Goal: Task Accomplishment & Management: Complete application form

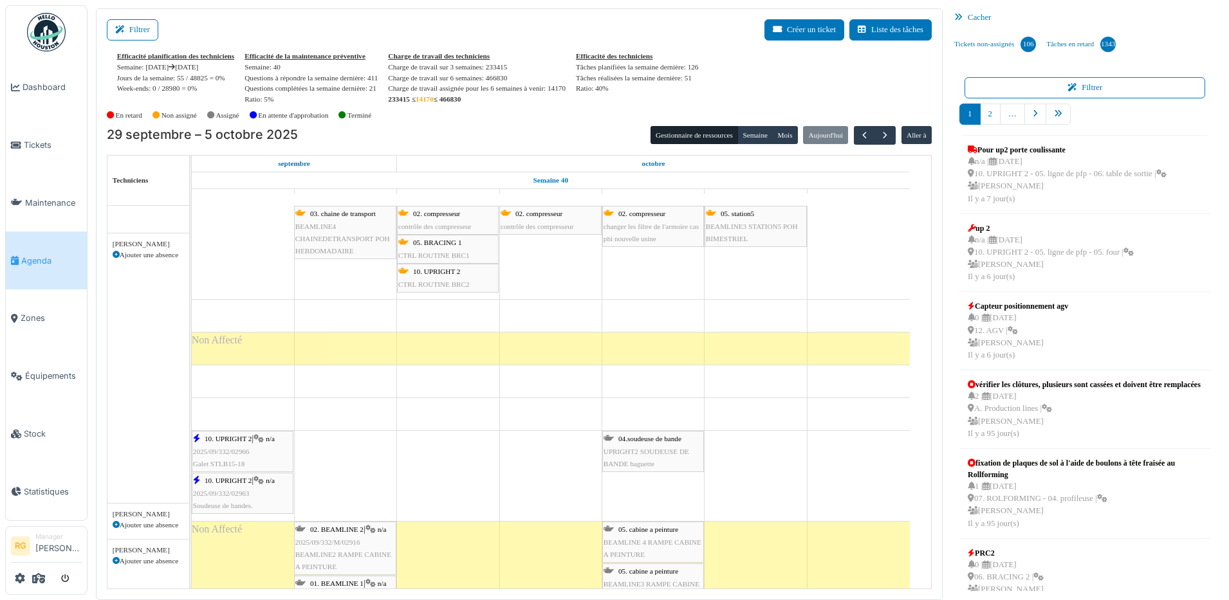
scroll to position [965, 0]
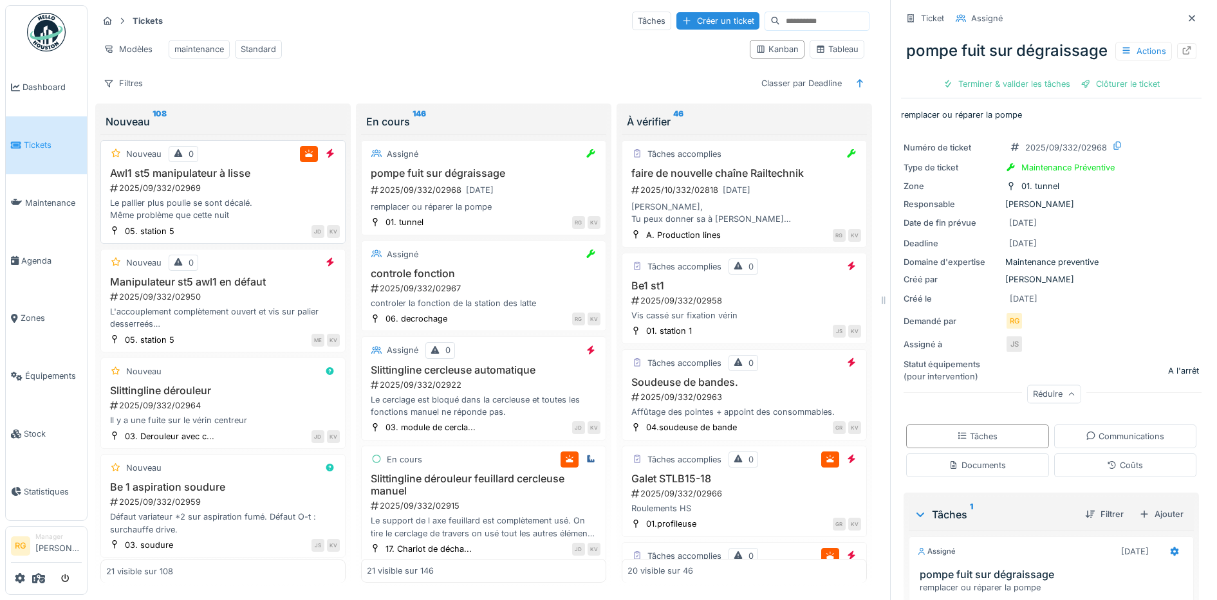
scroll to position [12, 0]
click at [253, 208] on div "Le pallier plus poulie se sont décalé. Même problème que cette nuit" at bounding box center [223, 209] width 234 height 24
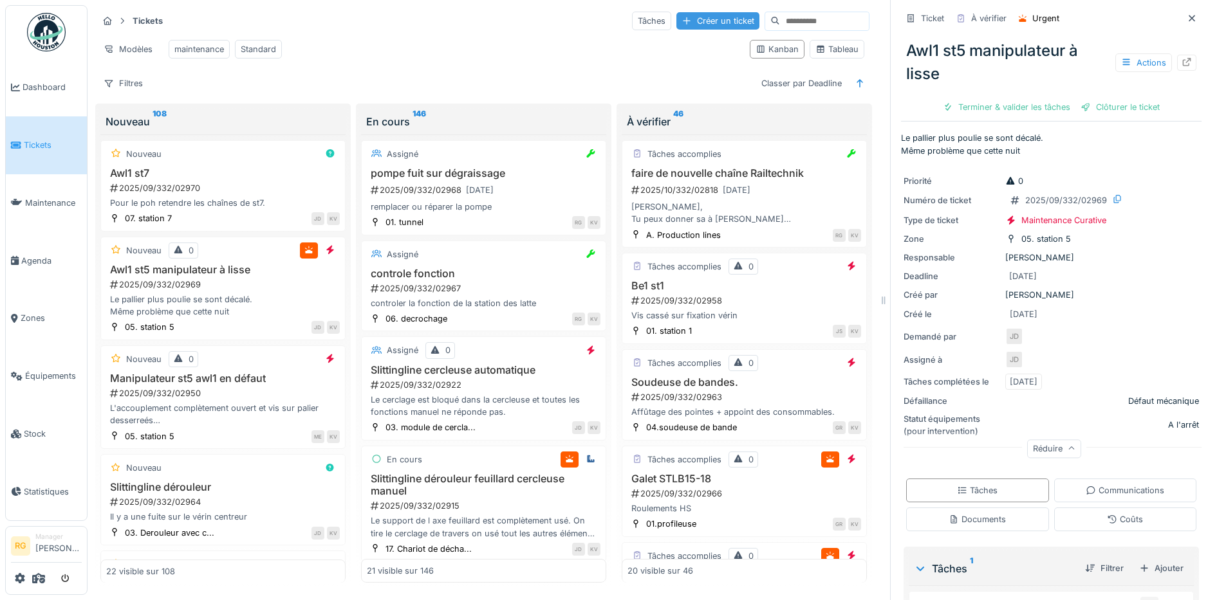
click at [683, 12] on div "Créer un ticket" at bounding box center [717, 20] width 83 height 17
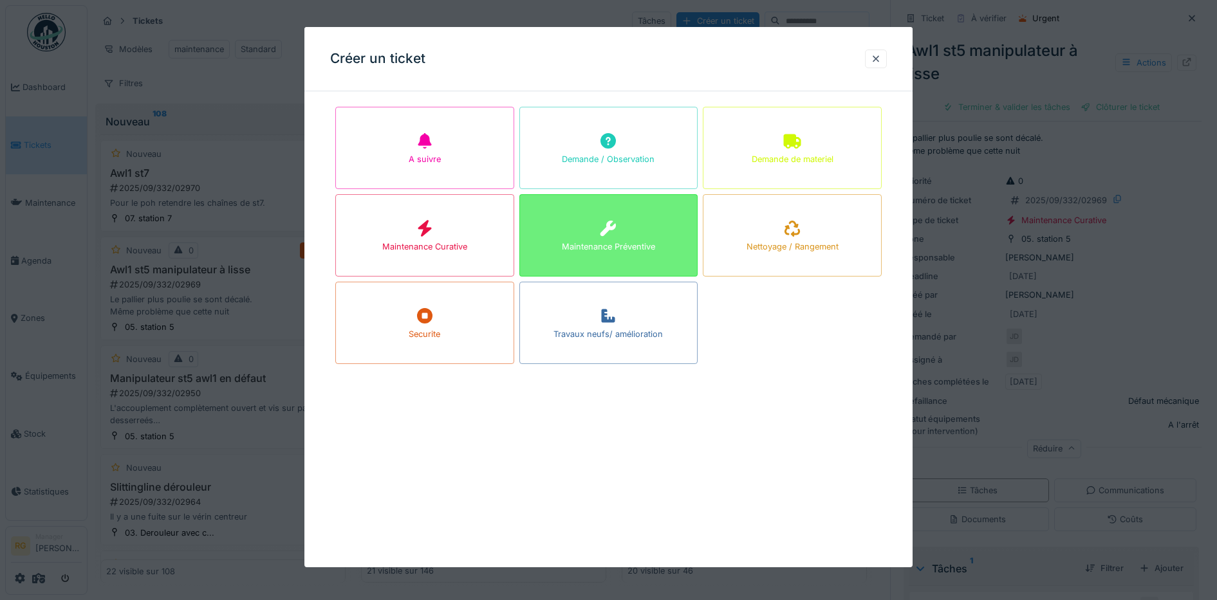
click at [628, 228] on div "Maintenance Préventive" at bounding box center [608, 235] width 179 height 82
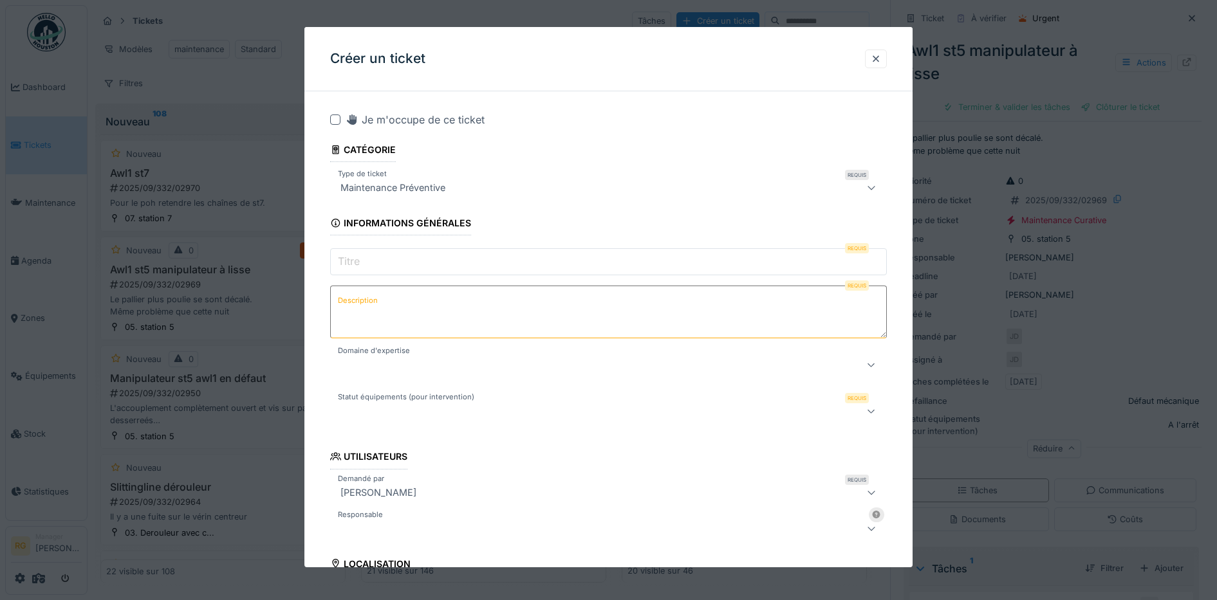
click at [405, 262] on input "Titre" at bounding box center [608, 261] width 557 height 27
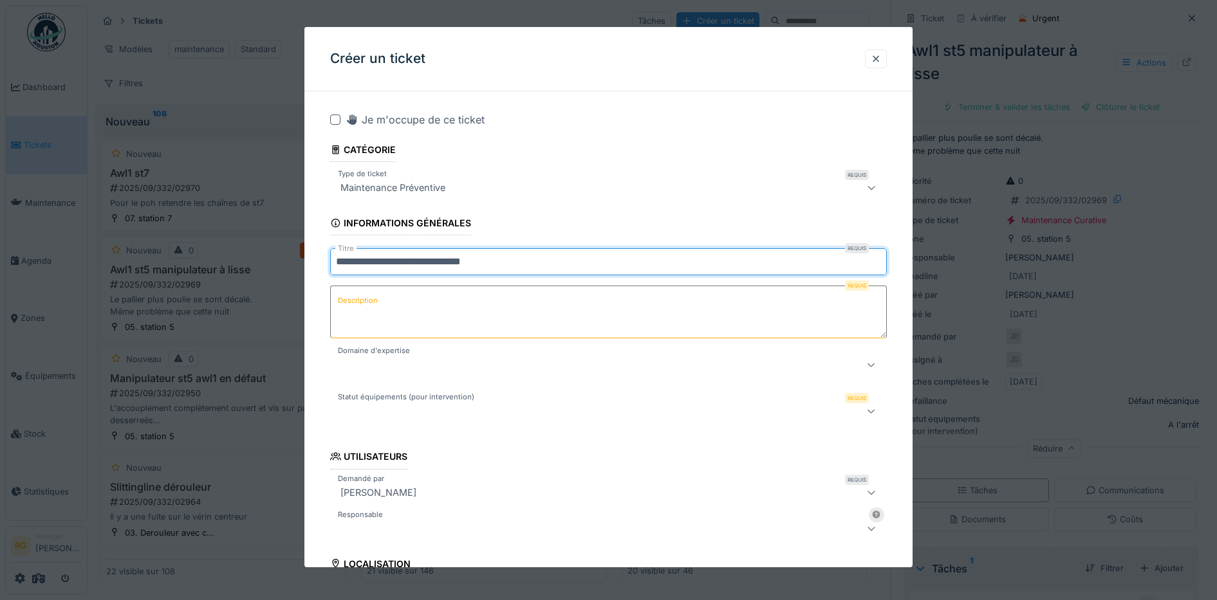
type input "**********"
click at [394, 306] on textarea "Description" at bounding box center [608, 312] width 557 height 53
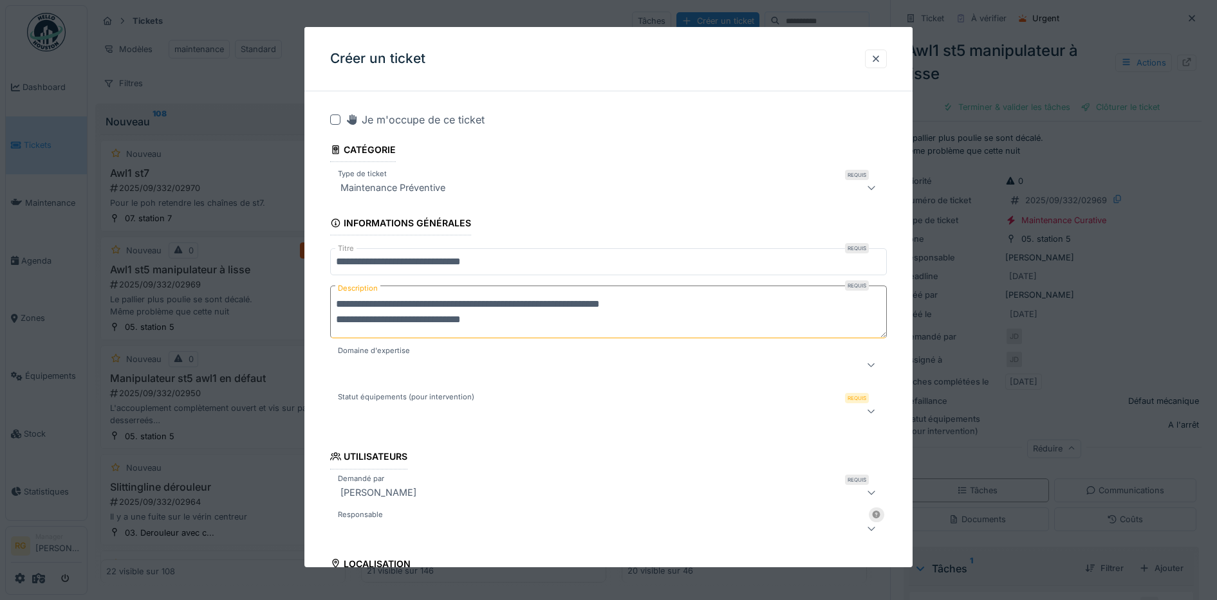
type textarea "**********"
click at [547, 364] on div at bounding box center [576, 364] width 482 height 15
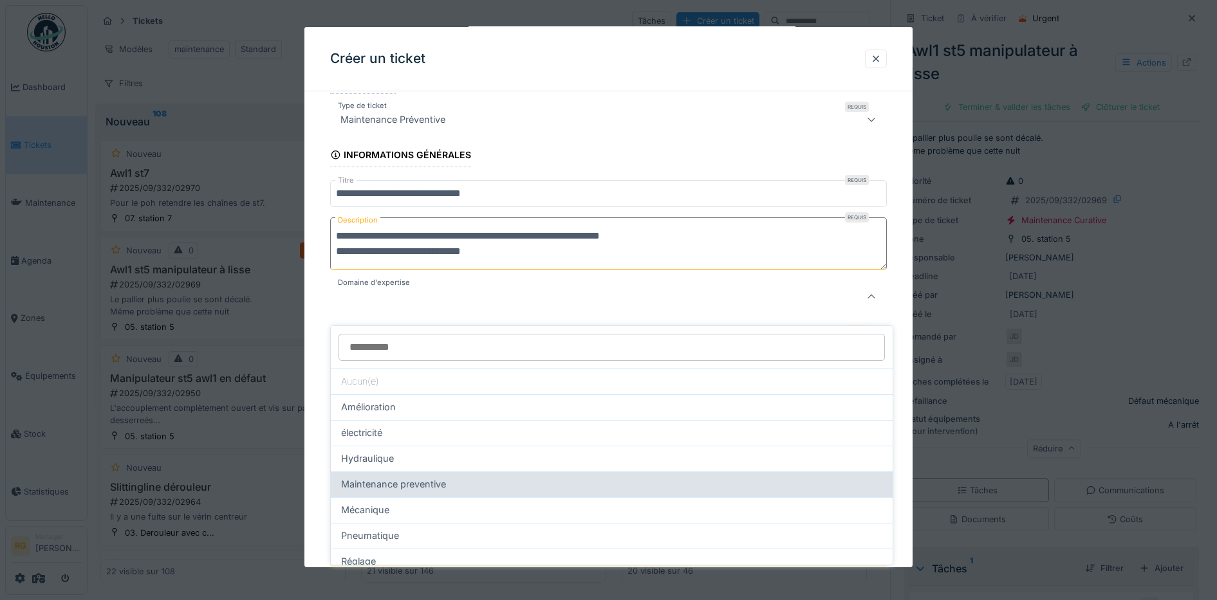
click at [418, 477] on span "Maintenance preventive" at bounding box center [393, 484] width 105 height 14
type input "***"
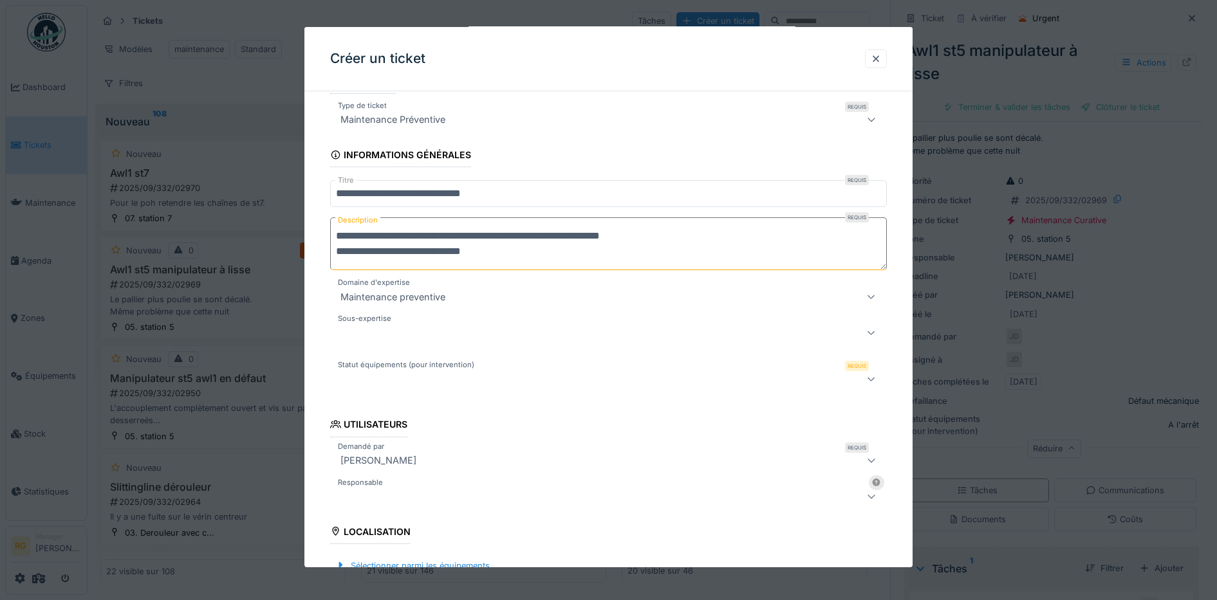
click at [396, 329] on div at bounding box center [576, 332] width 482 height 15
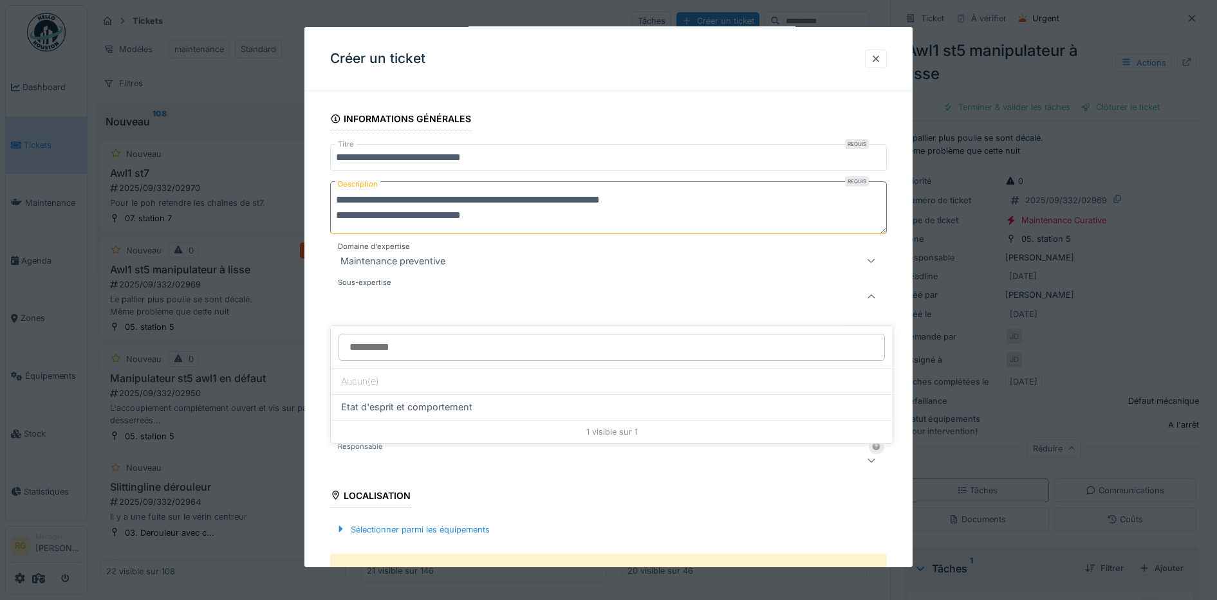
click at [319, 306] on div "**********" at bounding box center [608, 518] width 609 height 1043
click at [440, 338] on div at bounding box center [576, 342] width 482 height 15
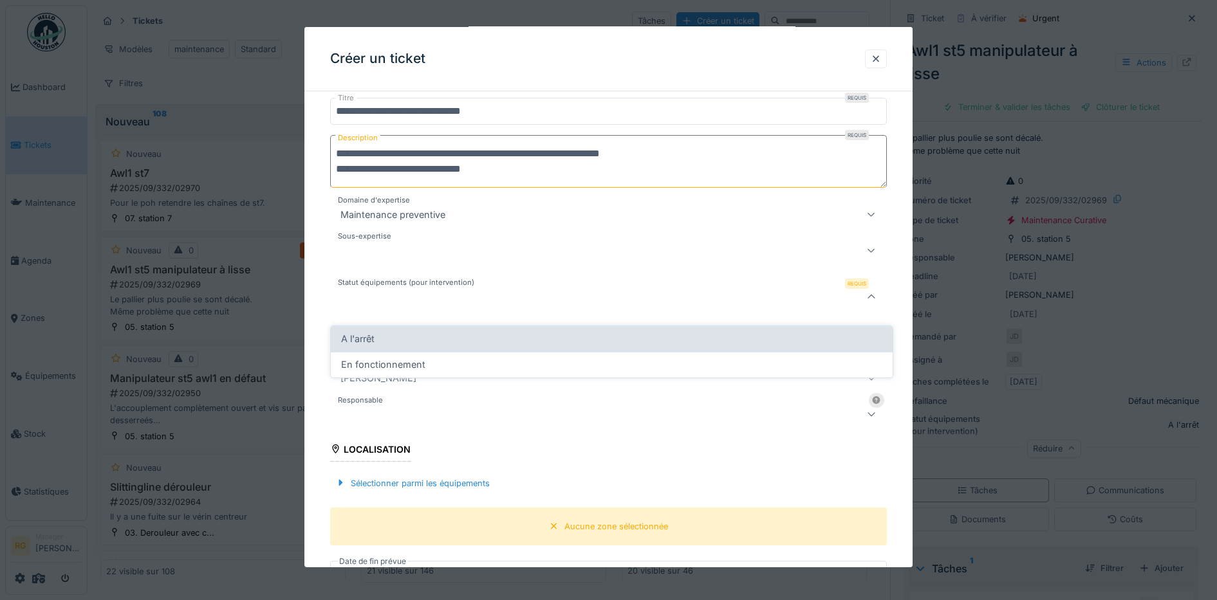
click at [373, 332] on span "A l'arrêt" at bounding box center [357, 339] width 33 height 14
type input "*********"
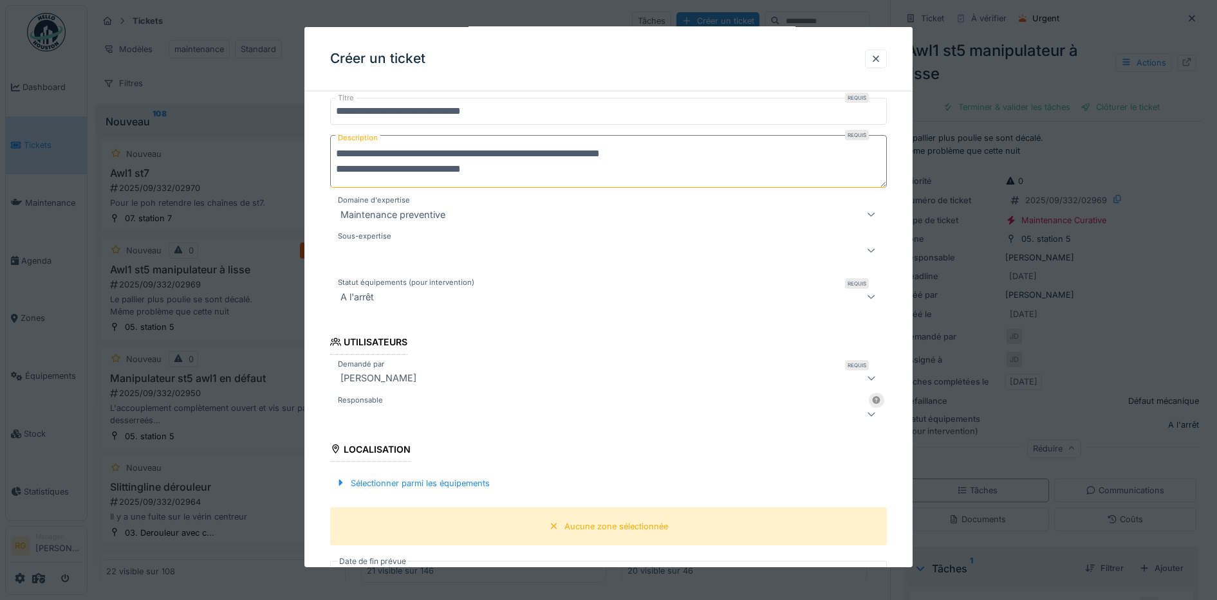
click at [395, 409] on div at bounding box center [576, 414] width 482 height 15
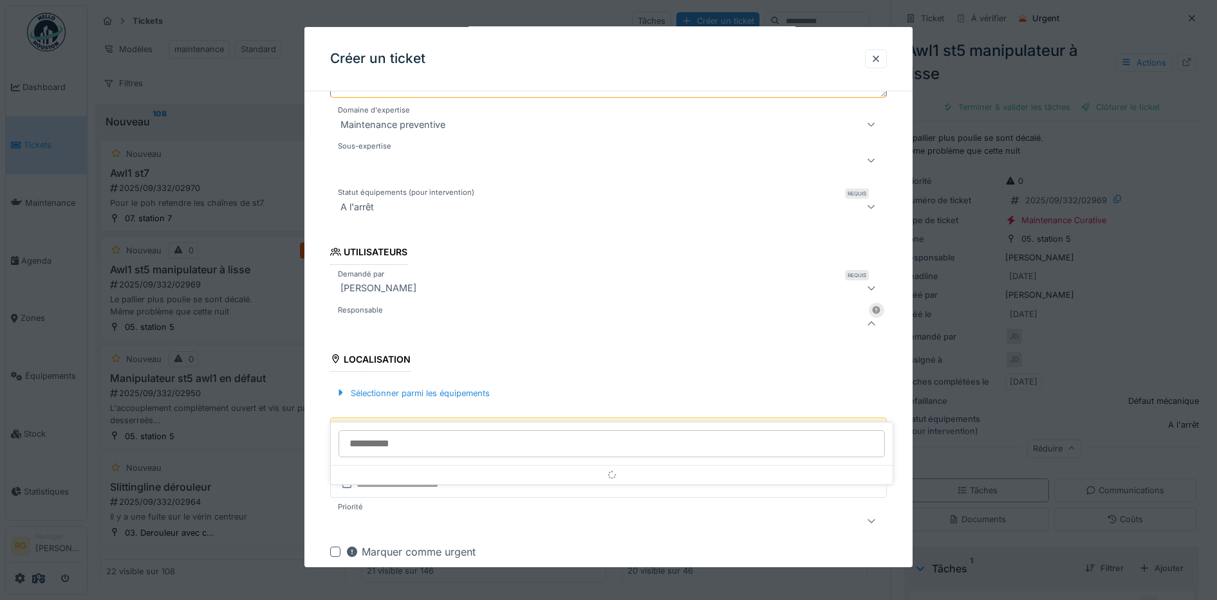
scroll to position [268, 0]
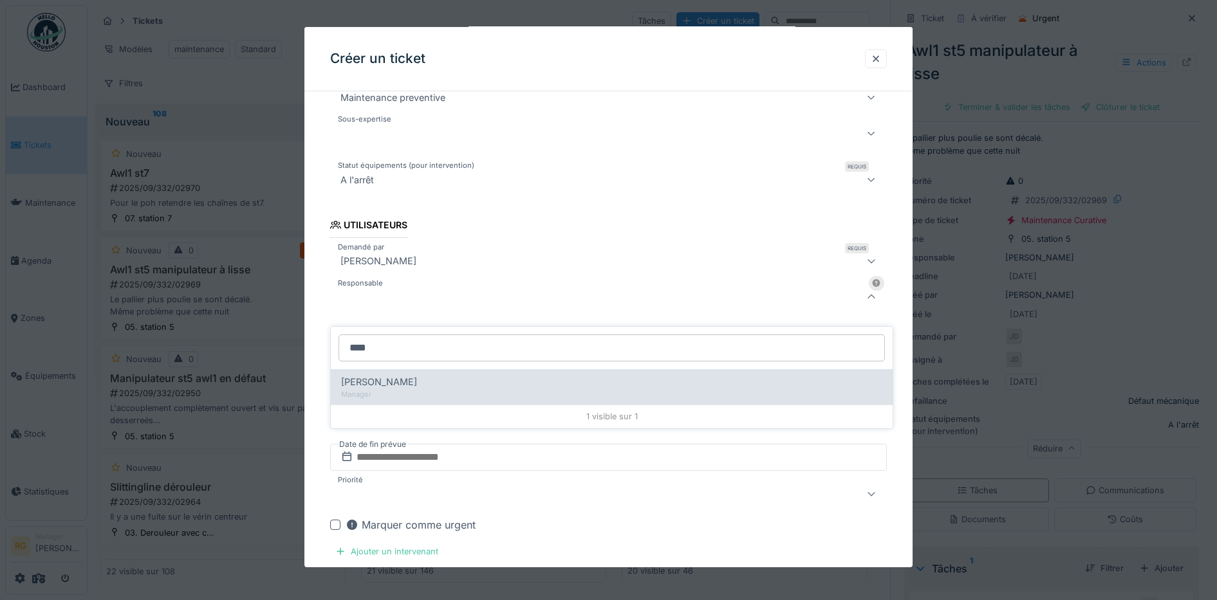
type input "****"
click at [370, 375] on span "[PERSON_NAME]" at bounding box center [379, 382] width 76 height 14
type input "*****"
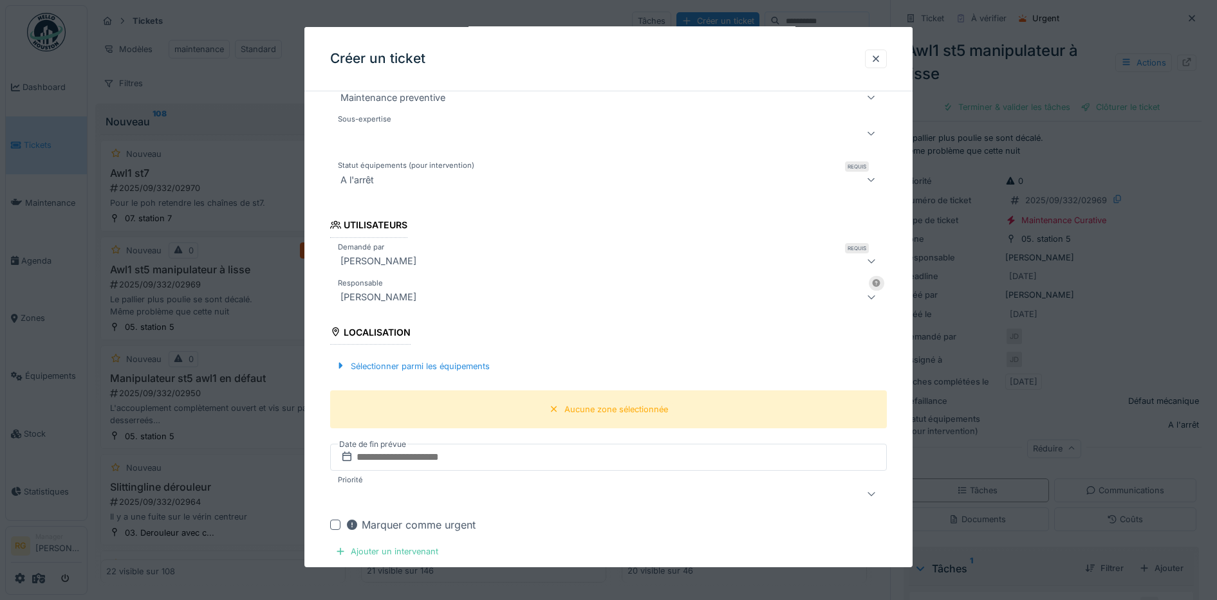
scroll to position [348, 0]
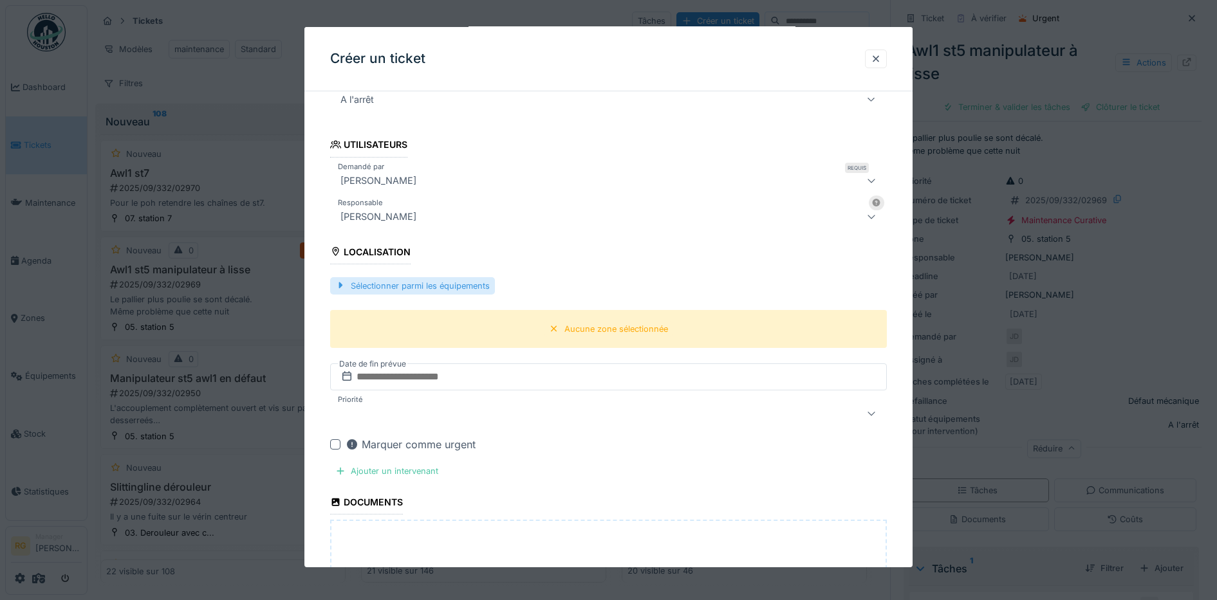
click at [394, 286] on div "Sélectionner parmi les équipements" at bounding box center [412, 285] width 165 height 17
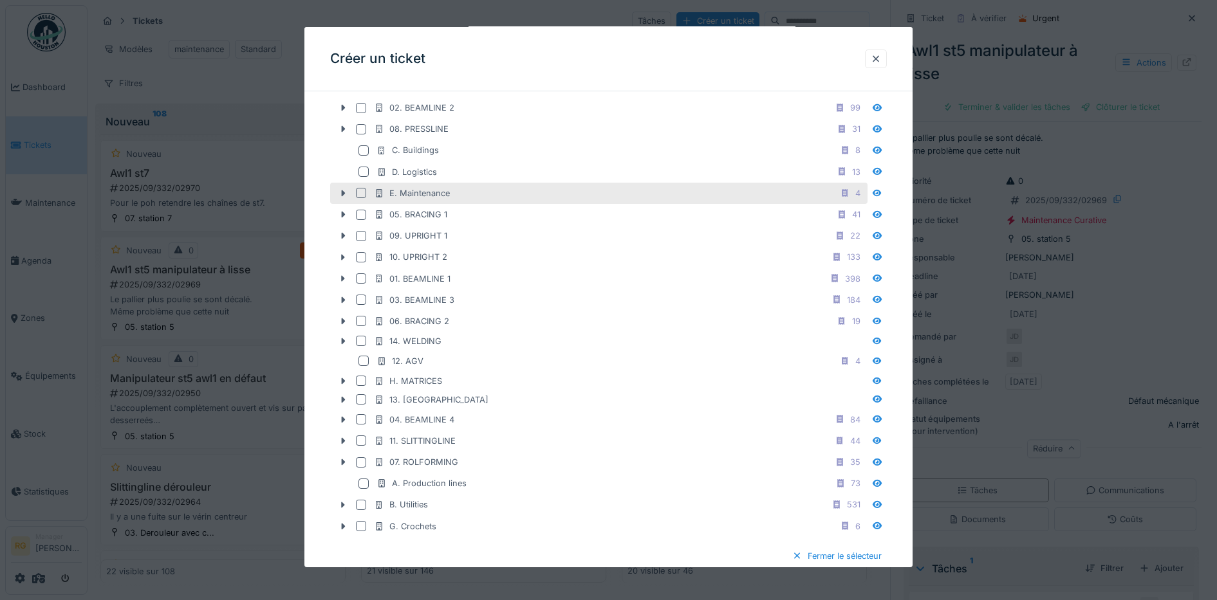
scroll to position [589, 0]
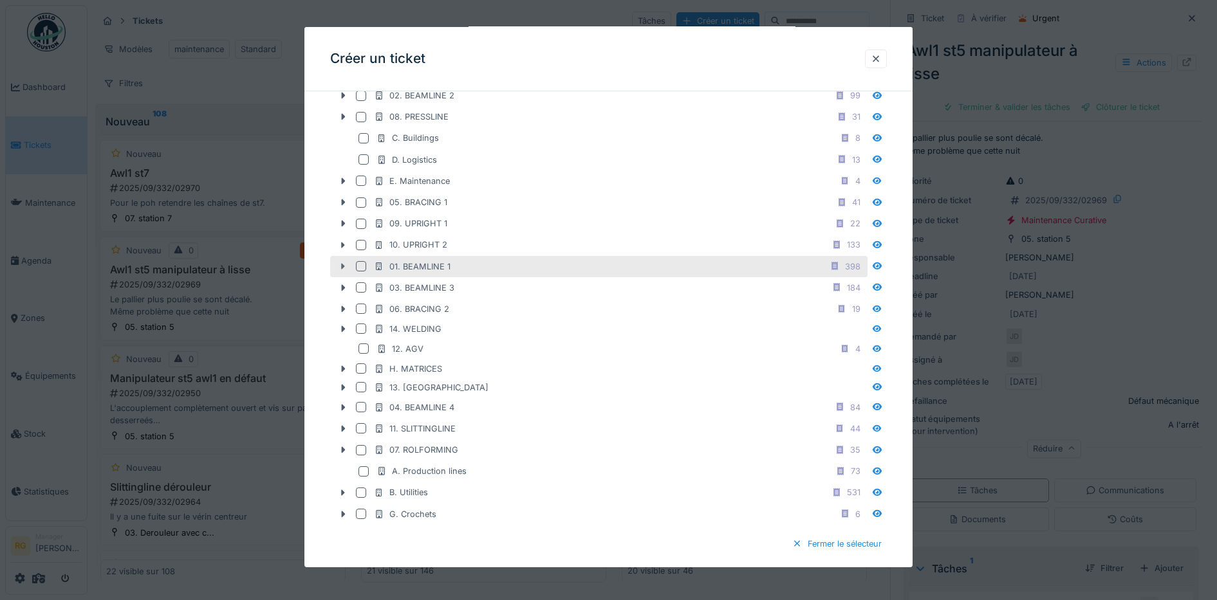
click at [344, 269] on icon at bounding box center [343, 267] width 10 height 8
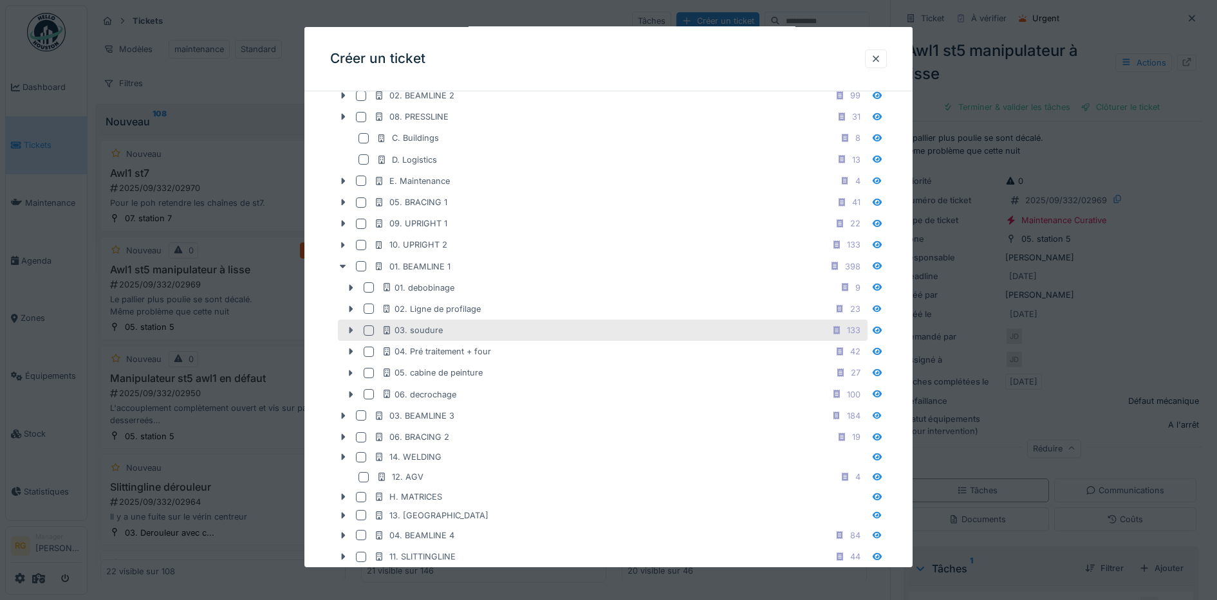
click at [349, 331] on icon at bounding box center [351, 330] width 10 height 8
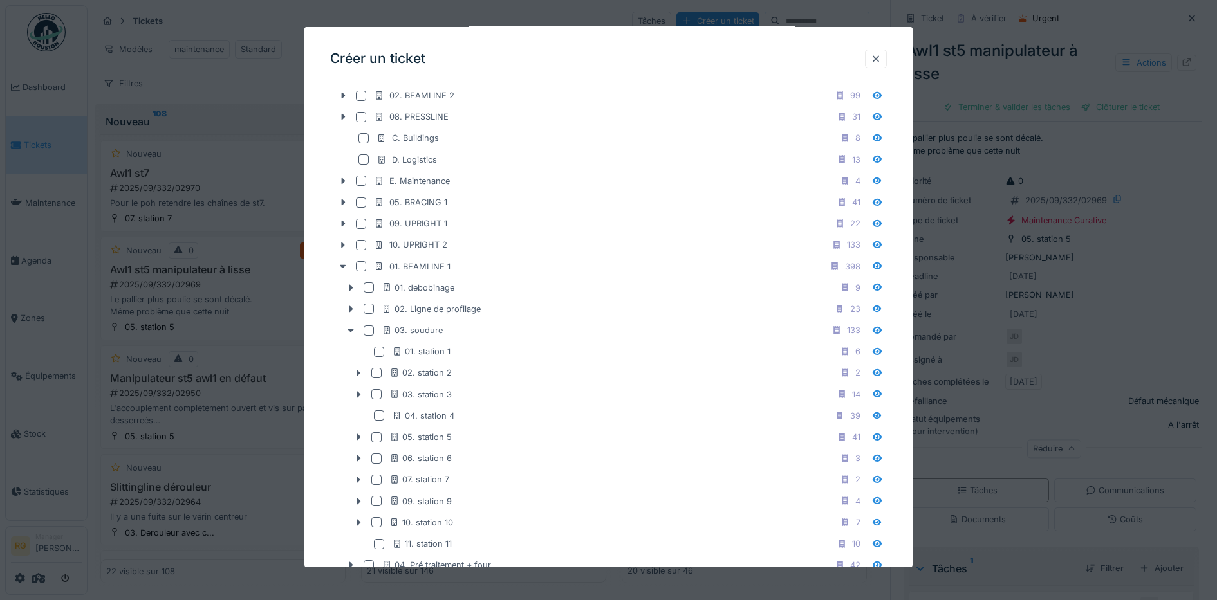
scroll to position [670, 0]
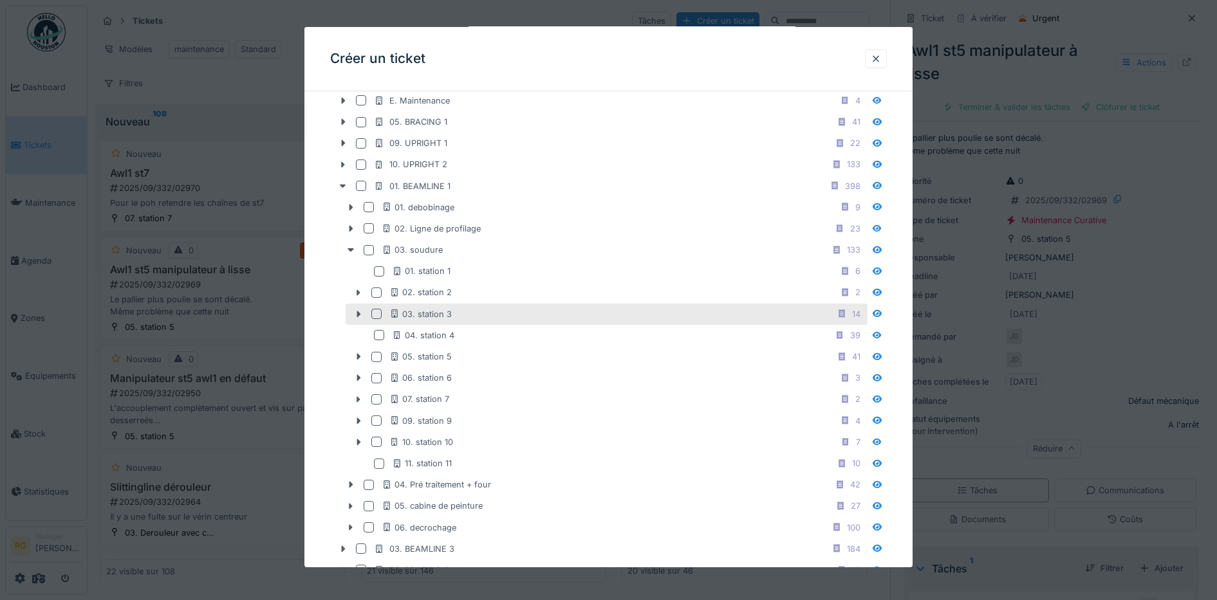
click at [376, 314] on div at bounding box center [376, 314] width 10 height 10
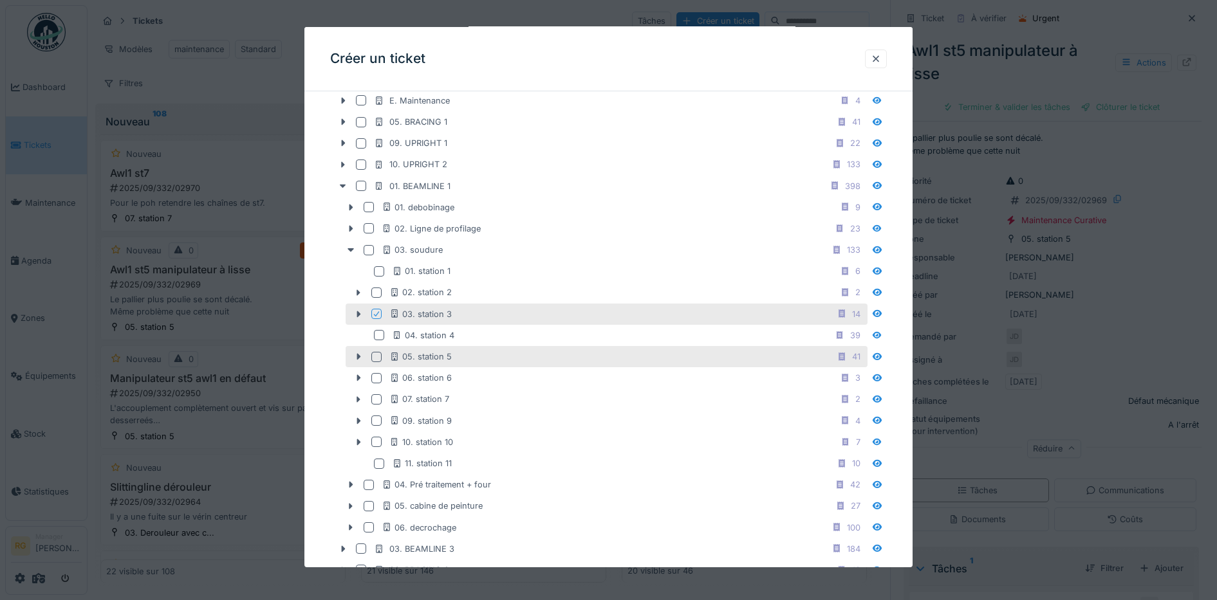
click at [376, 358] on div at bounding box center [376, 357] width 10 height 10
click at [378, 313] on div at bounding box center [376, 314] width 10 height 10
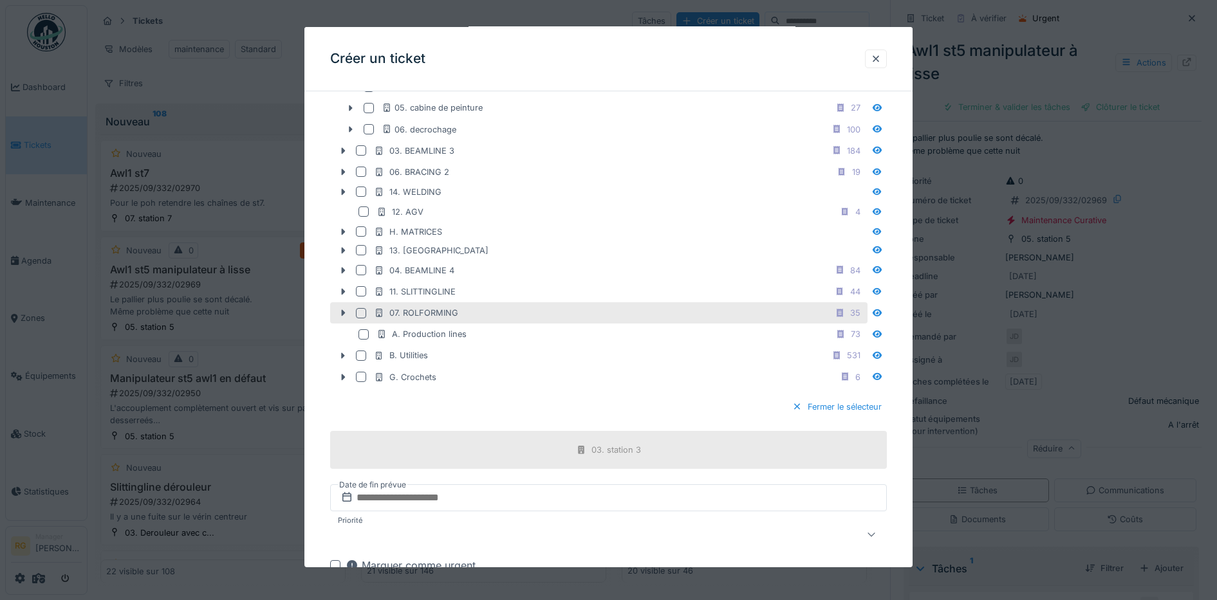
scroll to position [1072, 0]
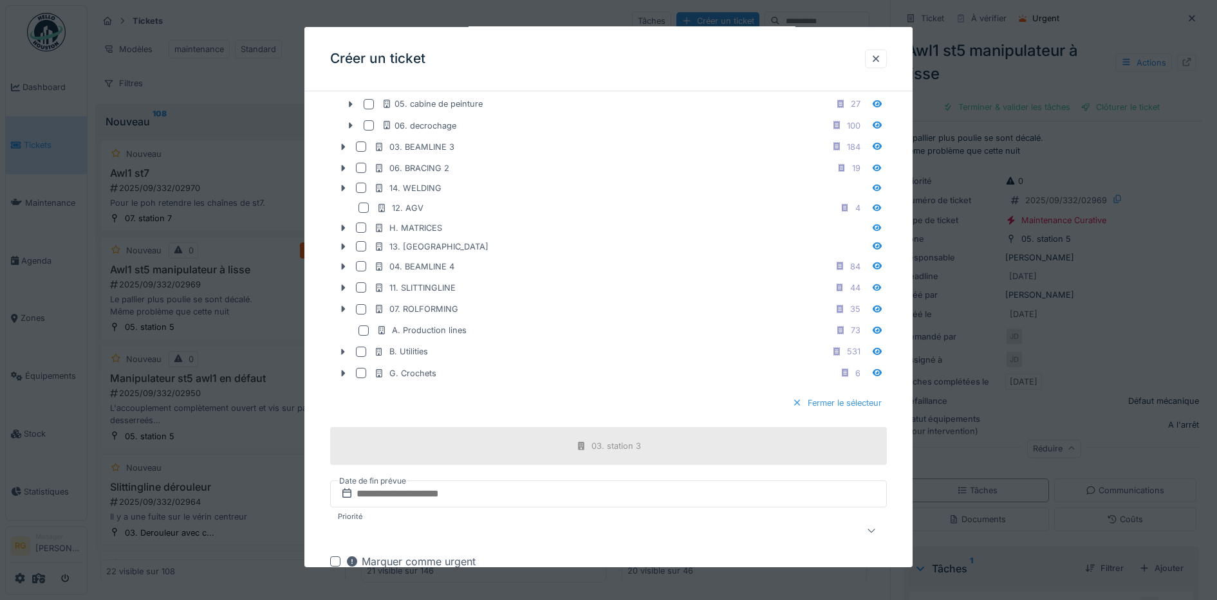
click at [834, 402] on div "Fermer le sélecteur" at bounding box center [837, 402] width 100 height 17
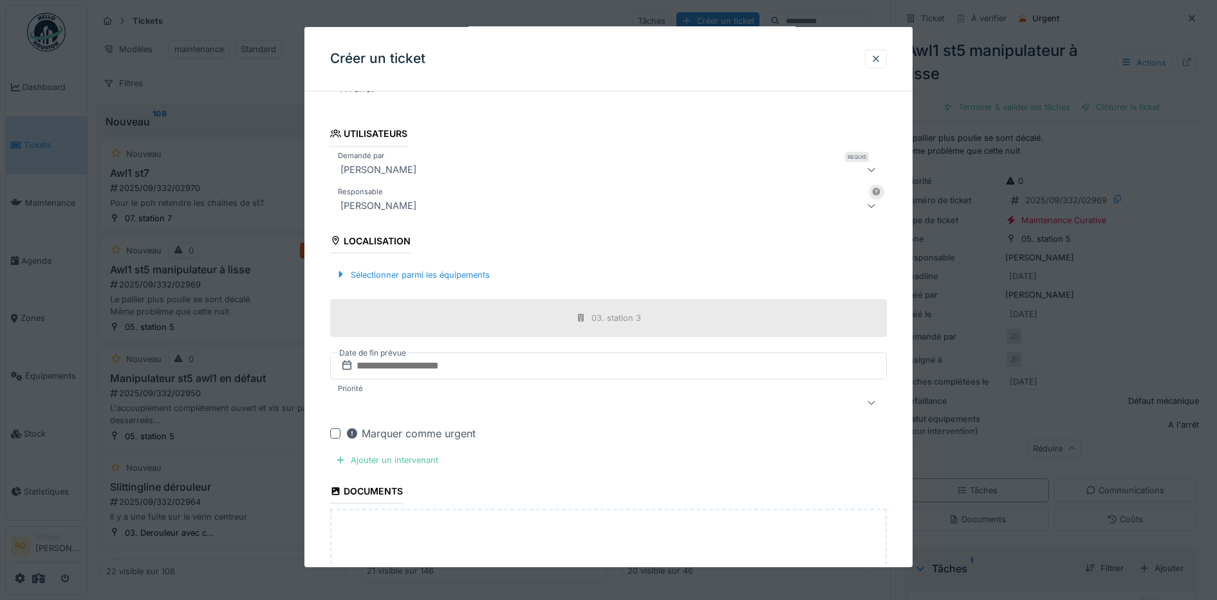
scroll to position [392, 0]
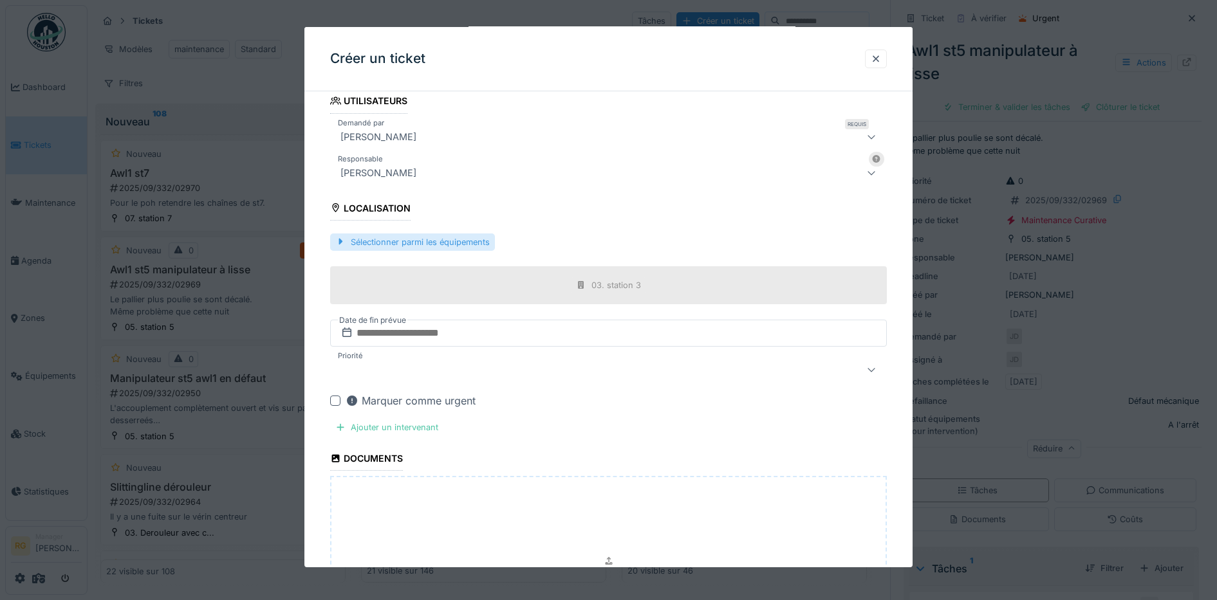
click at [407, 242] on div "Sélectionner parmi les équipements" at bounding box center [412, 242] width 165 height 17
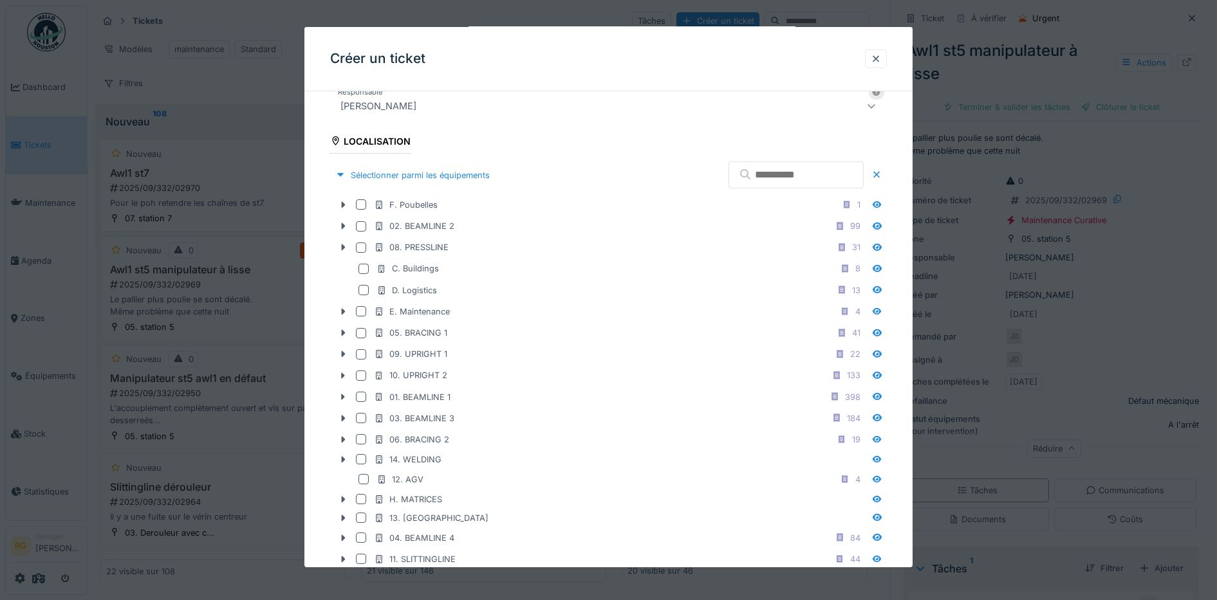
scroll to position [553, 0]
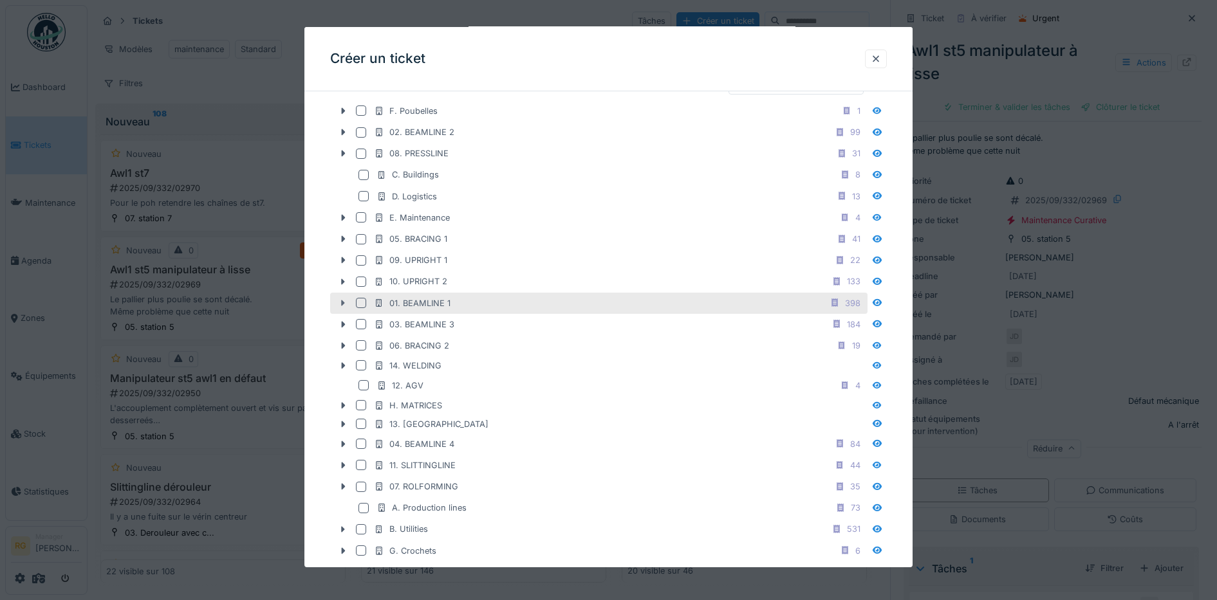
click at [344, 302] on icon at bounding box center [343, 303] width 4 height 6
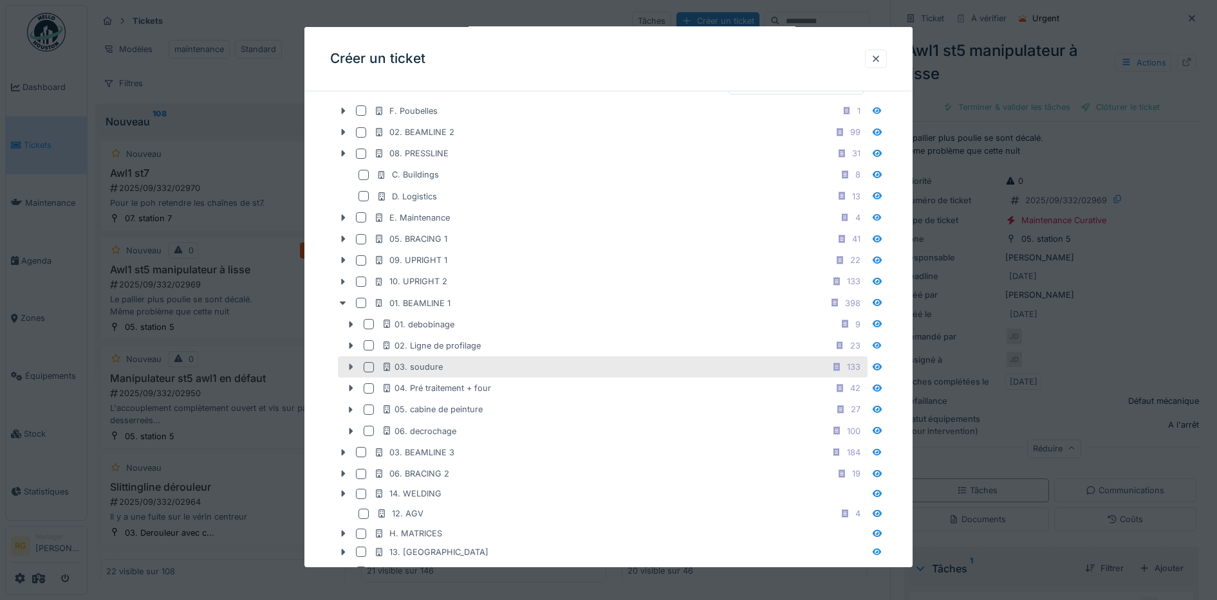
click at [349, 367] on icon at bounding box center [351, 367] width 10 height 8
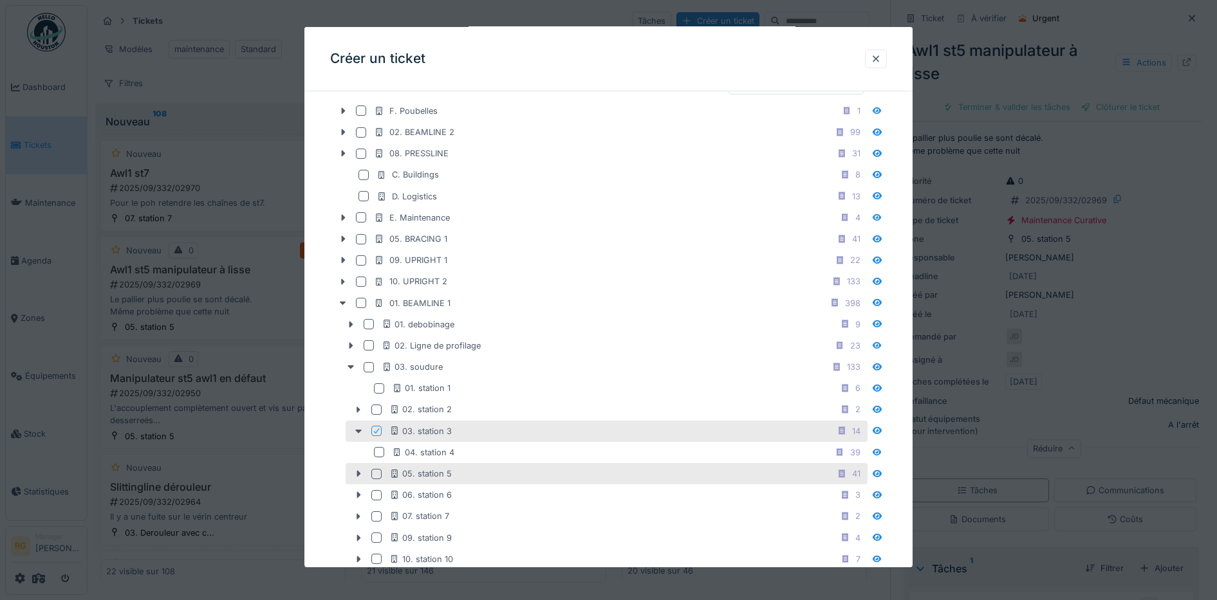
click at [380, 475] on div at bounding box center [376, 474] width 10 height 10
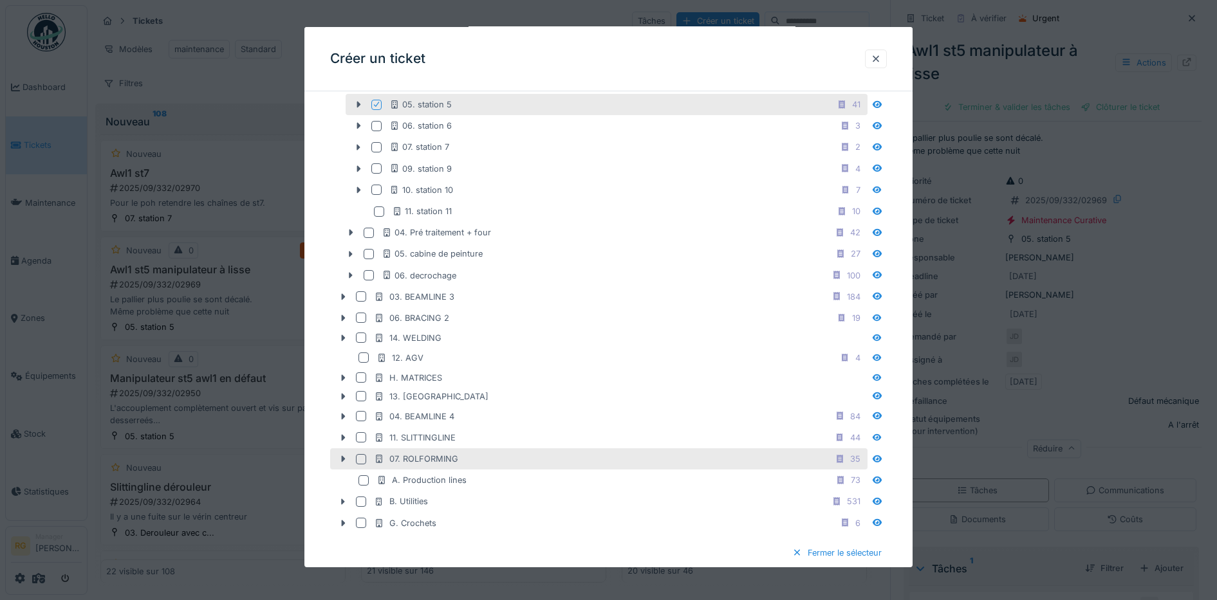
scroll to position [1035, 0]
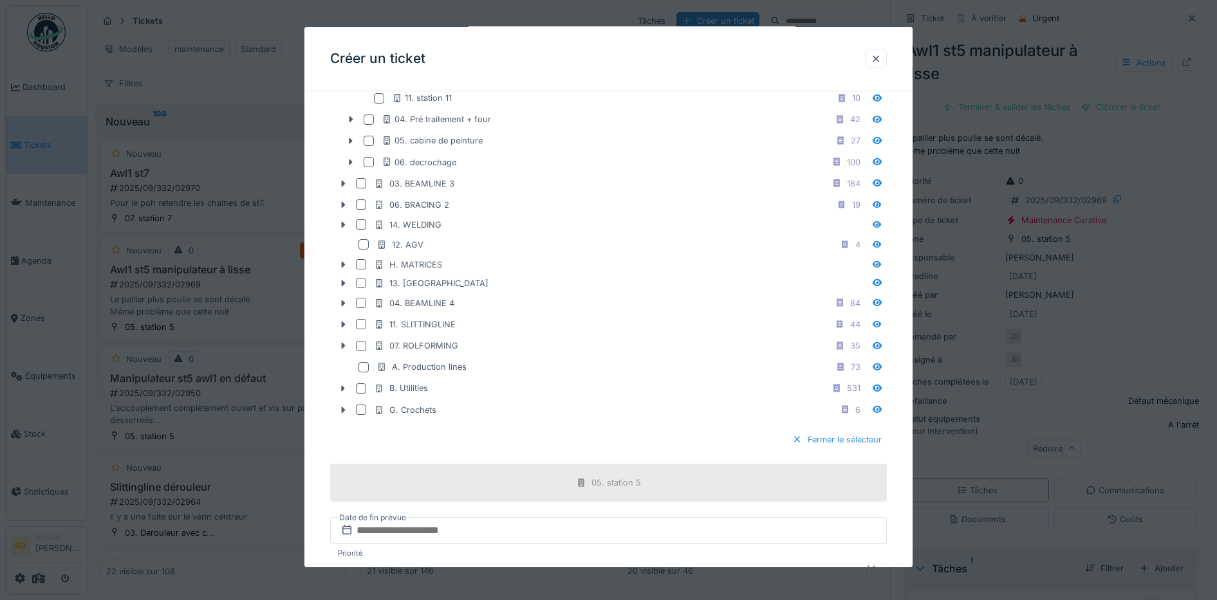
click at [826, 440] on div "Fermer le sélecteur" at bounding box center [837, 439] width 100 height 17
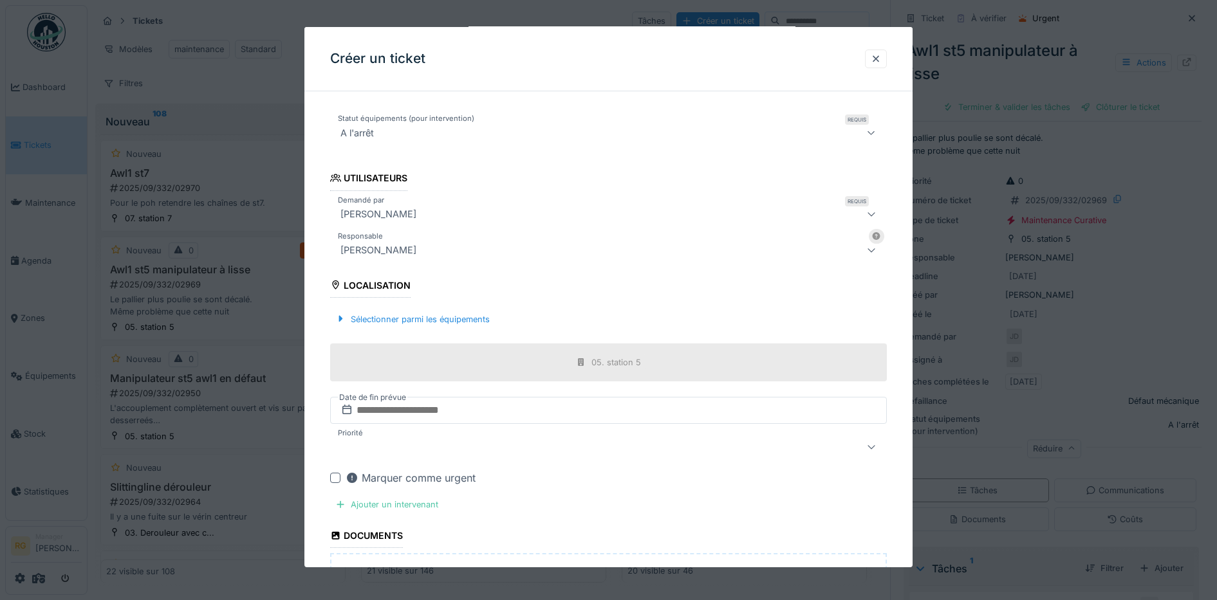
scroll to position [436, 0]
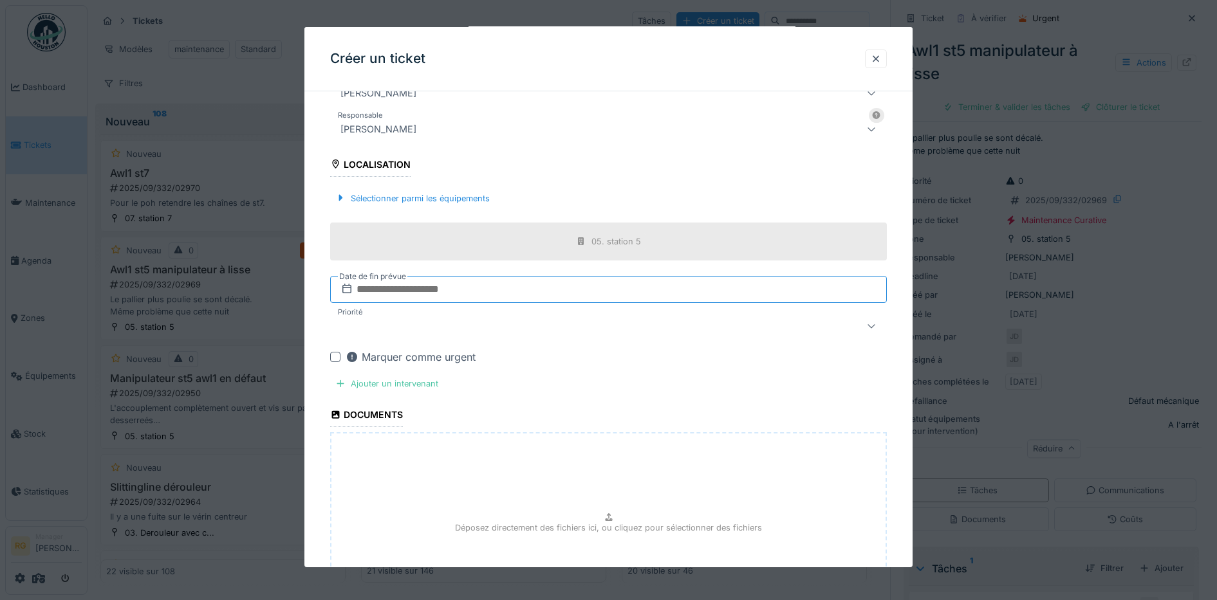
click at [396, 291] on input "text" at bounding box center [608, 289] width 557 height 27
click at [662, 319] on h2 "septembre 2025" at bounding box center [611, 321] width 154 height 12
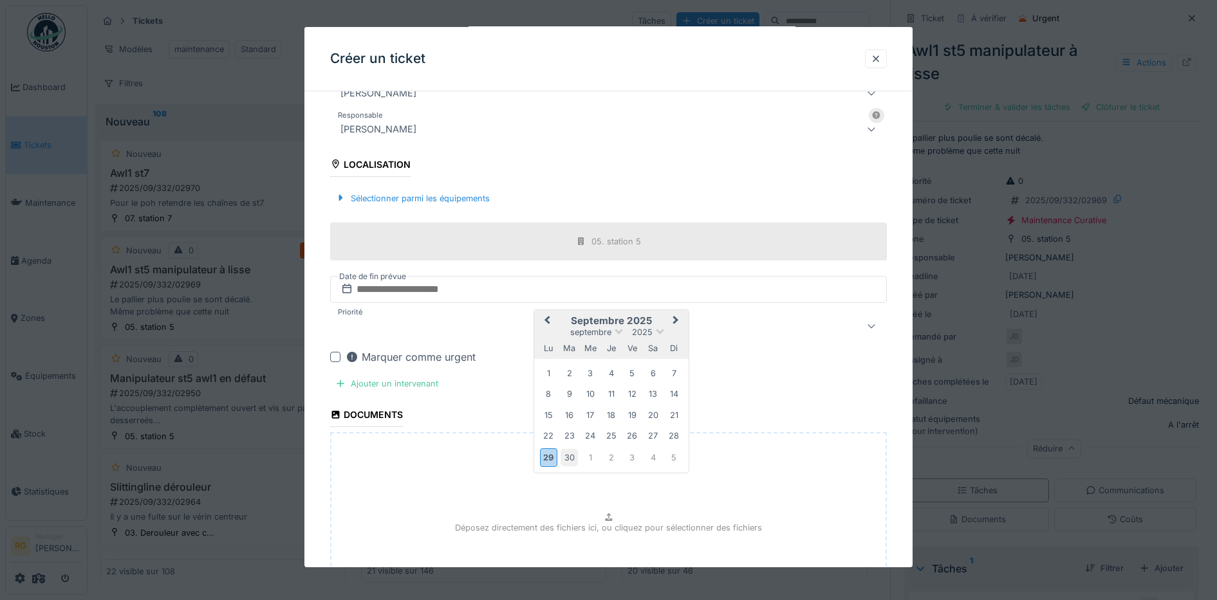
click at [570, 460] on div "30" at bounding box center [568, 457] width 17 height 17
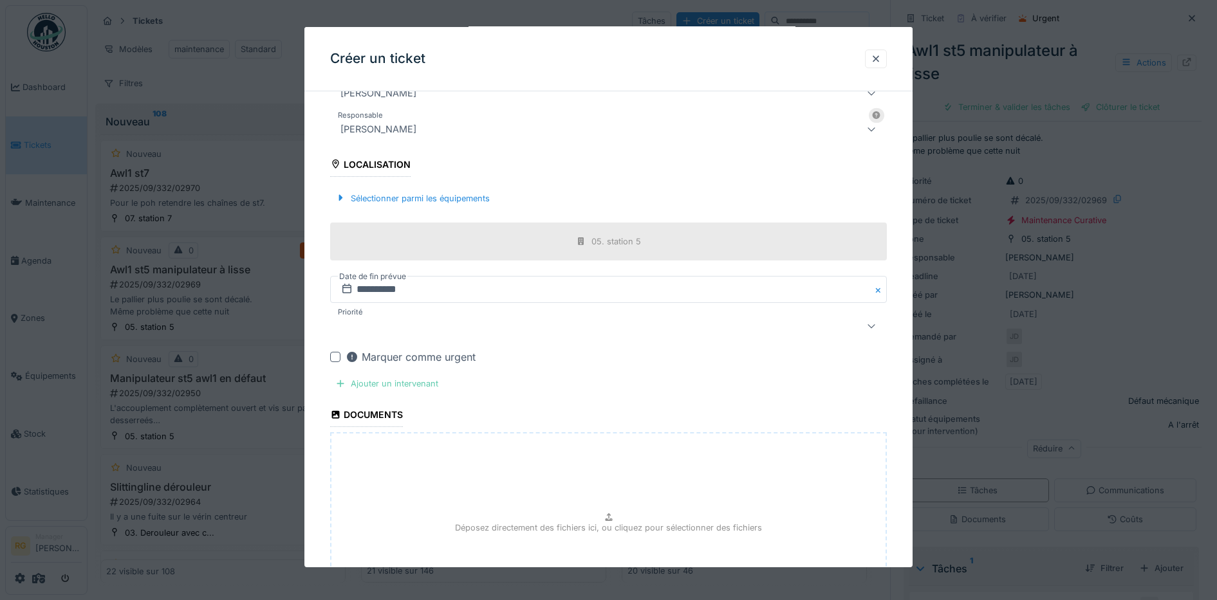
click at [402, 384] on div "Ajouter un intervenant" at bounding box center [386, 383] width 113 height 17
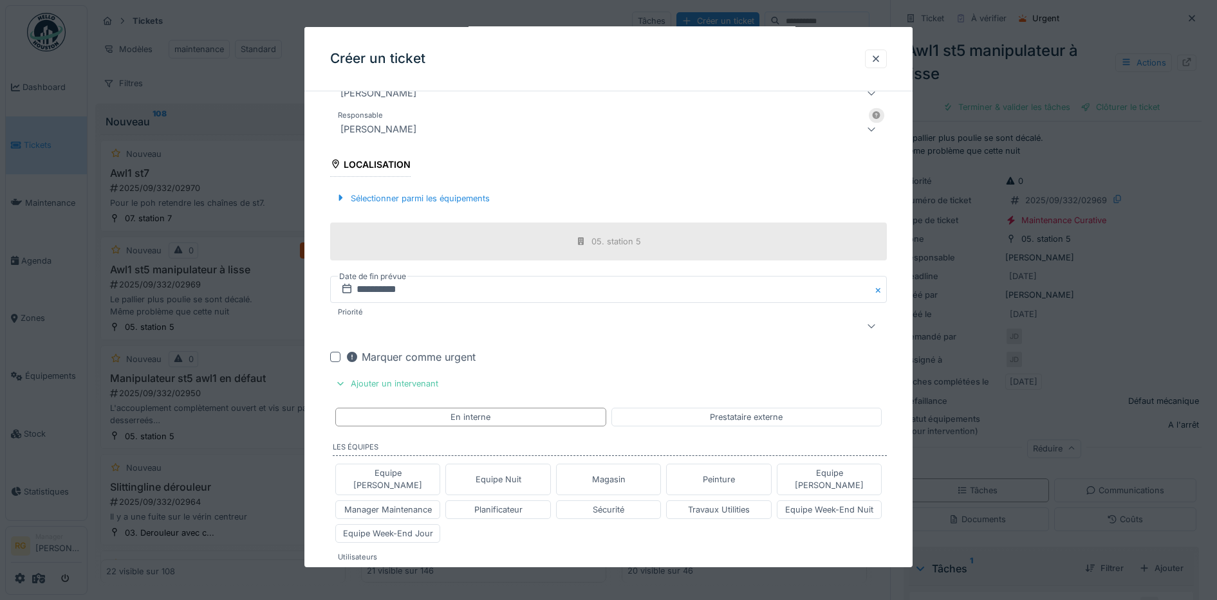
scroll to position [677, 0]
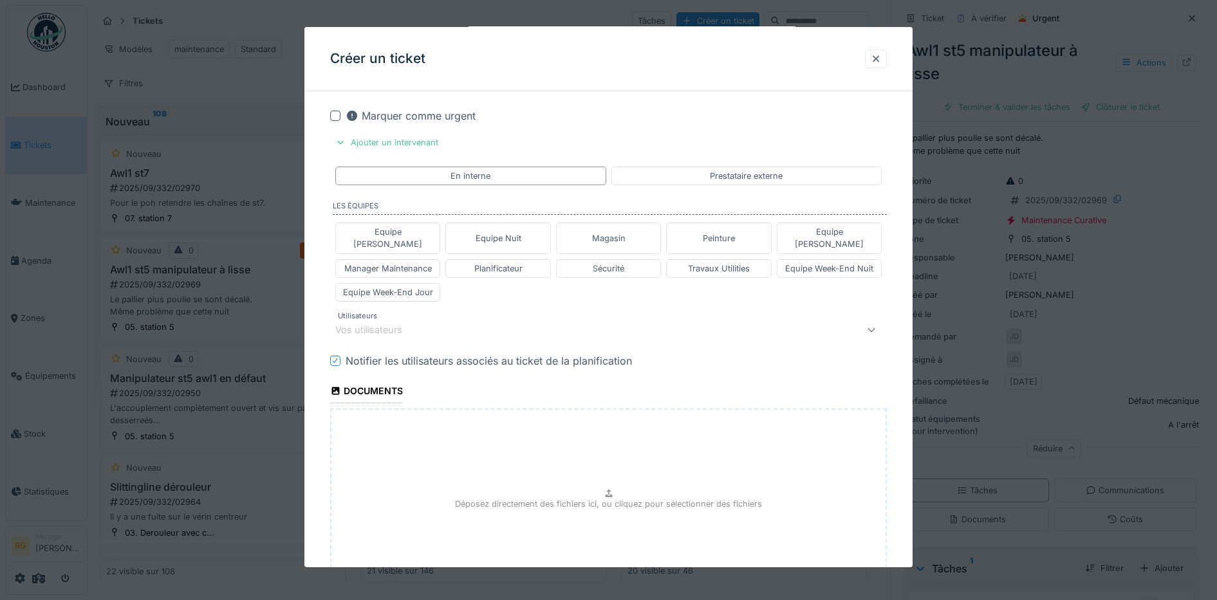
click at [409, 323] on div "Vos utilisateurs" at bounding box center [377, 330] width 85 height 14
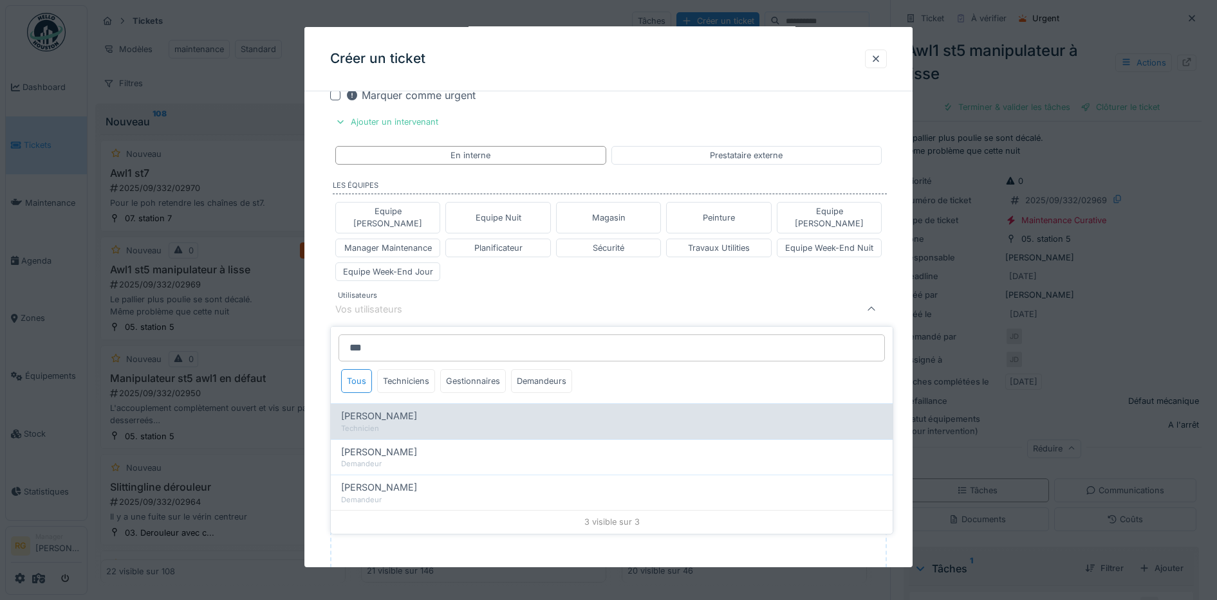
type input "***"
click at [399, 409] on span "[PERSON_NAME]" at bounding box center [379, 416] width 76 height 14
type input "****"
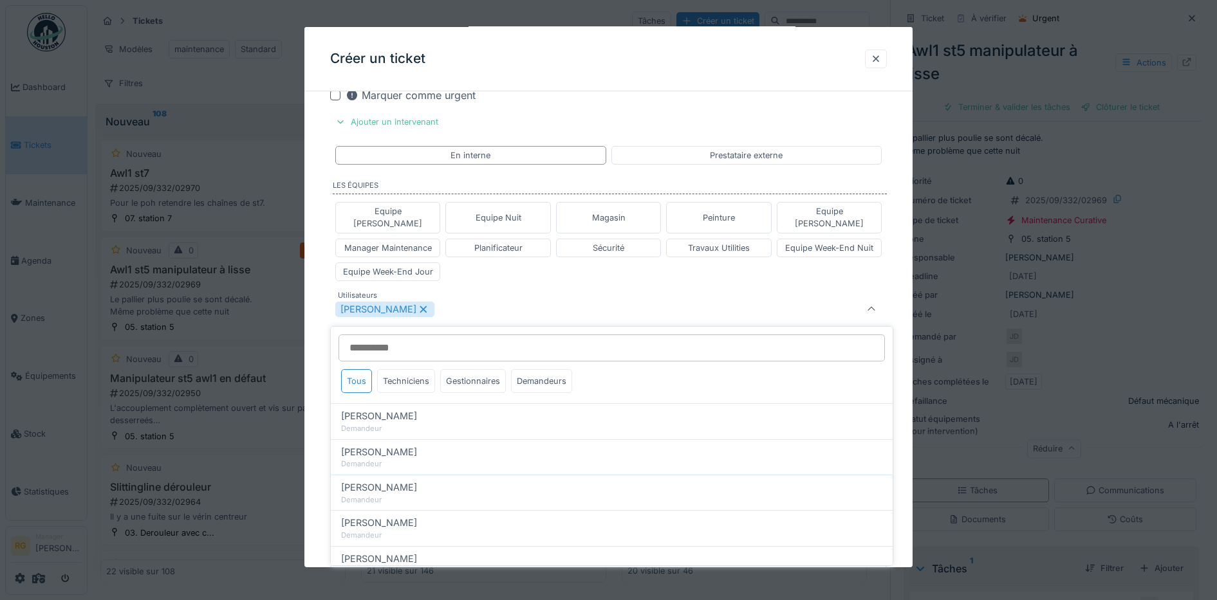
click at [313, 315] on div "**********" at bounding box center [608, 64] width 609 height 1321
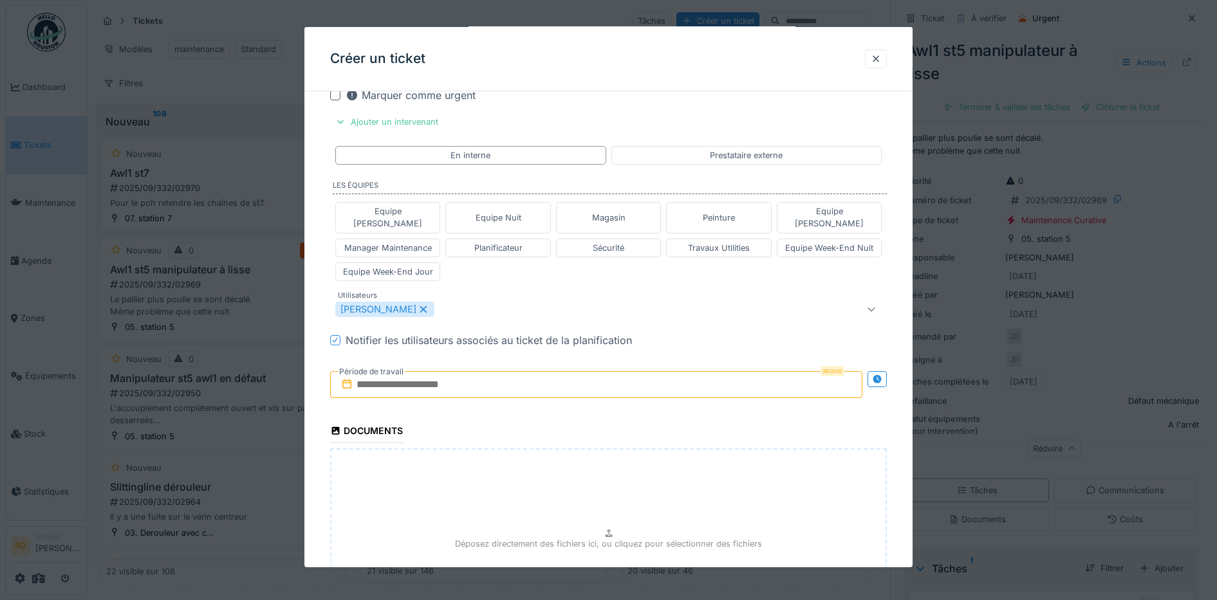
click at [378, 371] on input "text" at bounding box center [596, 384] width 533 height 27
click at [644, 405] on div "septembre 2025 septembre 2025 lu ma me je ve sa di" at bounding box center [599, 429] width 154 height 49
click at [556, 544] on div "30" at bounding box center [556, 552] width 17 height 17
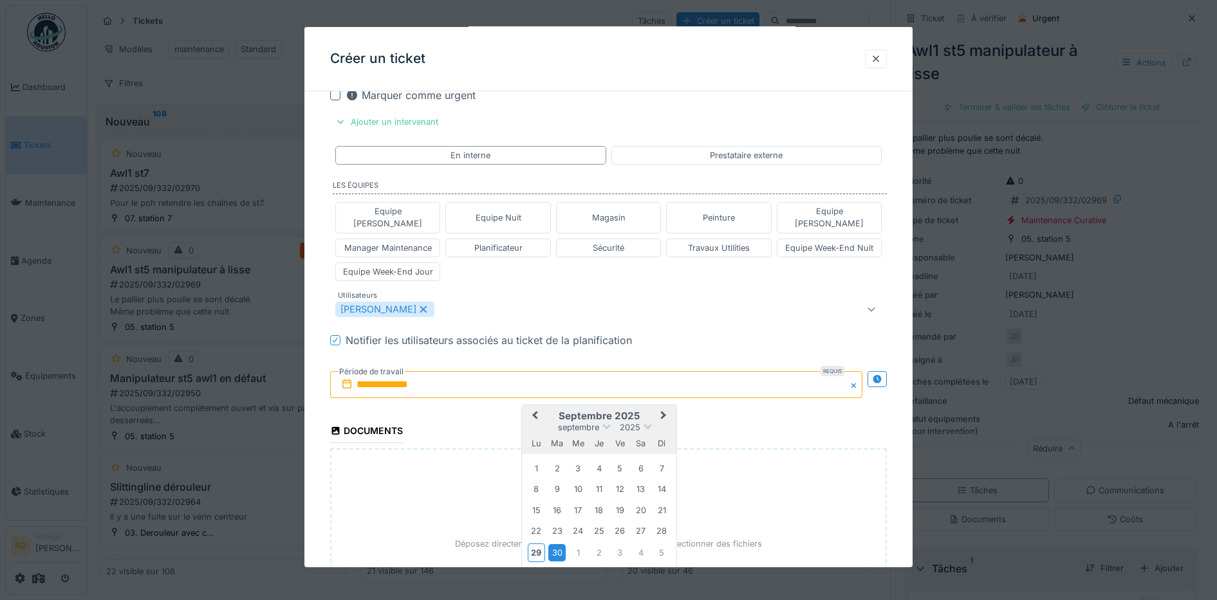
click at [556, 544] on div "30" at bounding box center [556, 552] width 17 height 17
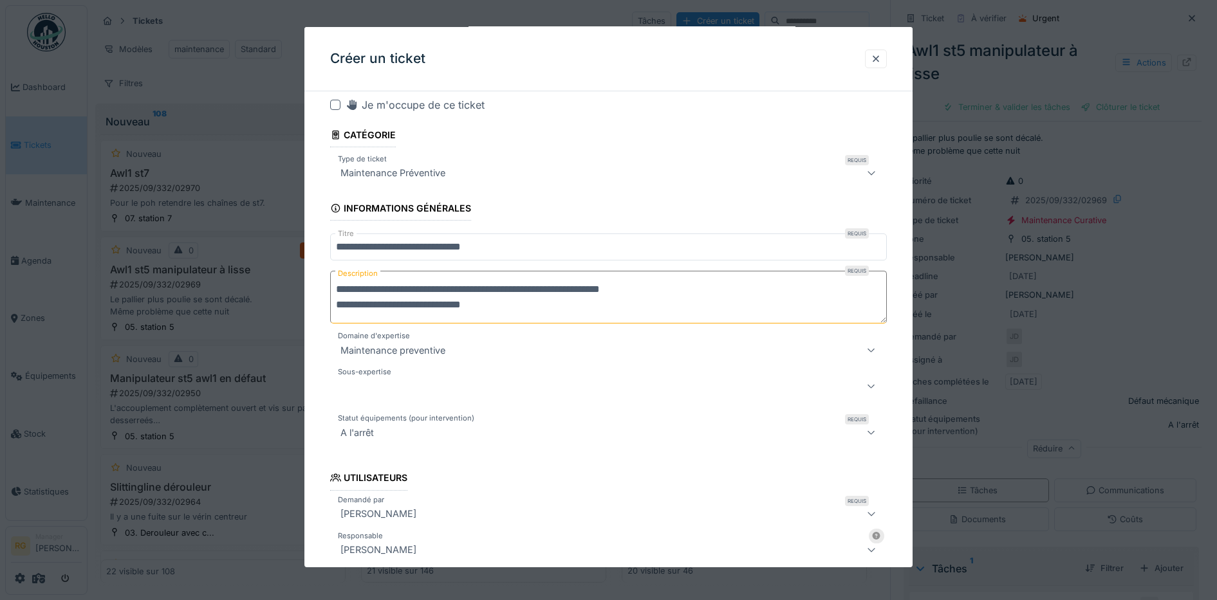
scroll to position [0, 0]
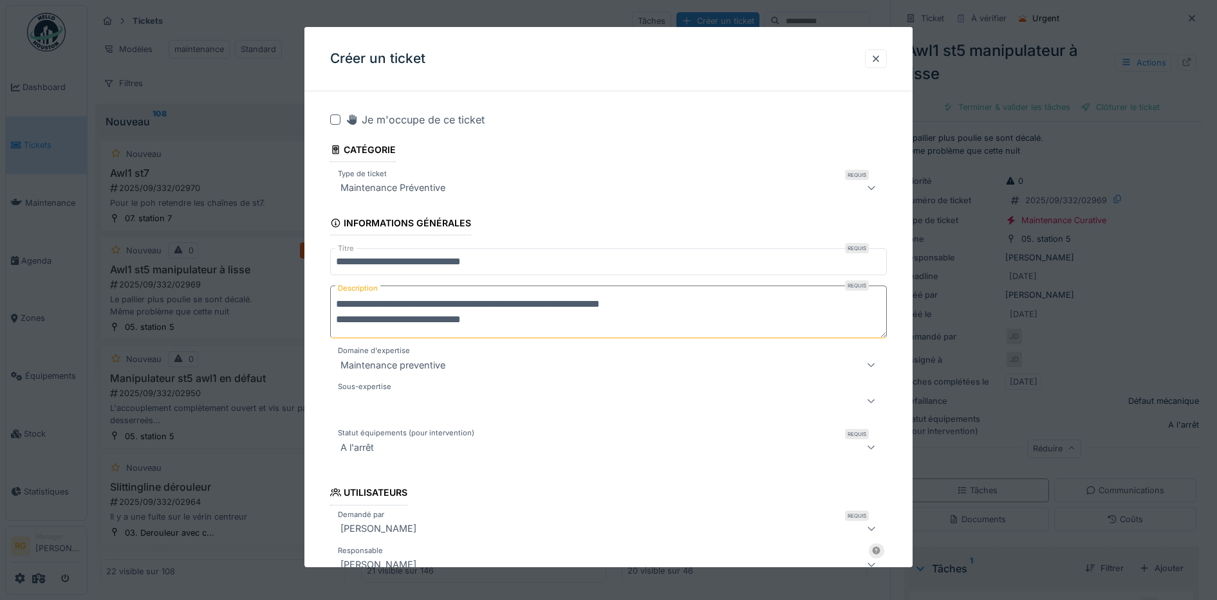
click at [501, 266] on input "**********" at bounding box center [608, 261] width 557 height 27
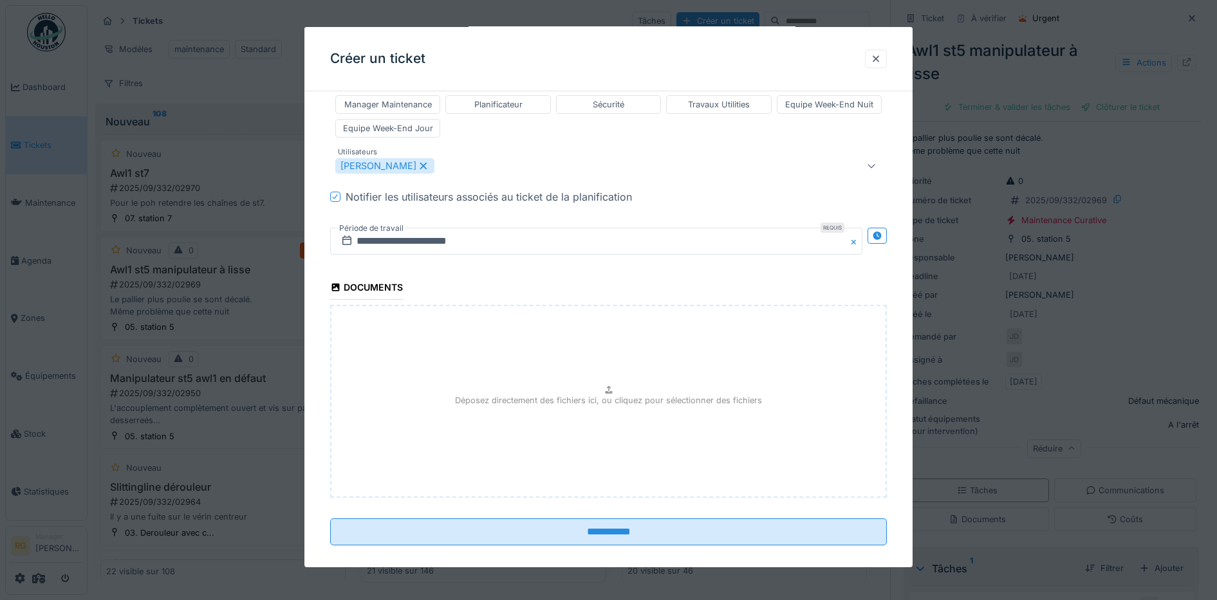
scroll to position [843, 0]
type input "**********"
click at [881, 59] on div at bounding box center [876, 59] width 10 height 12
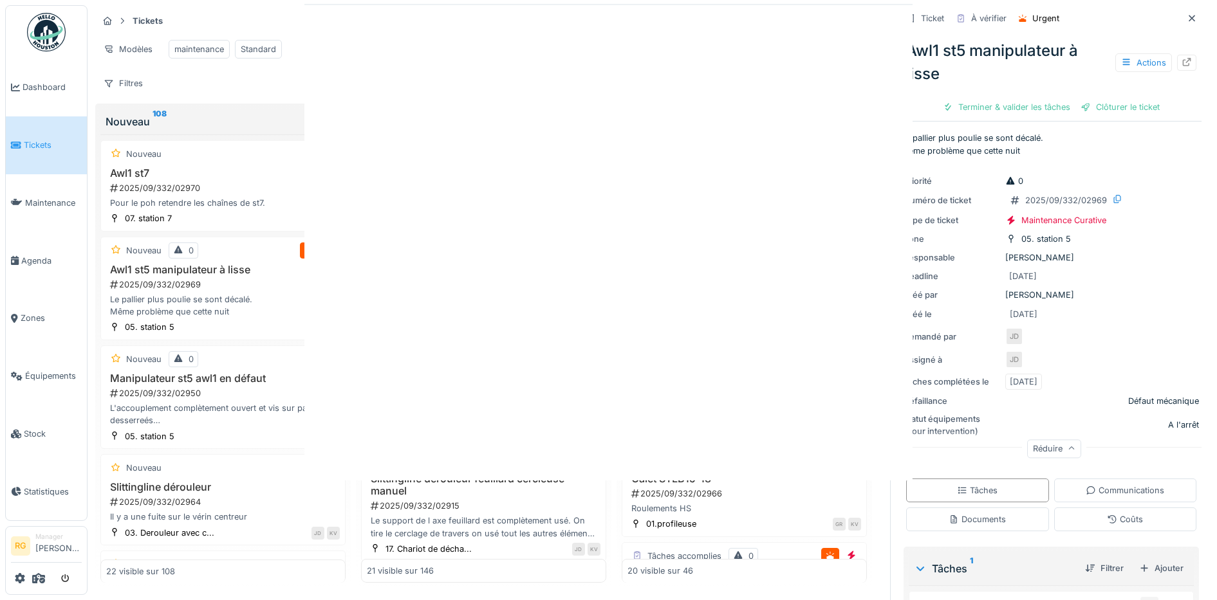
scroll to position [0, 0]
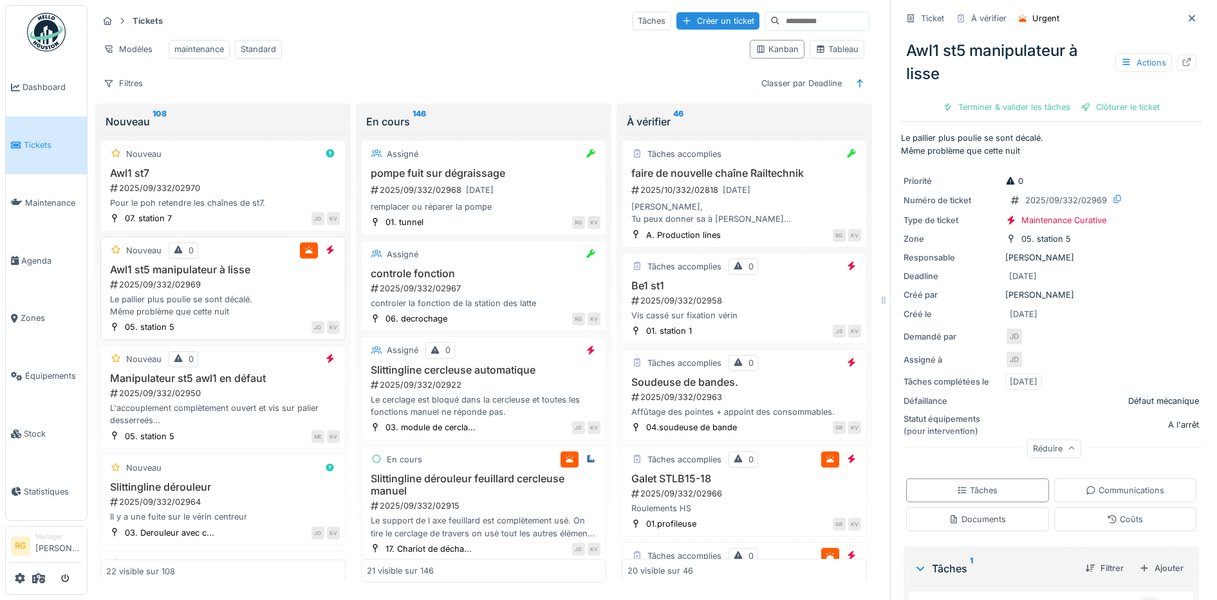
click at [253, 296] on div "Le pallier plus poulie se sont décalé. Même problème que cette nuit" at bounding box center [223, 305] width 234 height 24
click at [172, 293] on div "Le pallier plus poulie se sont décalé. Même problème que cette nuit" at bounding box center [223, 305] width 234 height 24
click at [227, 393] on div "2025/09/332/02950" at bounding box center [224, 393] width 231 height 12
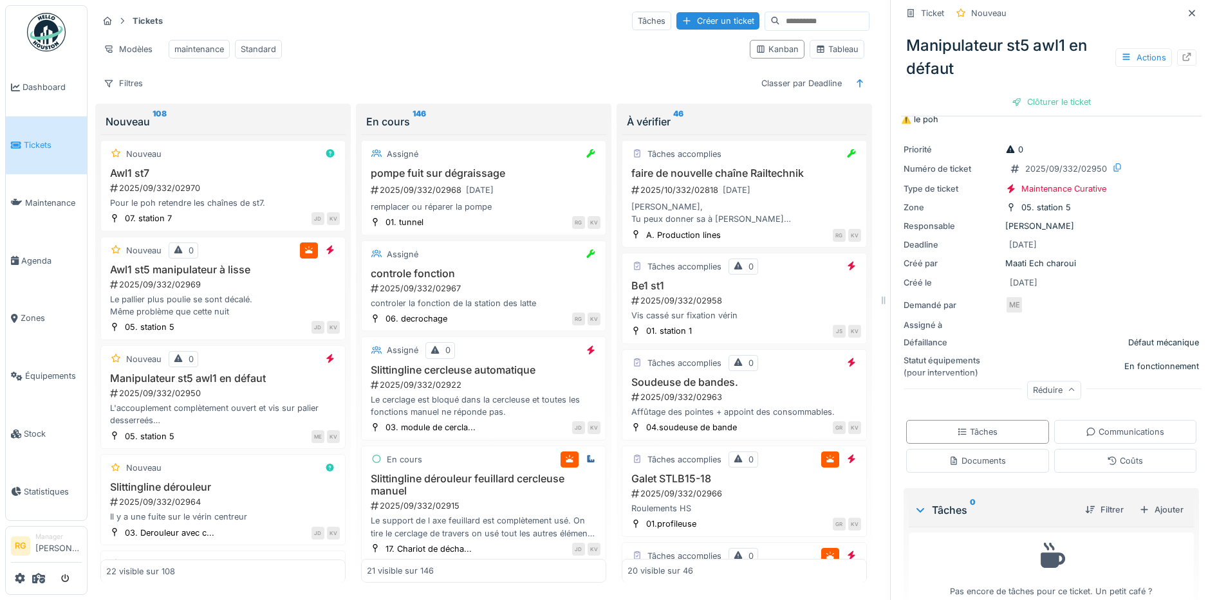
scroll to position [55, 0]
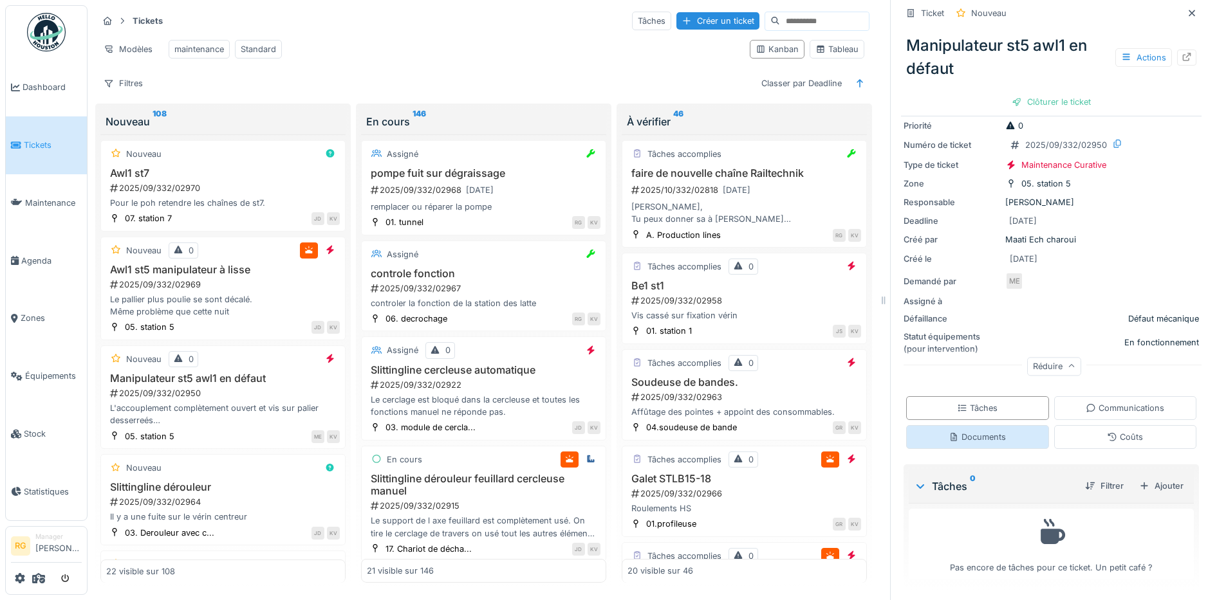
click at [965, 434] on div "Documents" at bounding box center [977, 437] width 143 height 24
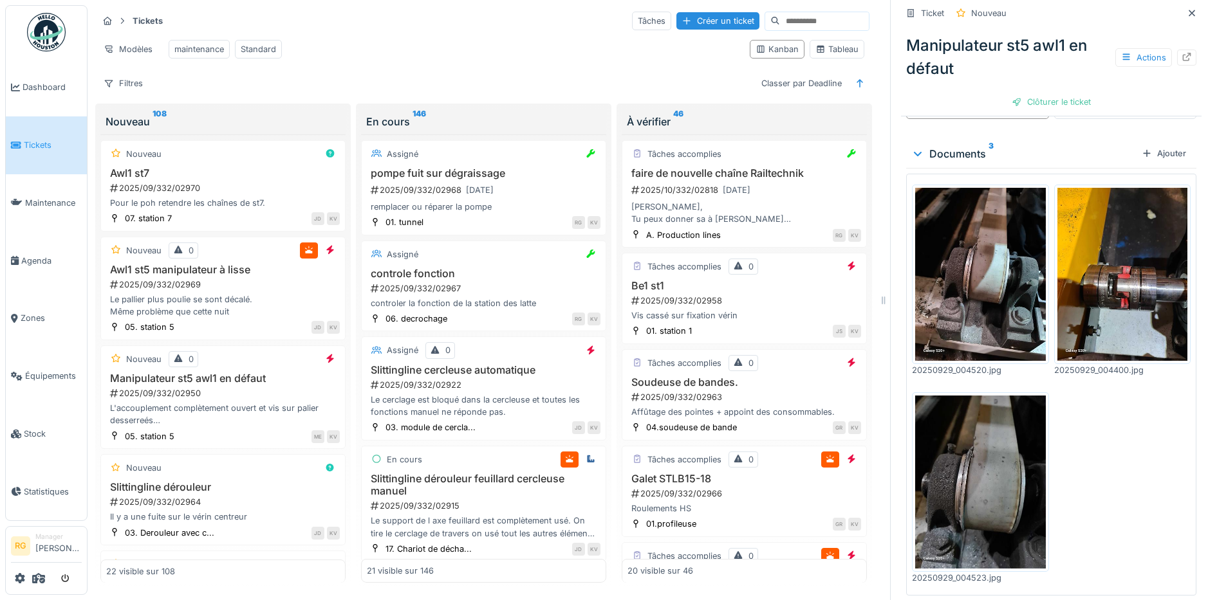
scroll to position [403, 0]
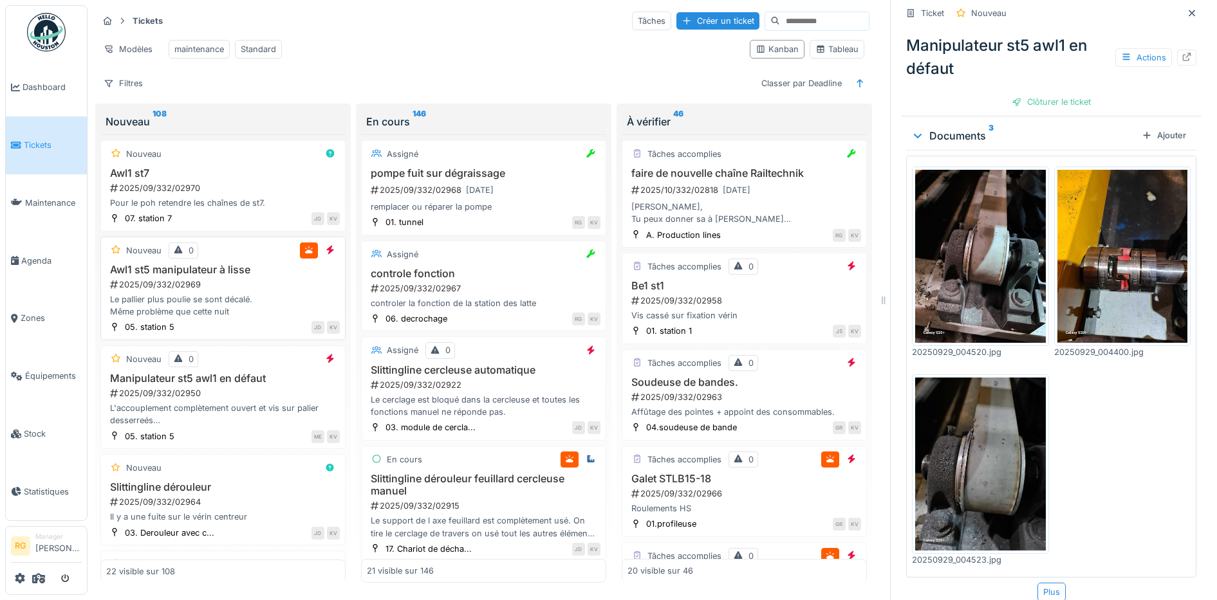
click at [220, 284] on div "2025/09/332/02969" at bounding box center [224, 285] width 231 height 12
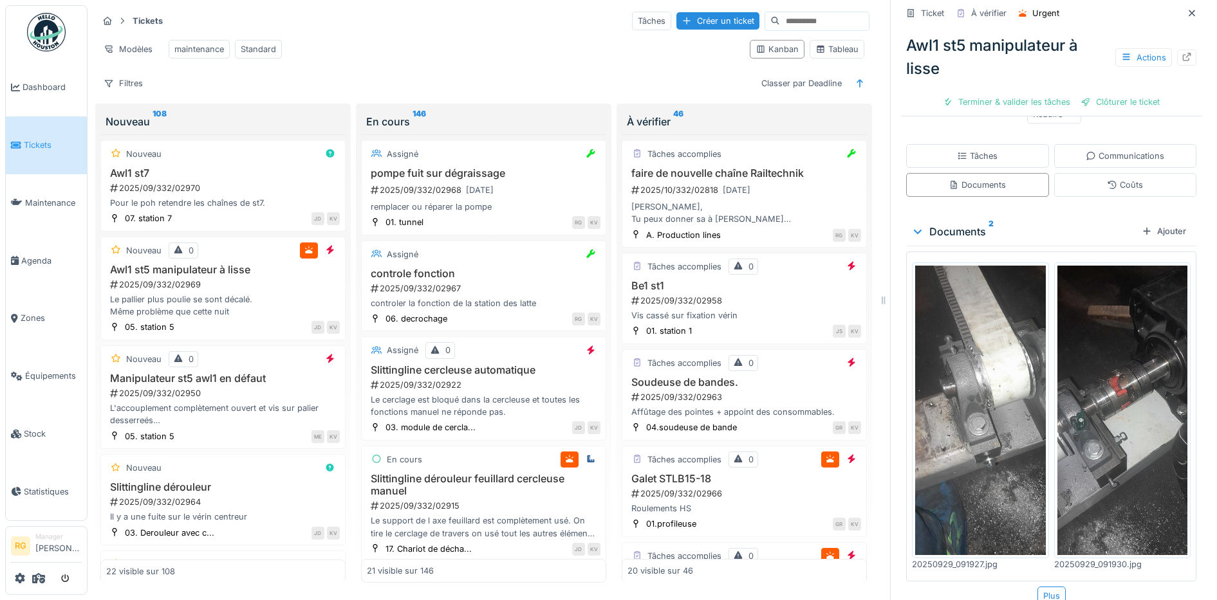
scroll to position [342, 0]
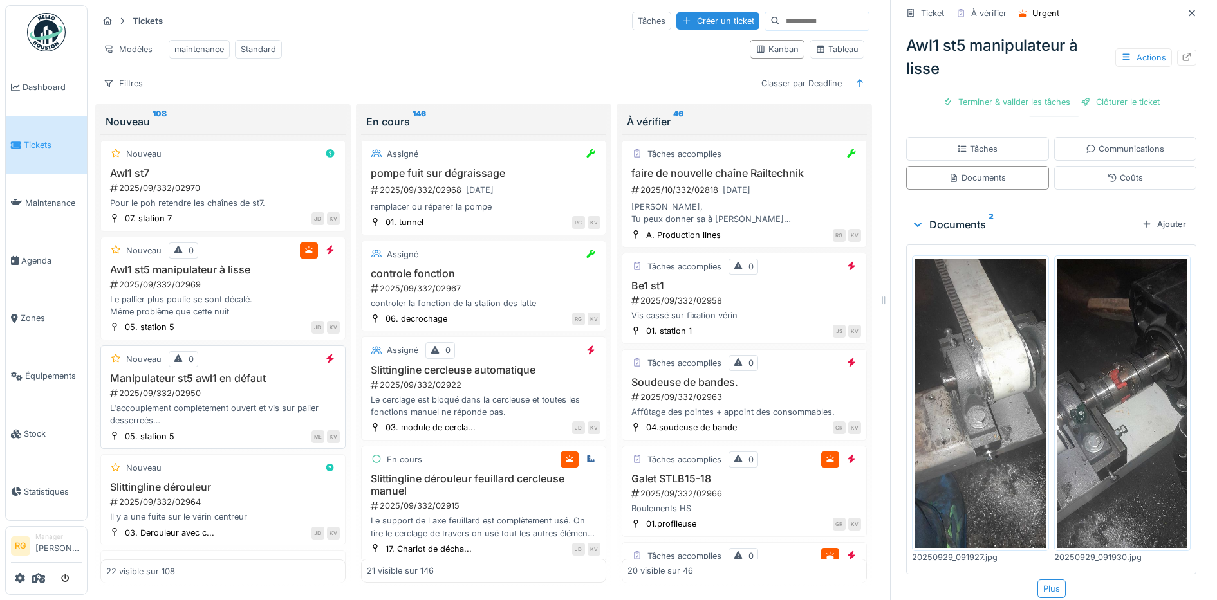
click at [235, 398] on div "2025/09/332/02950" at bounding box center [224, 393] width 231 height 12
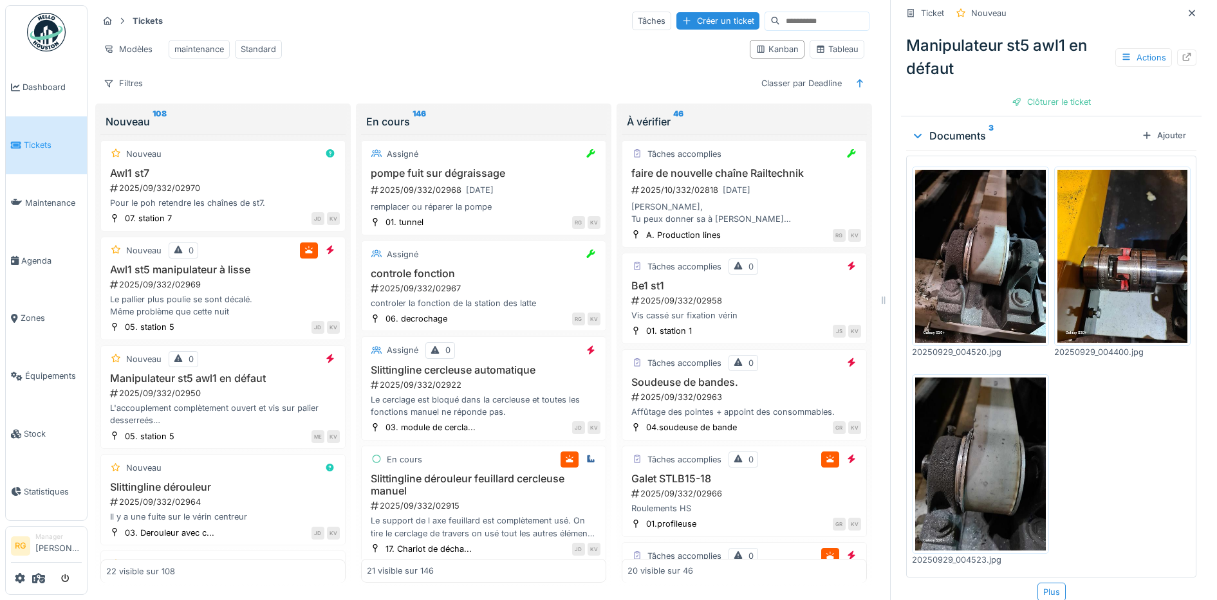
scroll to position [243, 0]
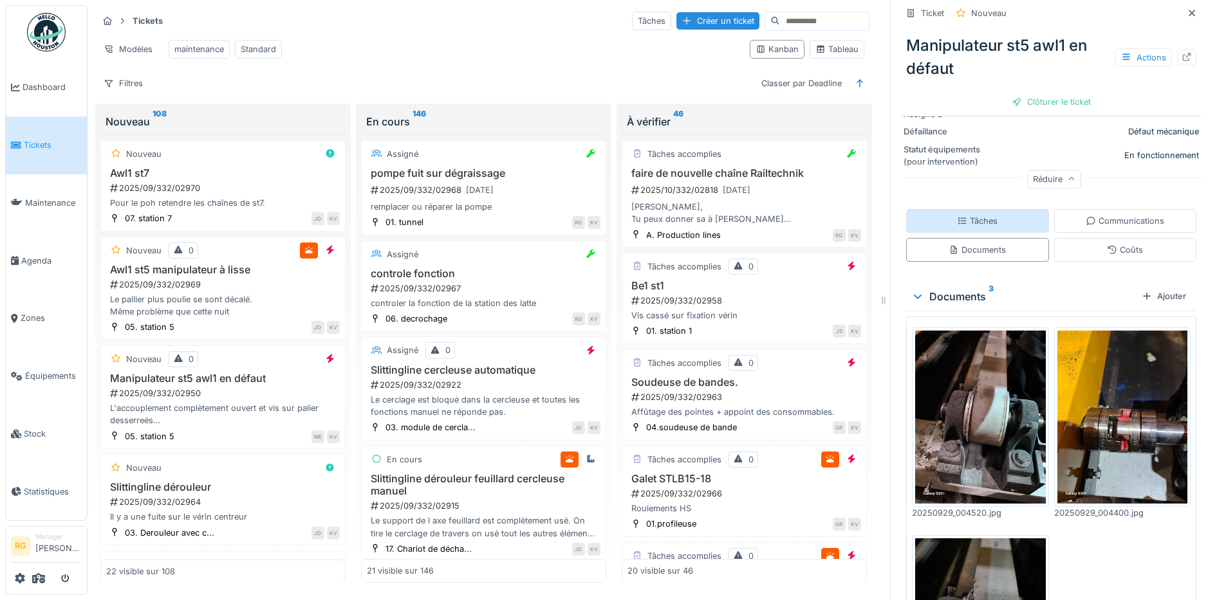
click at [978, 215] on div "Tâches" at bounding box center [977, 221] width 41 height 12
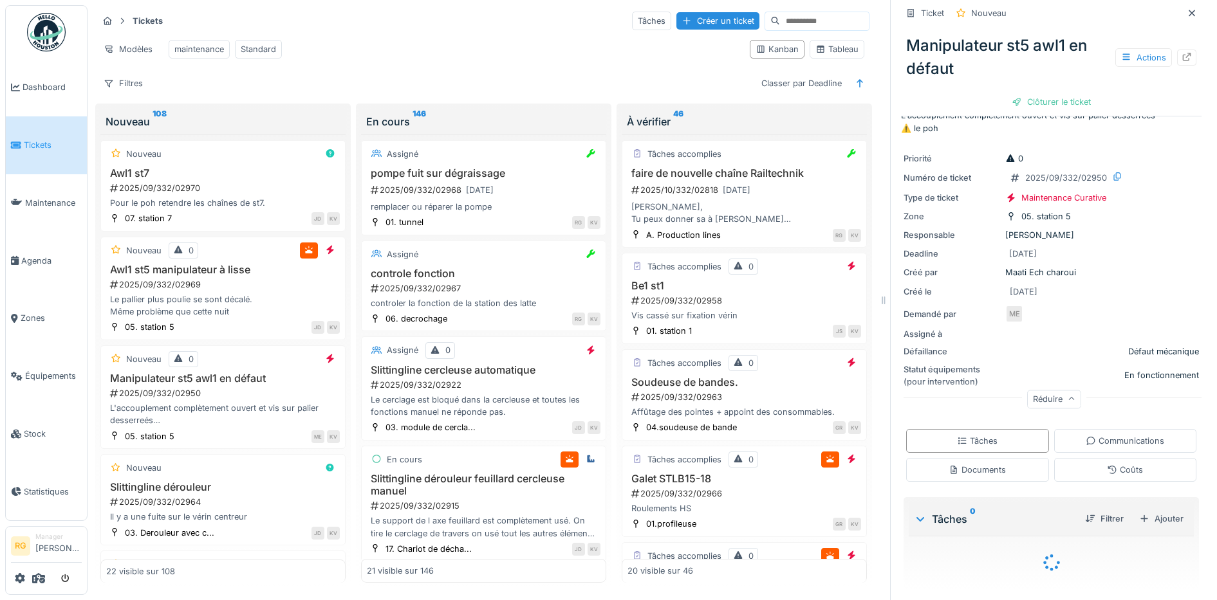
scroll to position [55, 0]
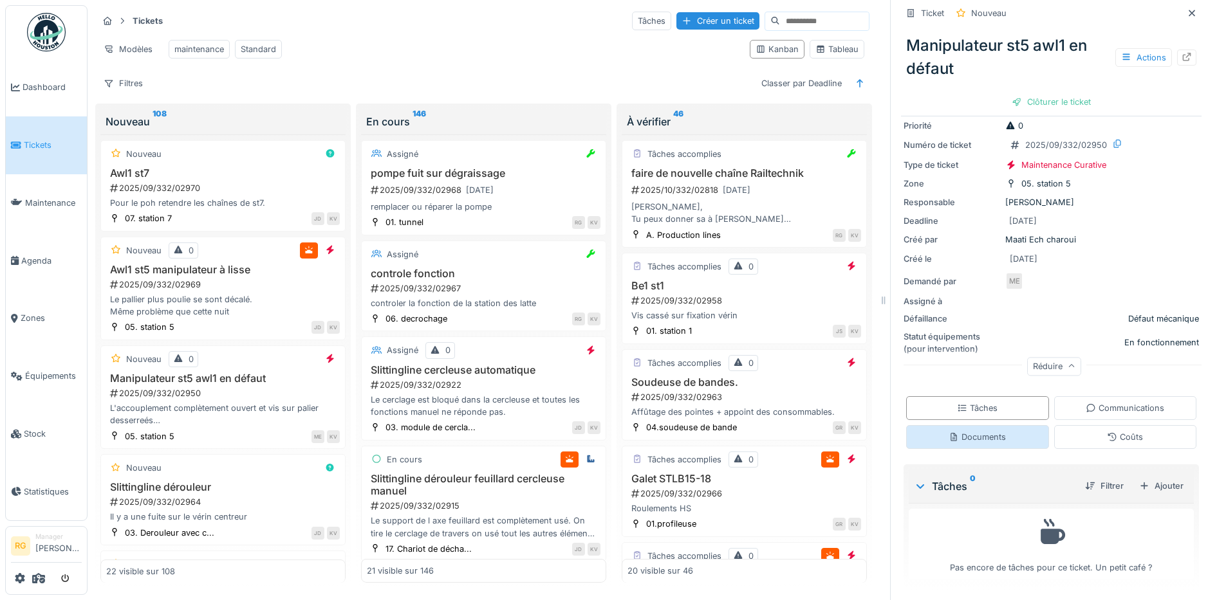
click at [970, 431] on div "Documents" at bounding box center [977, 437] width 57 height 12
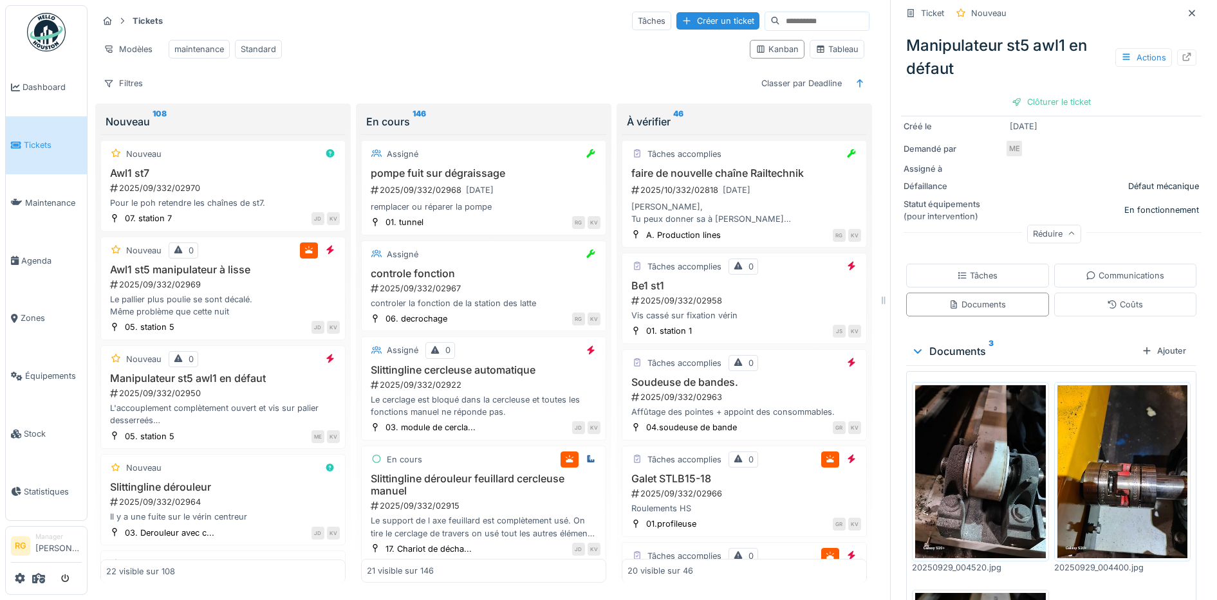
scroll to position [162, 0]
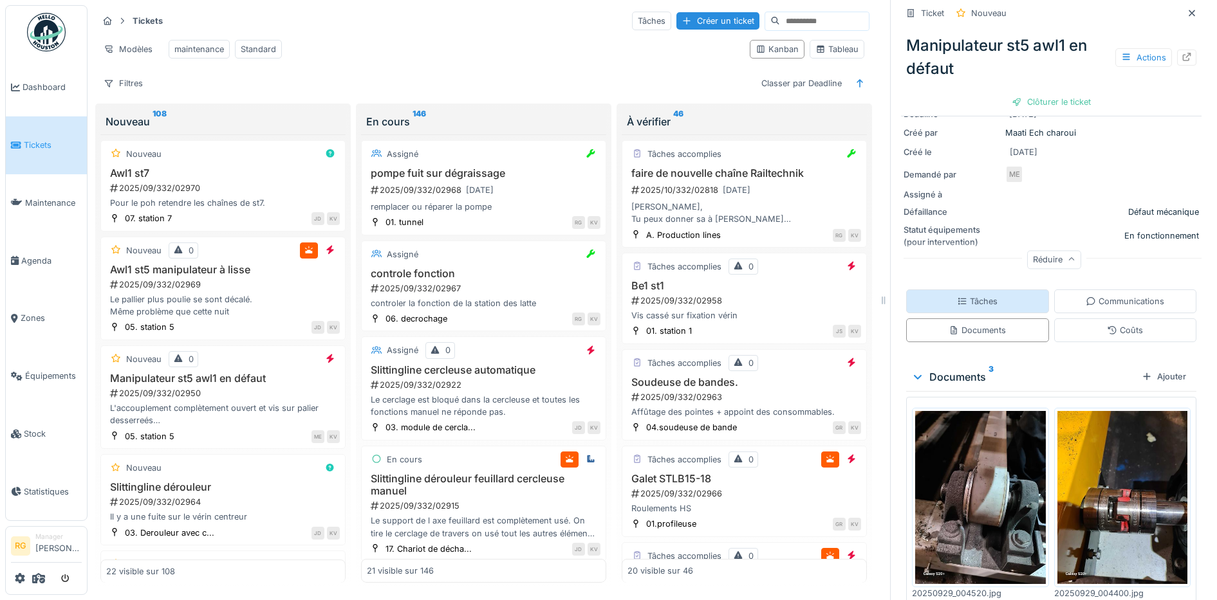
click at [974, 295] on div "Tâches" at bounding box center [977, 301] width 41 height 12
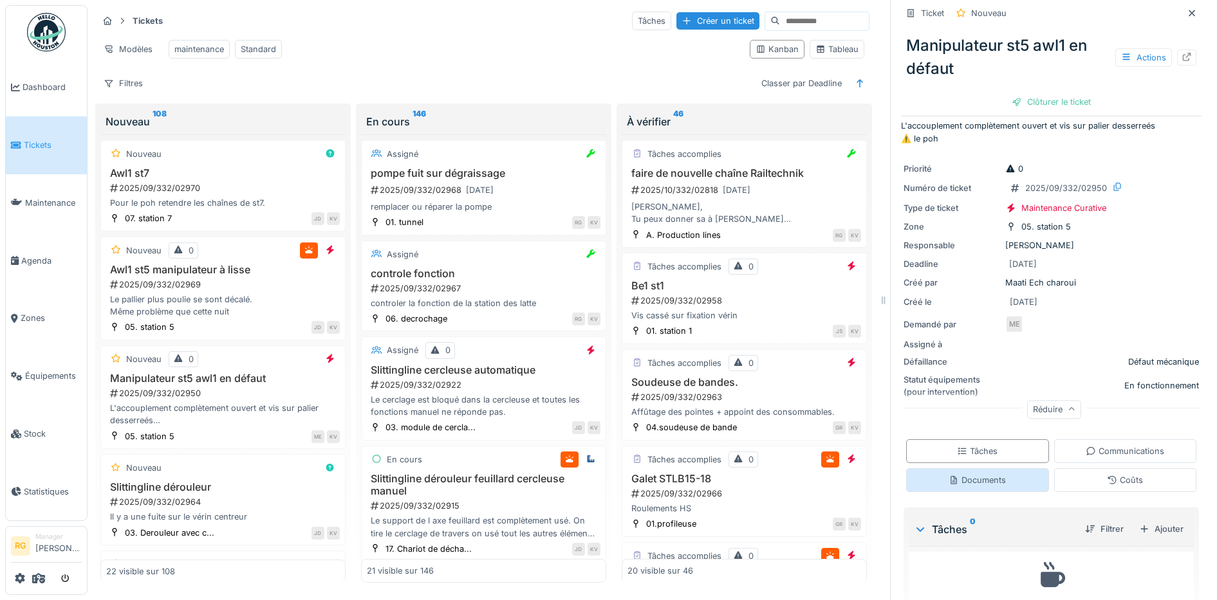
scroll to position [0, 0]
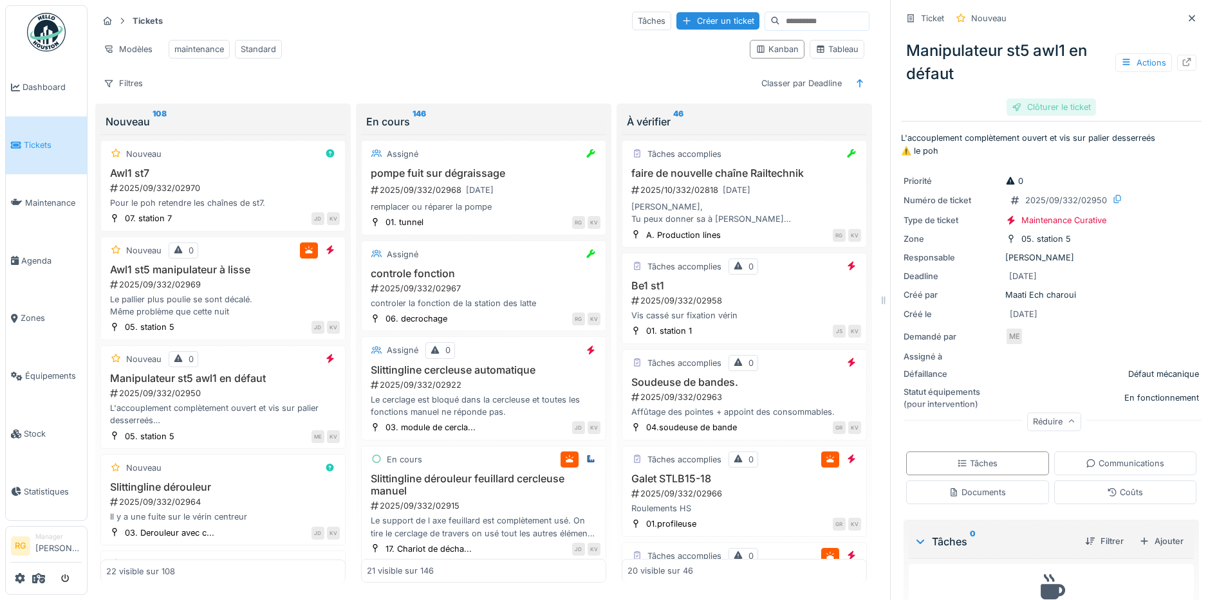
click at [1023, 98] on div "Clôturer le ticket" at bounding box center [1050, 106] width 89 height 17
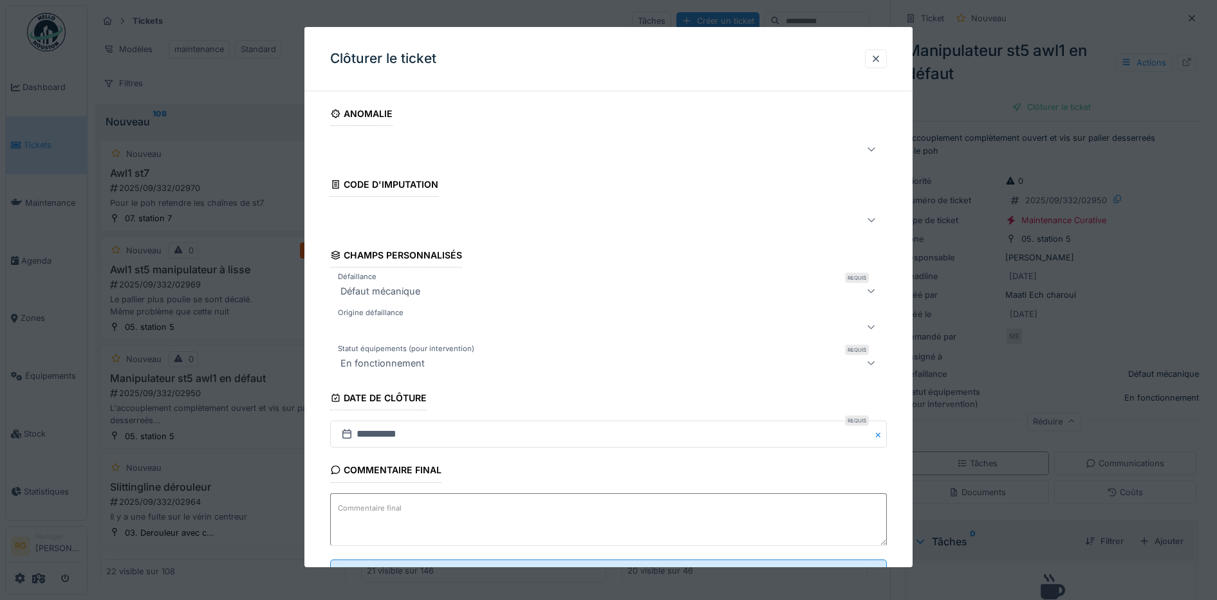
click at [391, 510] on label "Commentaire final" at bounding box center [369, 509] width 69 height 16
click at [391, 510] on textarea "Commentaire final" at bounding box center [608, 520] width 557 height 53
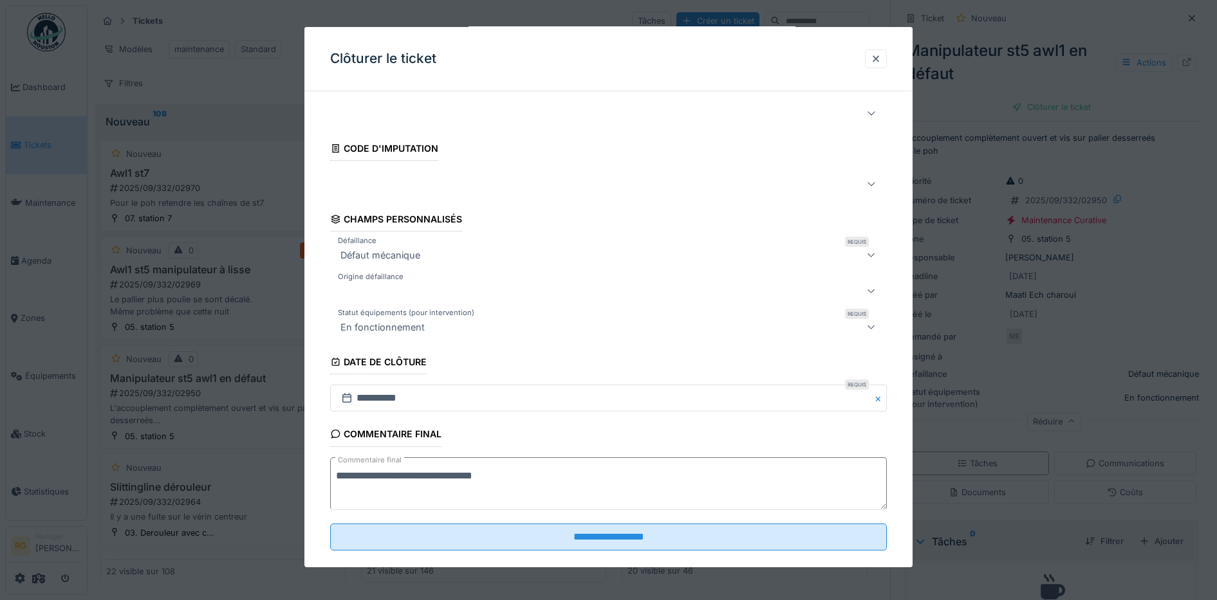
scroll to position [55, 0]
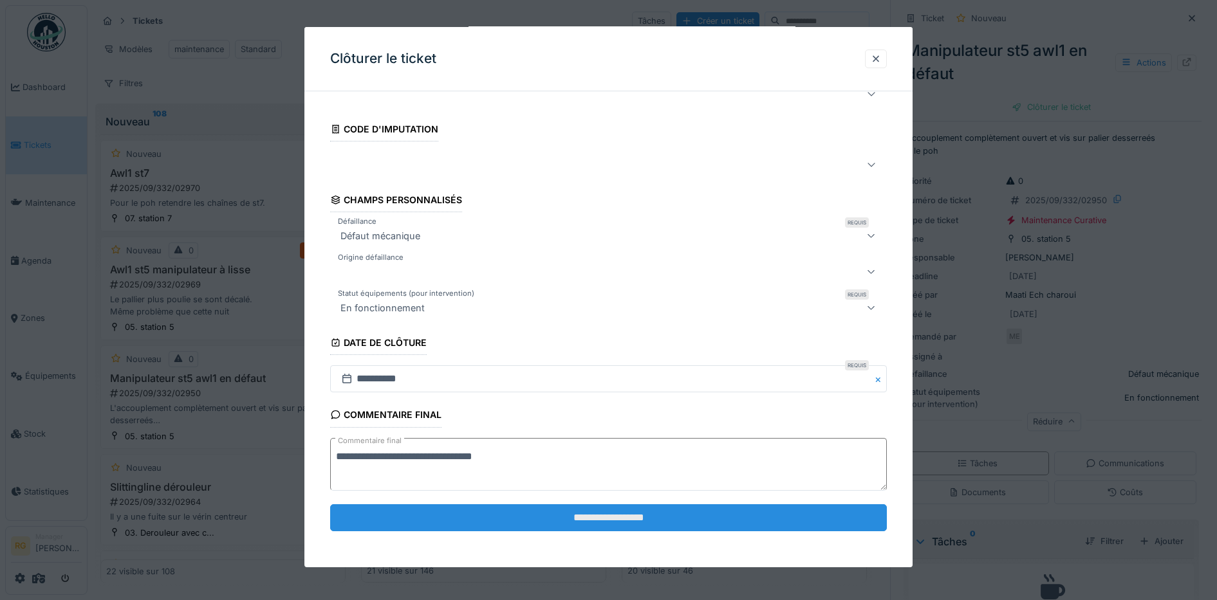
type textarea "**********"
click at [624, 521] on input "**********" at bounding box center [608, 518] width 557 height 27
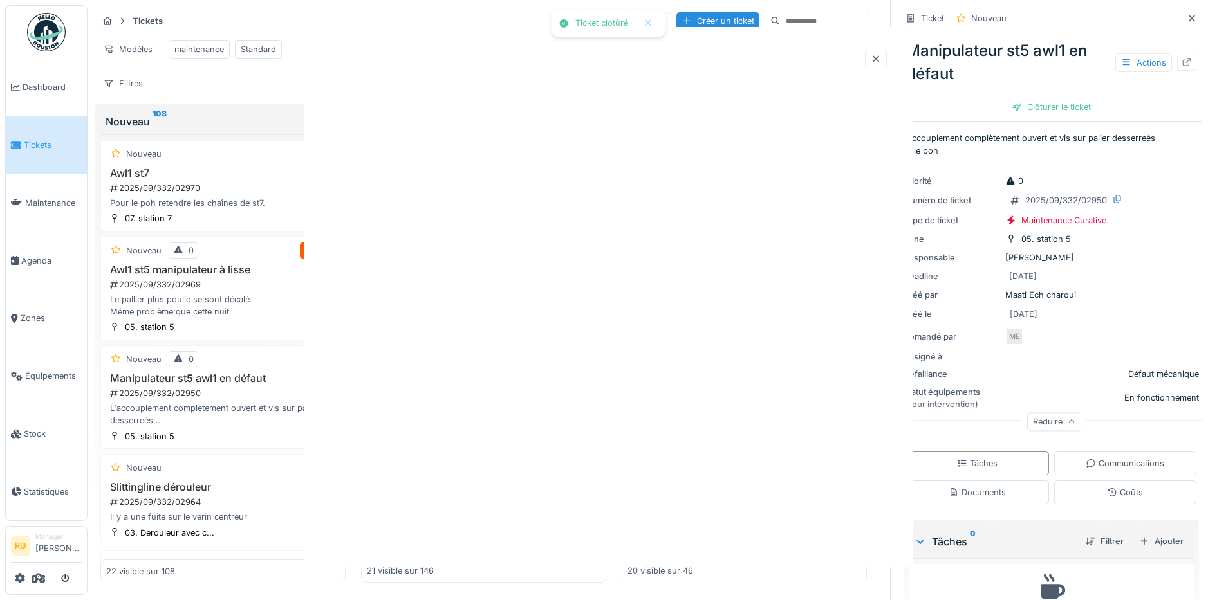
scroll to position [0, 0]
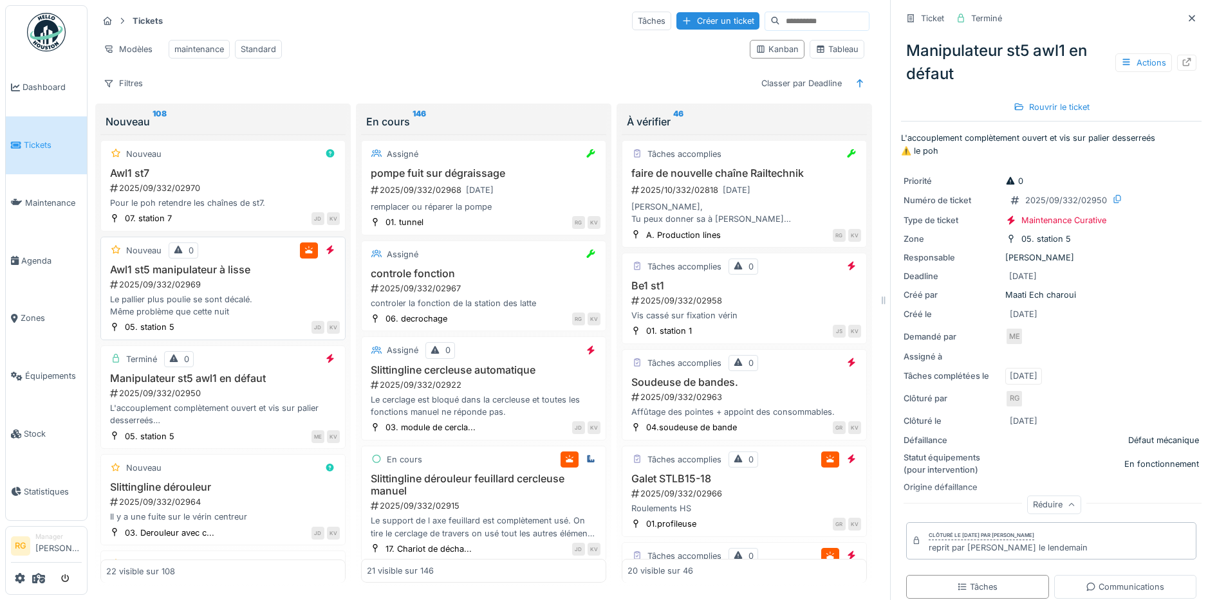
click at [251, 285] on div "2025/09/332/02969" at bounding box center [224, 285] width 231 height 12
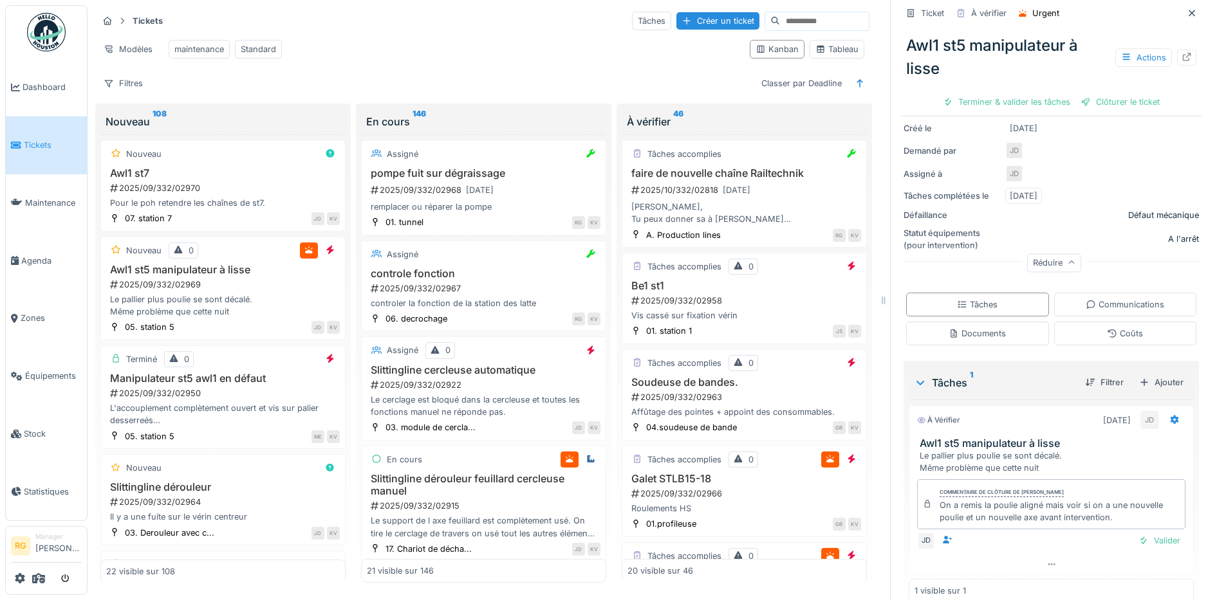
scroll to position [205, 0]
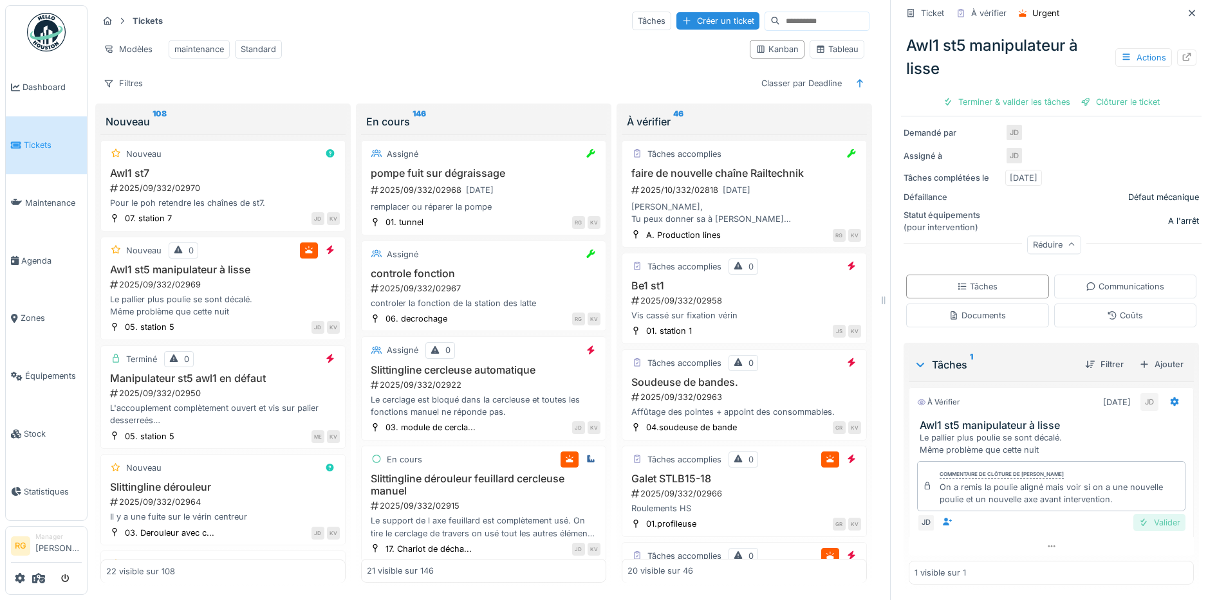
click at [1145, 514] on div "Valider" at bounding box center [1159, 522] width 52 height 17
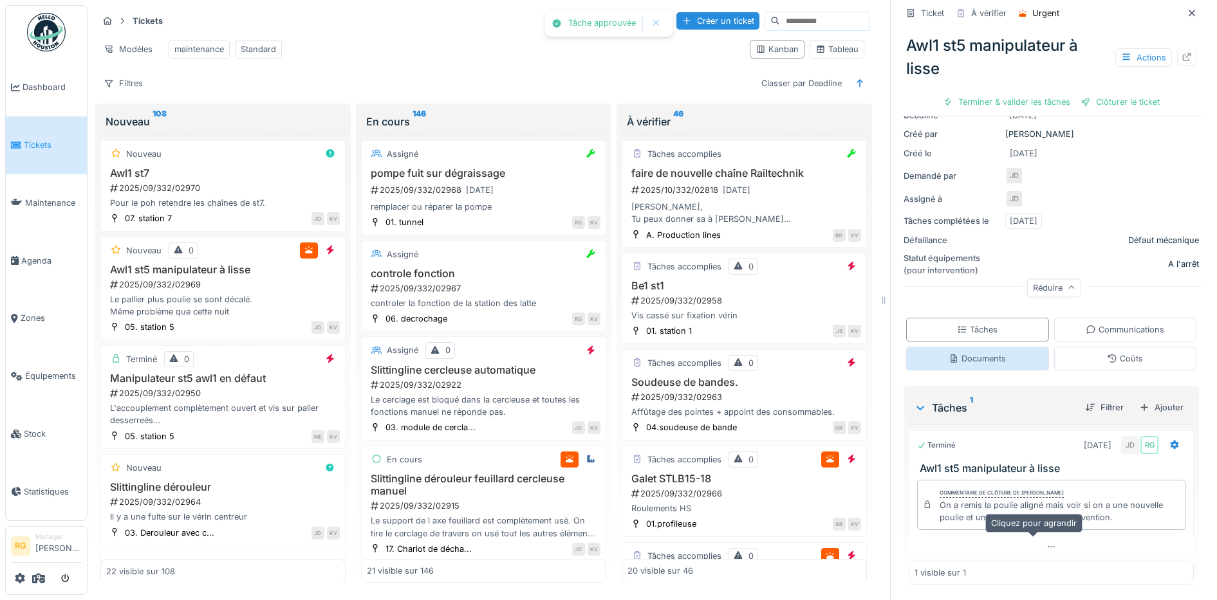
scroll to position [156, 0]
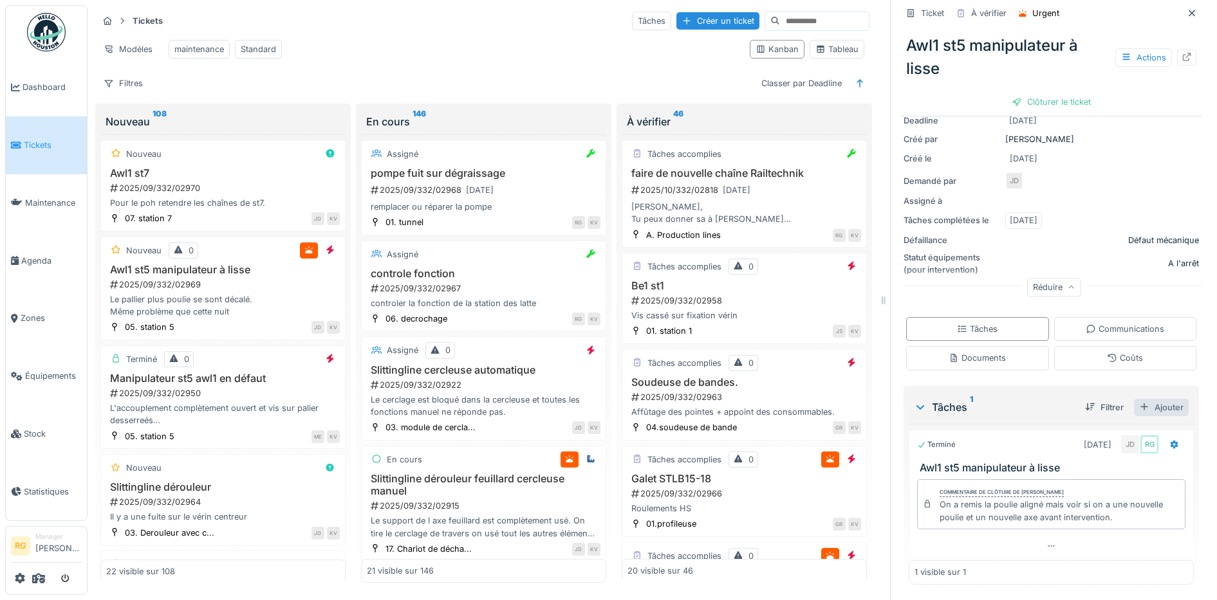
click at [1144, 399] on div "Ajouter" at bounding box center [1161, 407] width 55 height 17
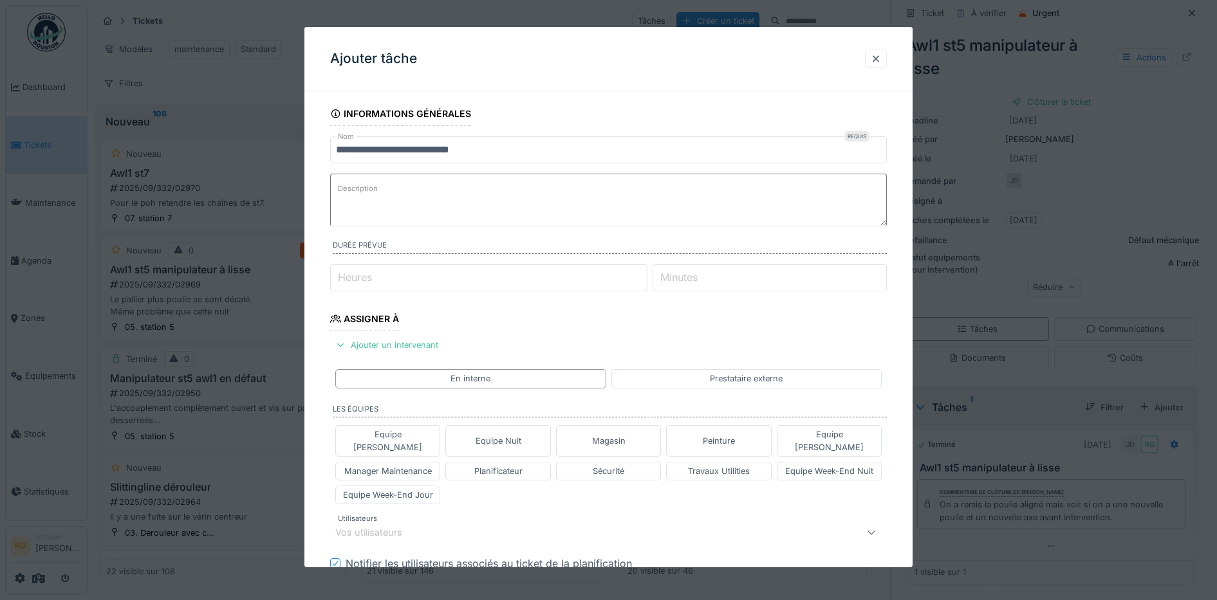
click at [412, 195] on textarea "Description" at bounding box center [608, 200] width 557 height 53
click at [351, 208] on textarea "**********" at bounding box center [608, 200] width 557 height 53
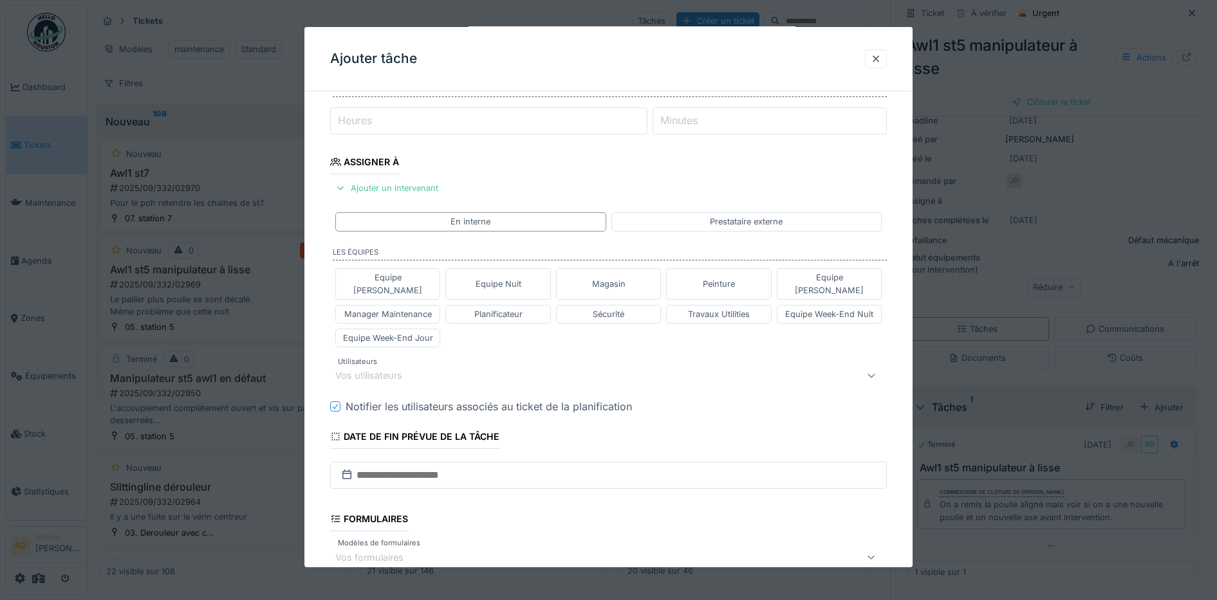
scroll to position [0, 0]
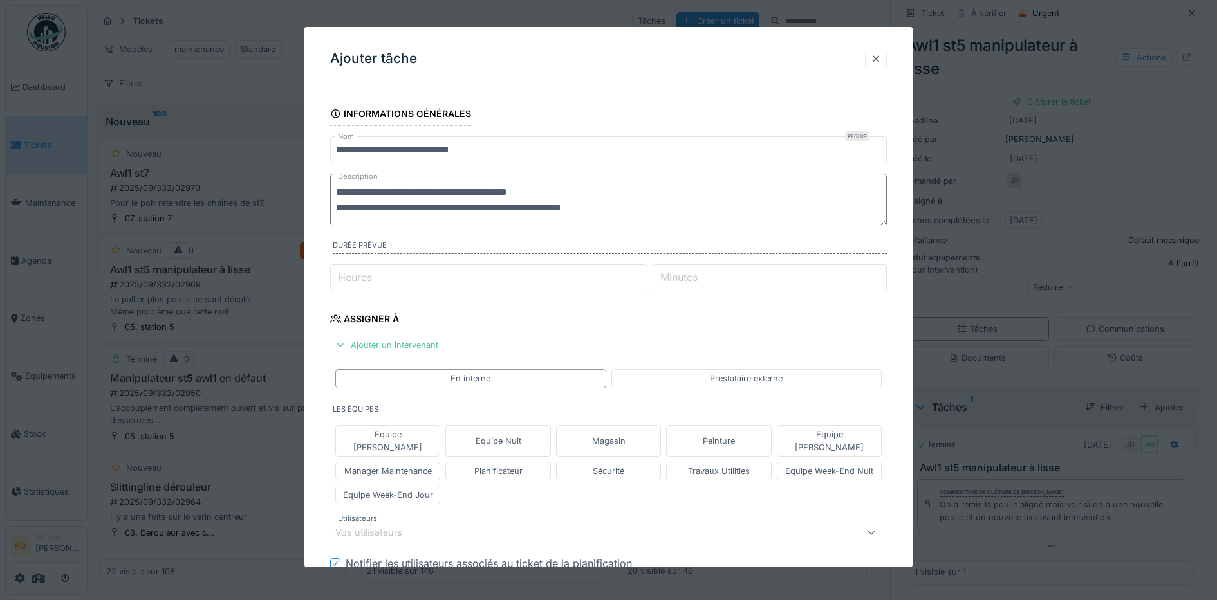
click at [592, 205] on textarea "**********" at bounding box center [608, 200] width 557 height 53
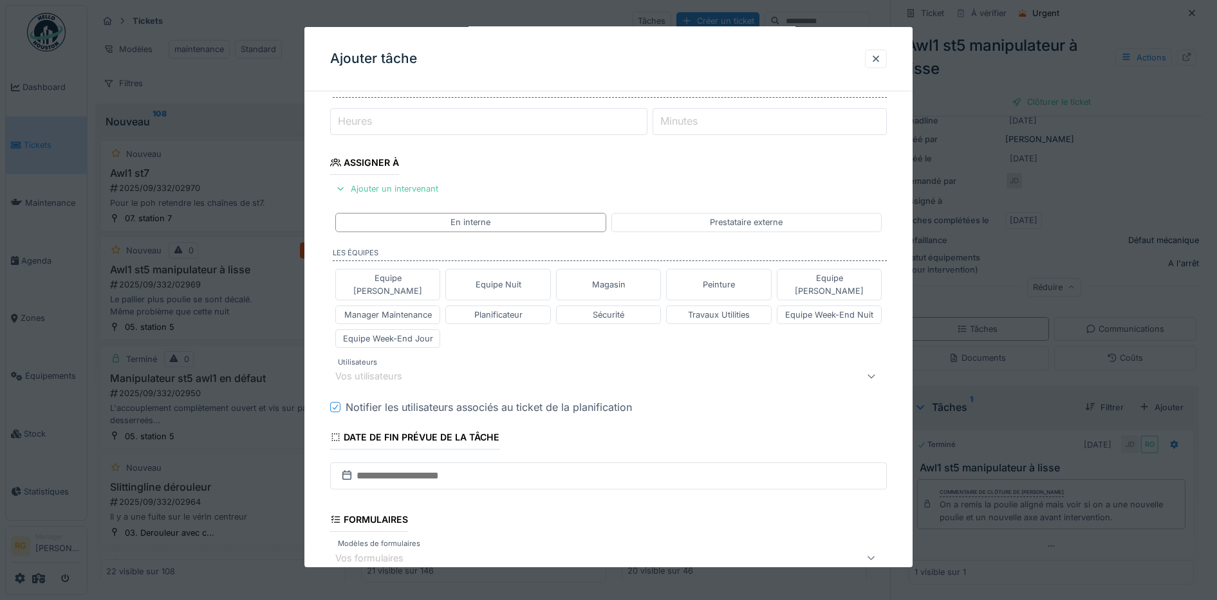
scroll to position [161, 0]
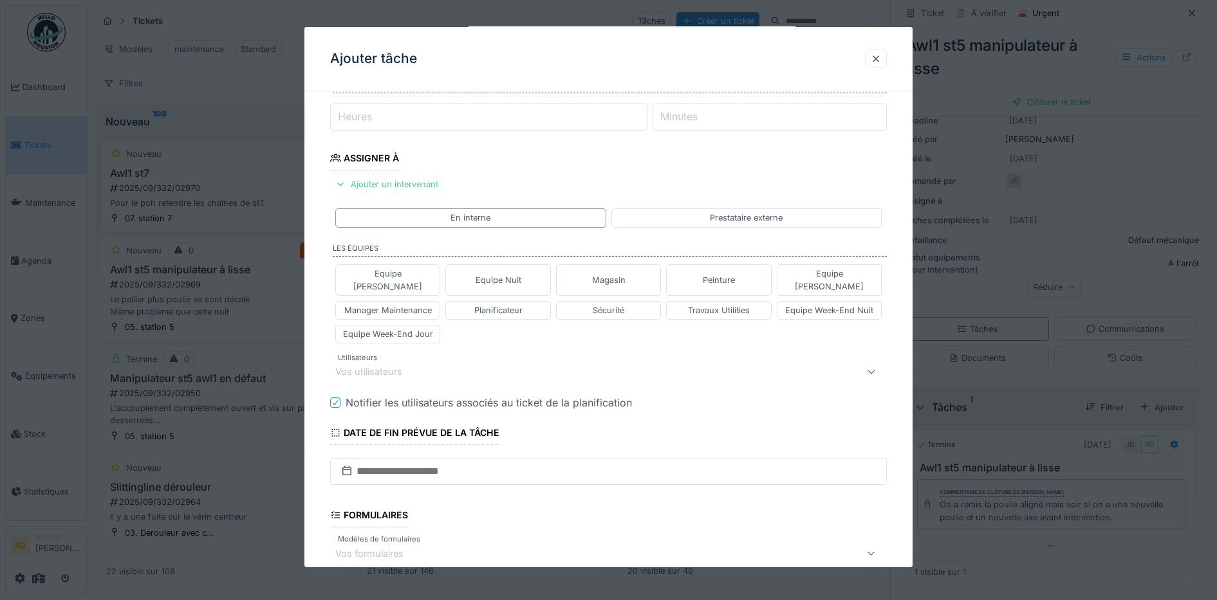
type textarea "**********"
click at [390, 365] on div "Vos utilisateurs" at bounding box center [377, 372] width 85 height 14
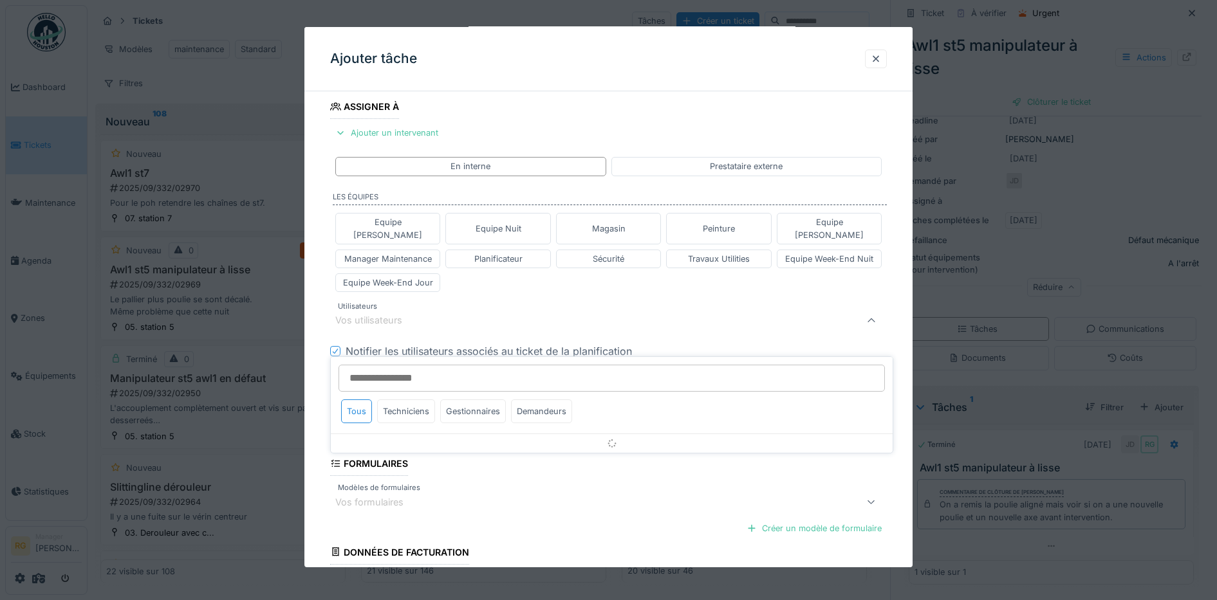
scroll to position [223, 0]
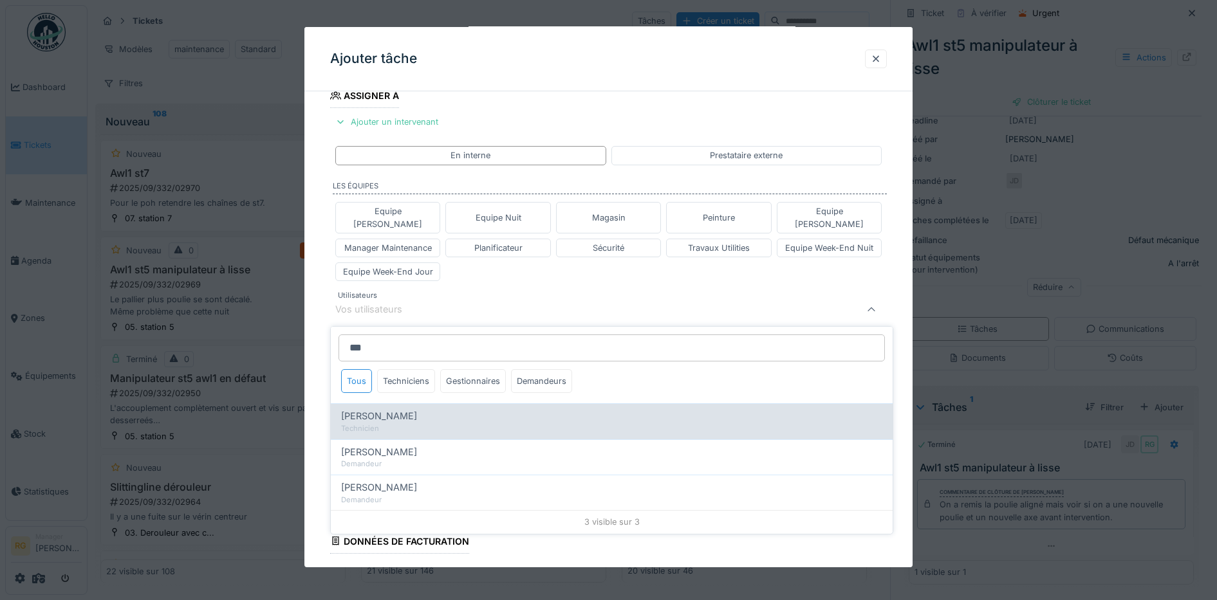
type input "***"
click at [389, 409] on span "[PERSON_NAME]" at bounding box center [379, 416] width 76 height 14
type input "****"
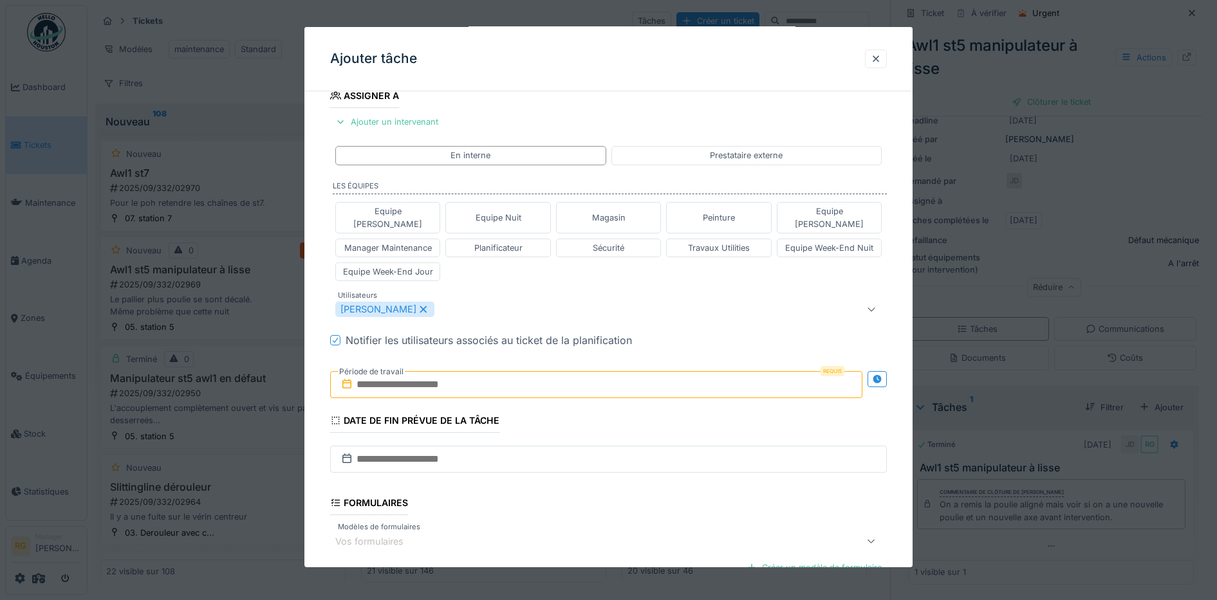
click at [477, 261] on div "Equipe Anthony Equipe Nuit Magasin Peinture Equipe Jean-Claude Manager Maintena…" at bounding box center [608, 241] width 557 height 89
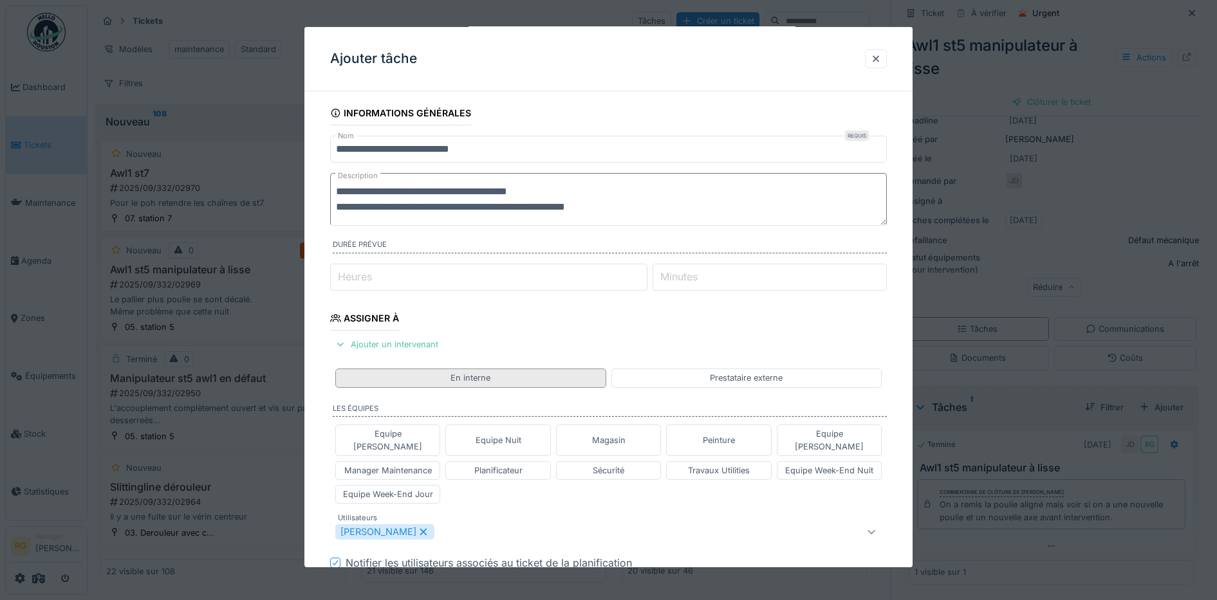
scroll to position [0, 0]
click at [610, 207] on textarea "**********" at bounding box center [608, 200] width 557 height 53
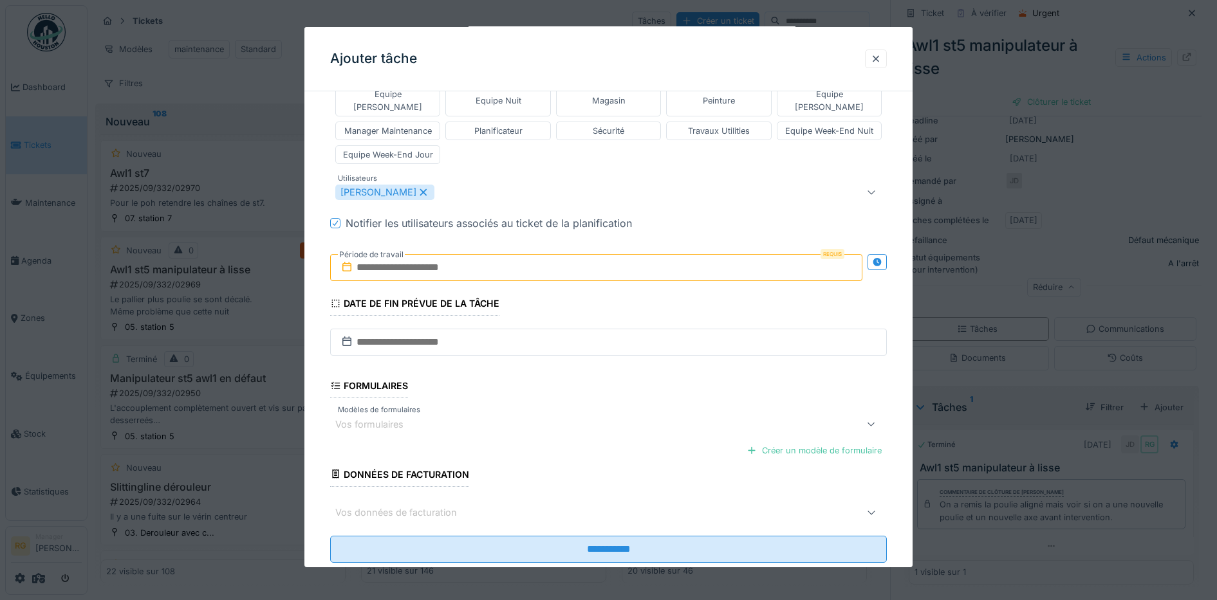
scroll to position [375, 0]
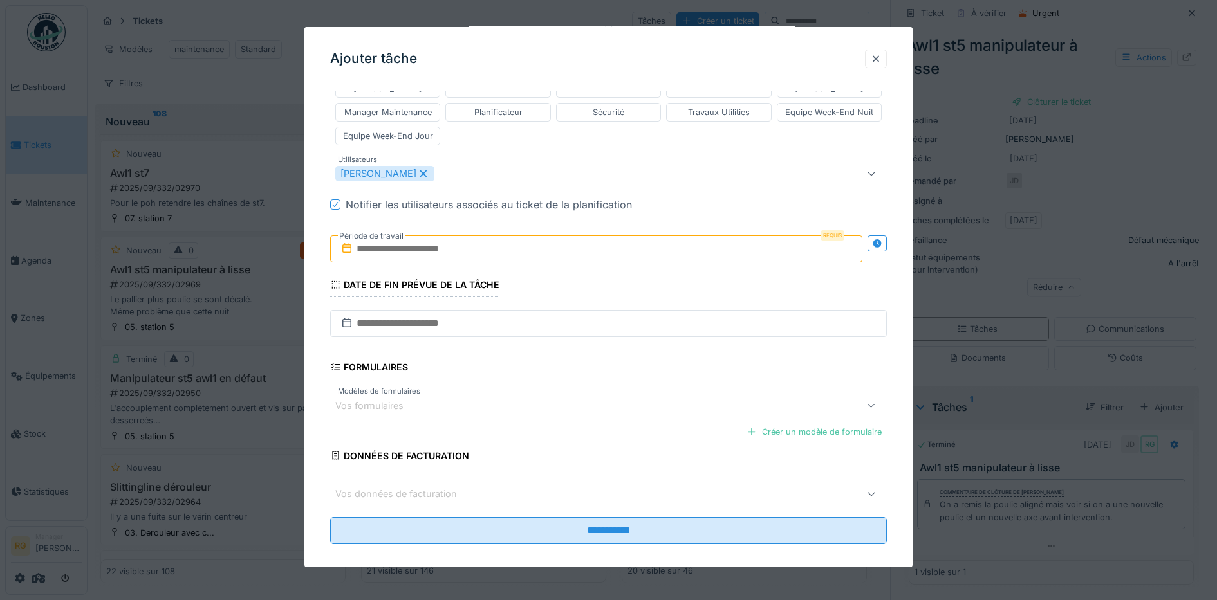
type textarea "**********"
click at [412, 239] on input "text" at bounding box center [596, 249] width 533 height 27
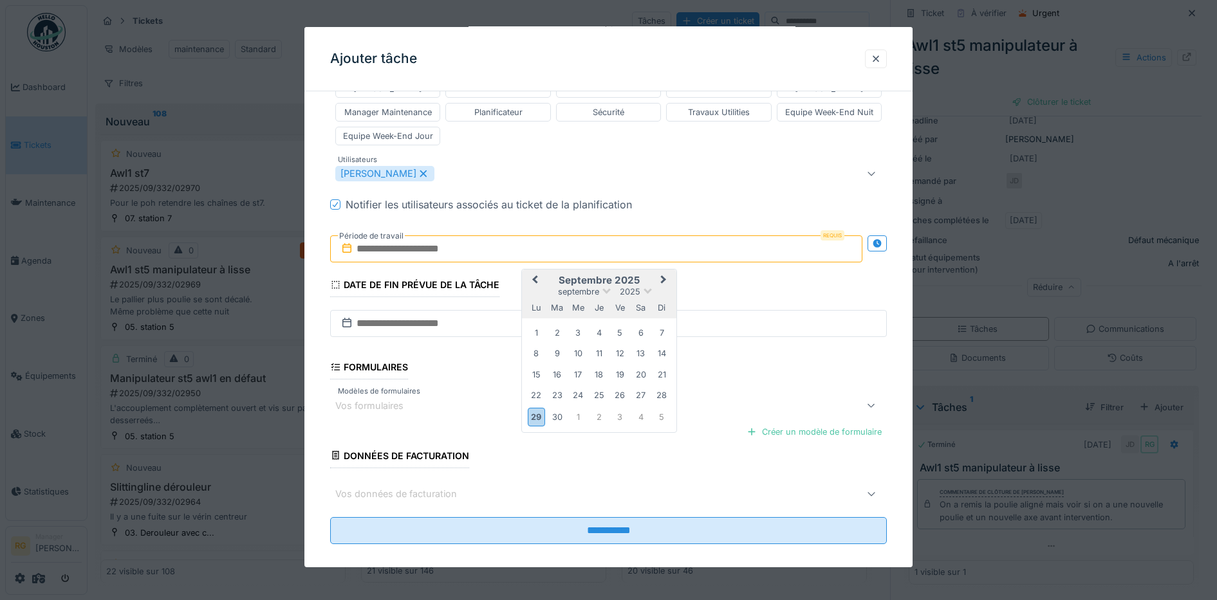
click at [648, 275] on h2 "septembre 2025" at bounding box center [599, 281] width 154 height 12
click at [562, 409] on div "30" at bounding box center [556, 417] width 17 height 17
click at [558, 409] on div "30" at bounding box center [556, 417] width 17 height 17
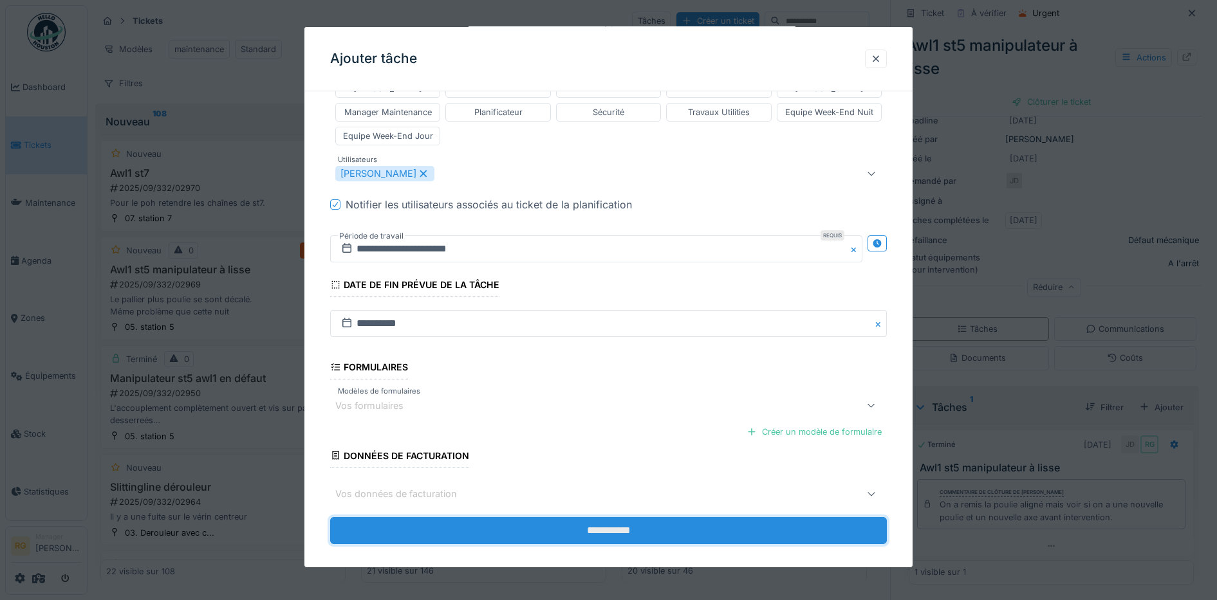
click at [609, 519] on input "**********" at bounding box center [608, 530] width 557 height 27
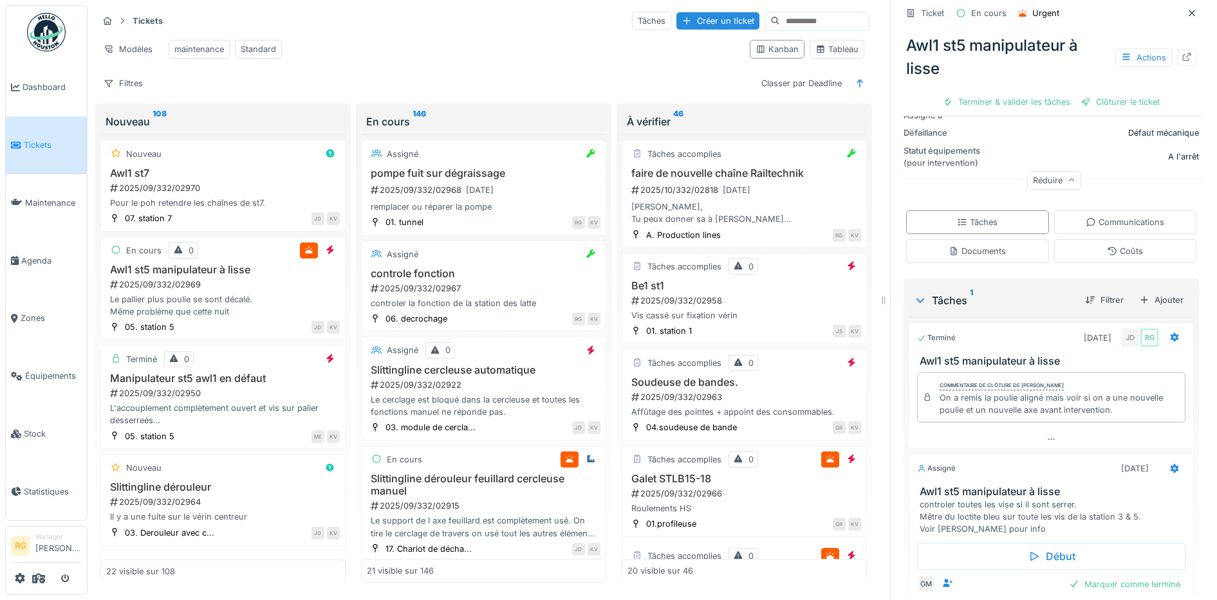
scroll to position [0, 0]
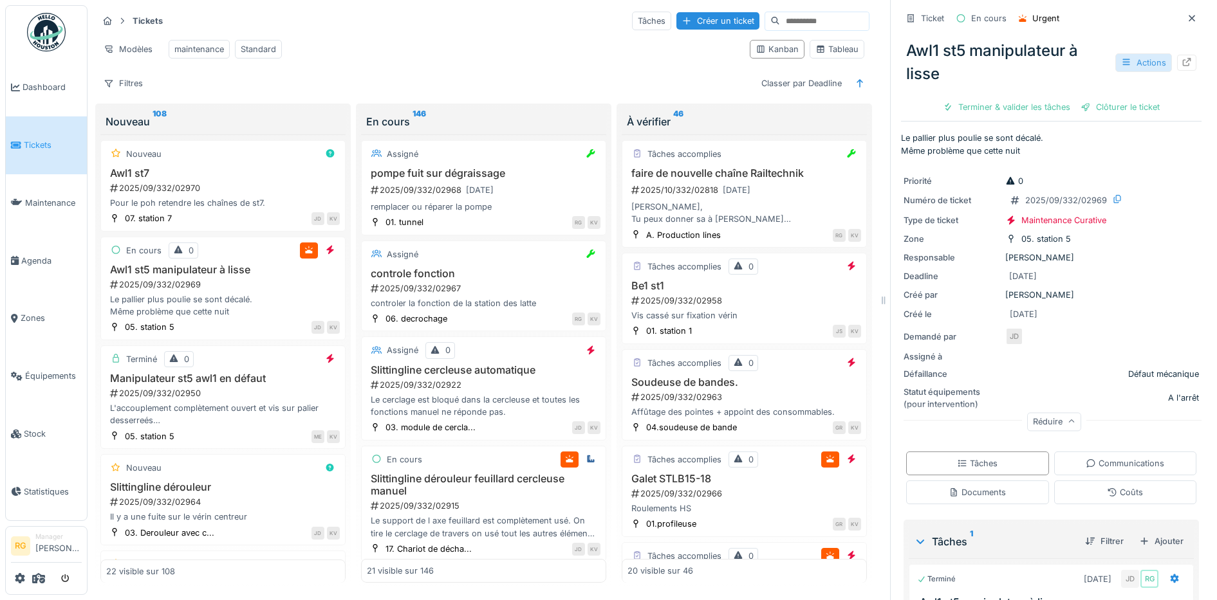
click at [1115, 53] on div "Actions" at bounding box center [1143, 62] width 57 height 19
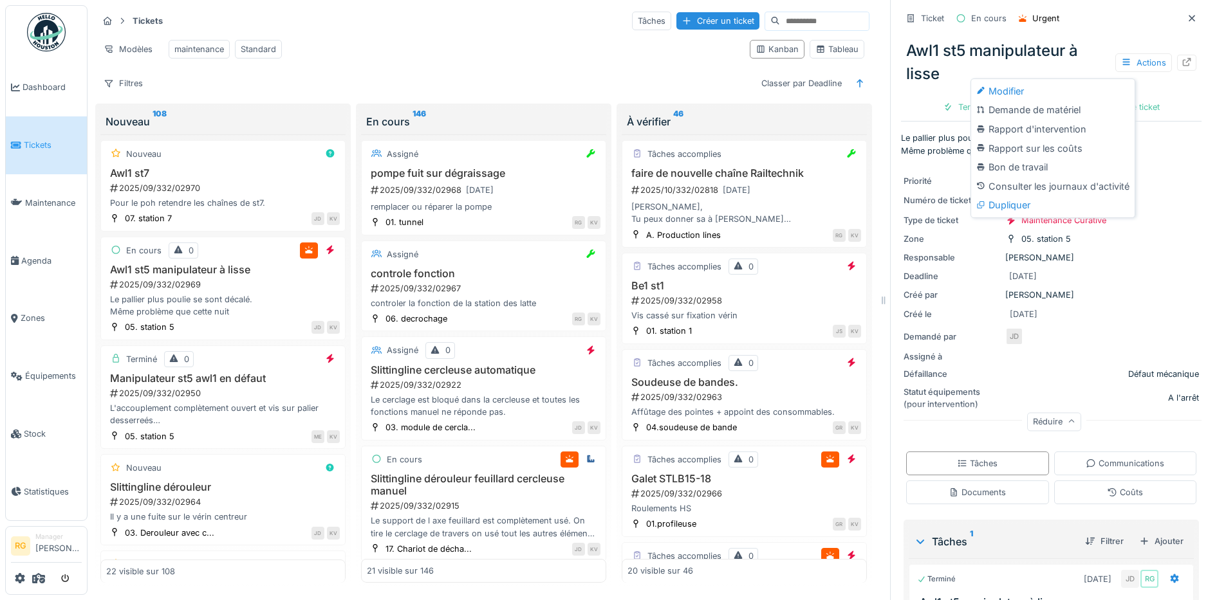
click at [1009, 82] on div "Modifier" at bounding box center [1053, 91] width 158 height 19
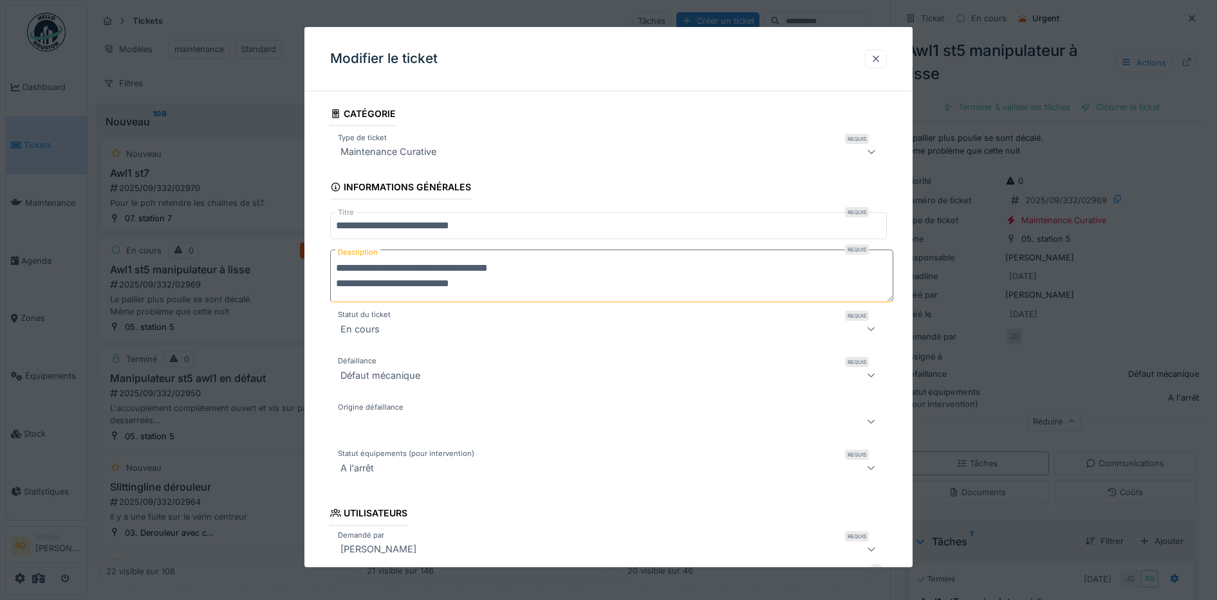
click at [881, 64] on div at bounding box center [876, 59] width 10 height 12
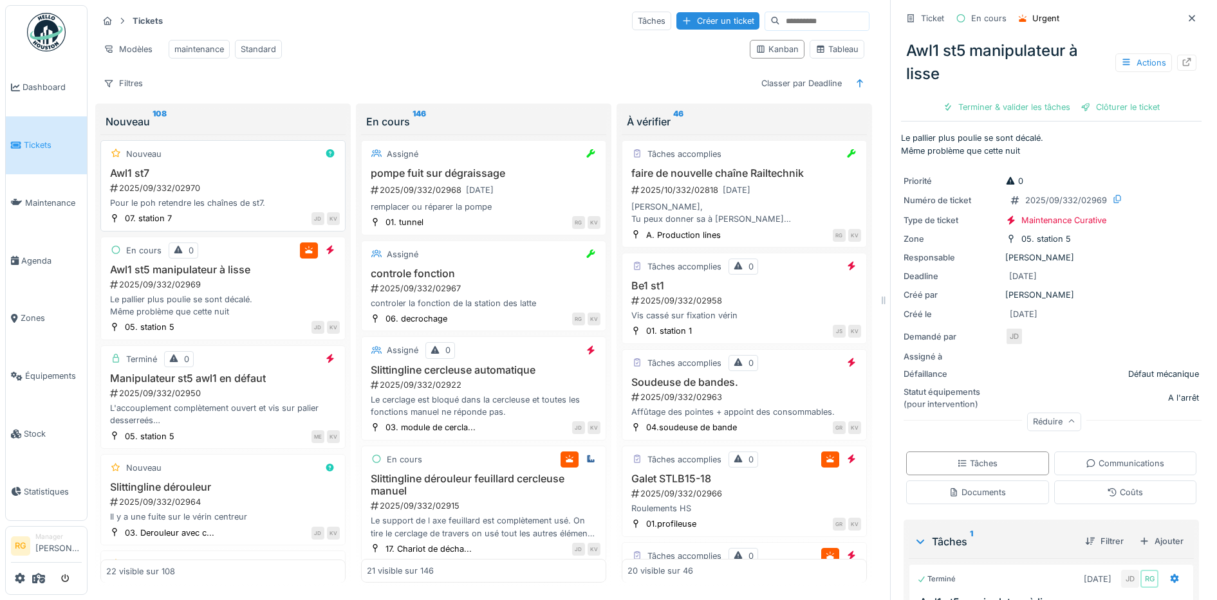
click at [240, 180] on div "Awl1 st7 2025/09/332/02970 Pour le poh retendre les chaînes de st7." at bounding box center [223, 188] width 234 height 42
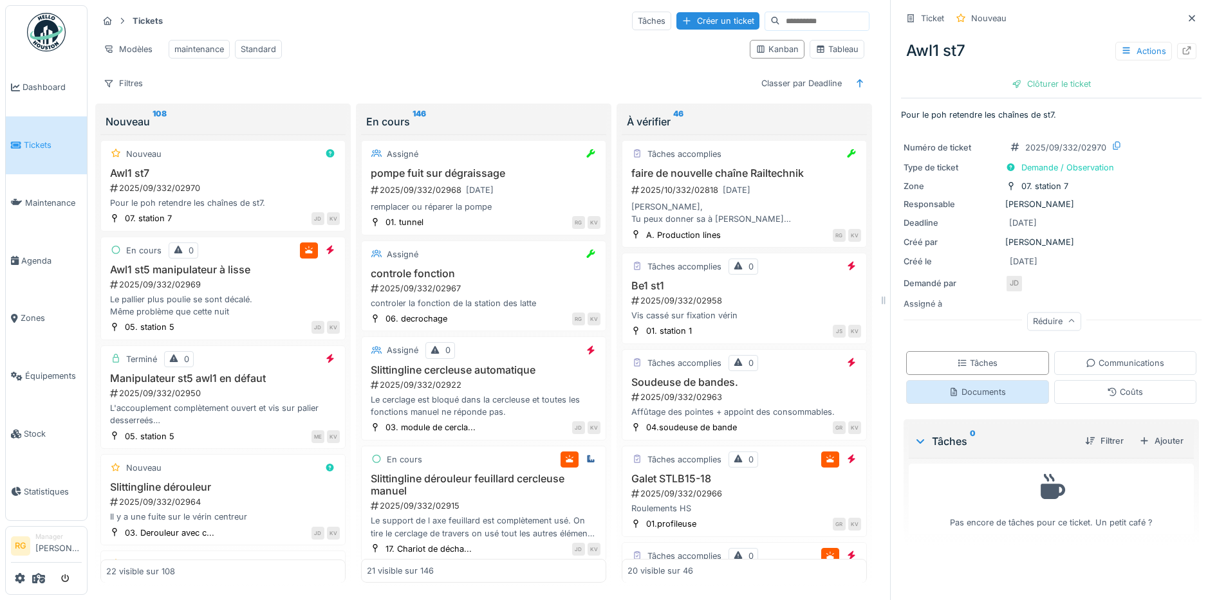
click at [987, 386] on div "Documents" at bounding box center [977, 392] width 57 height 12
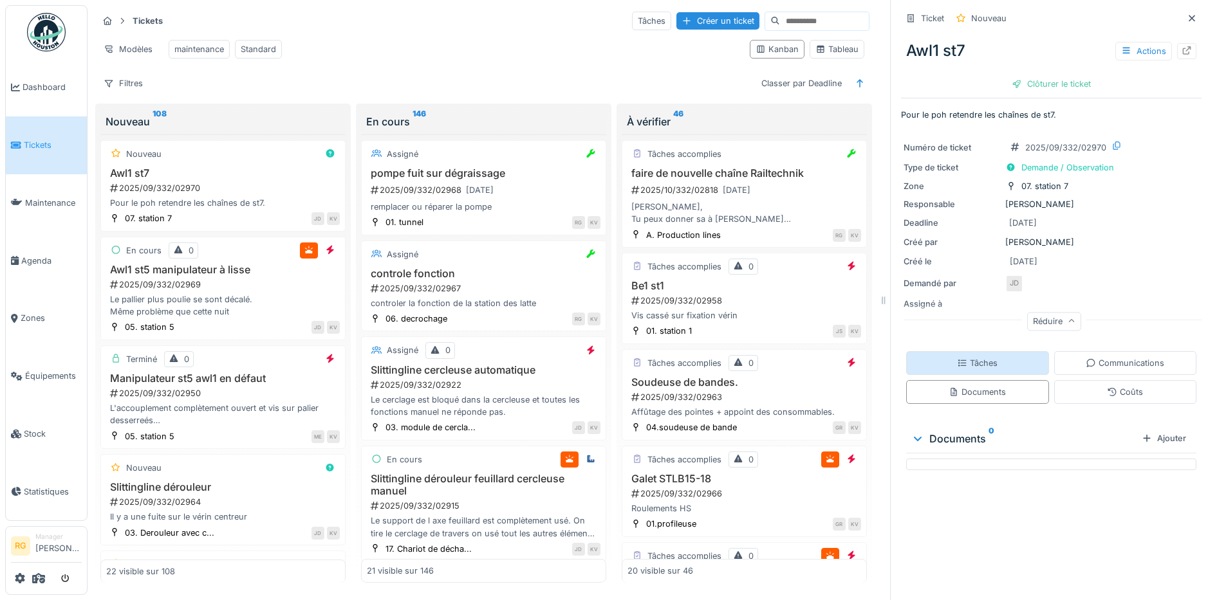
click at [976, 357] on div "Tâches" at bounding box center [977, 363] width 41 height 12
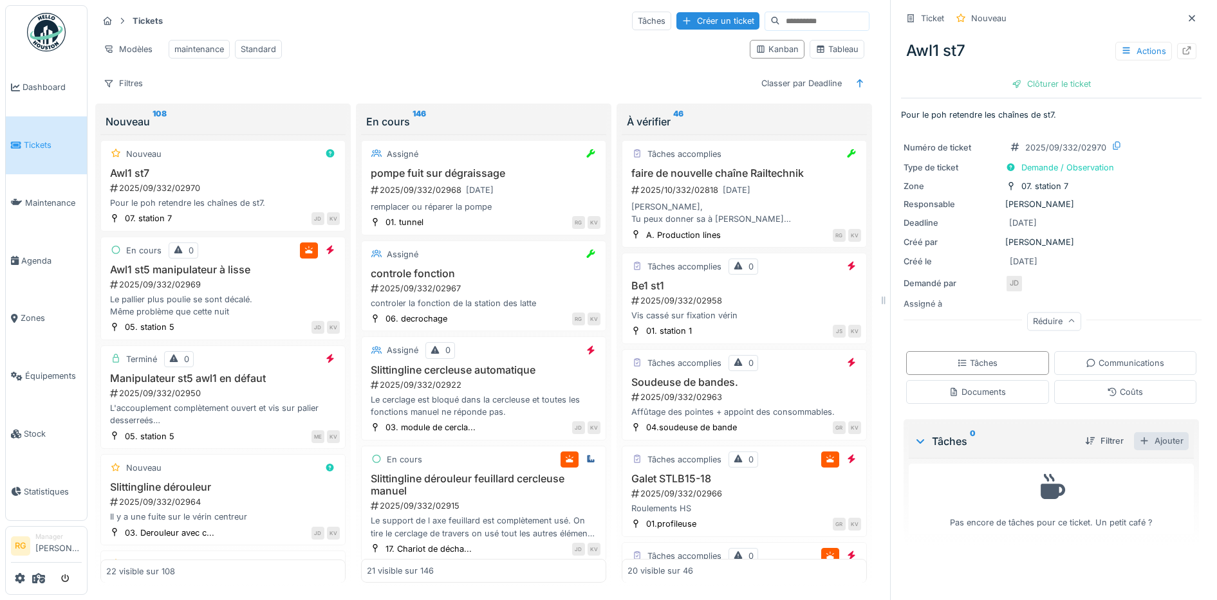
click at [1144, 432] on div "Ajouter" at bounding box center [1161, 440] width 55 height 17
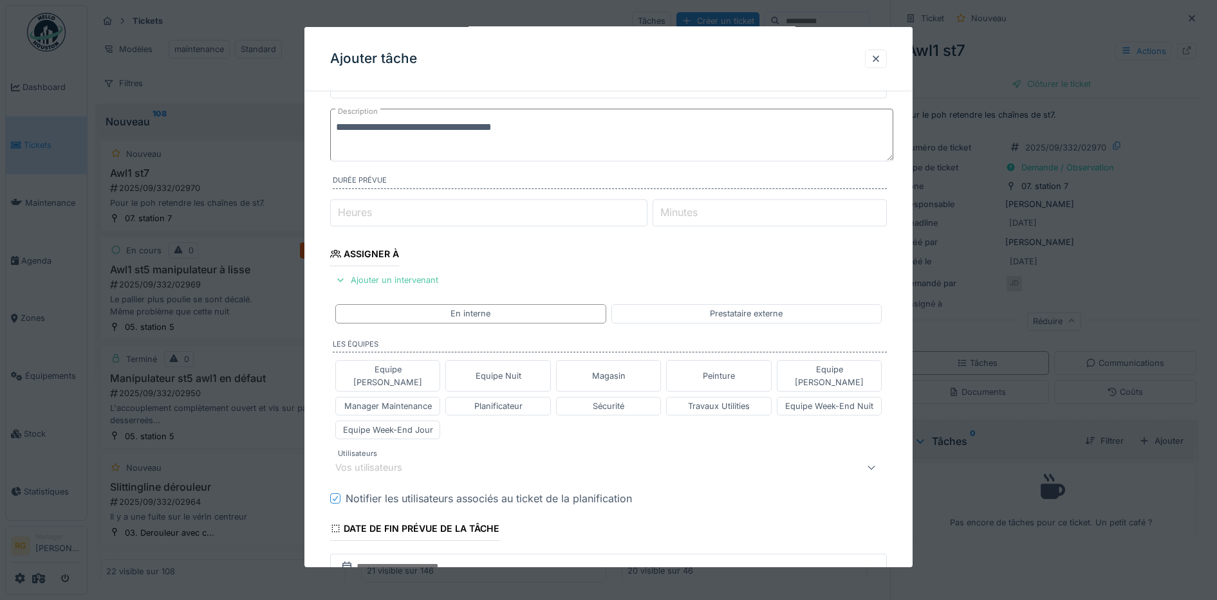
scroll to position [80, 0]
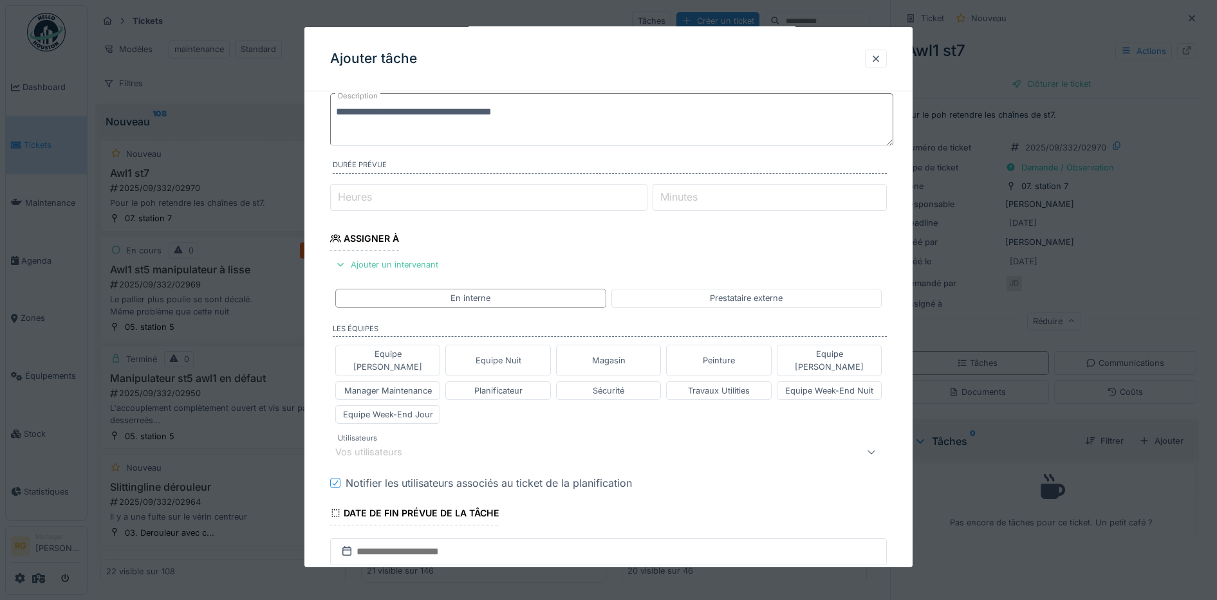
click at [398, 445] on div "Vos utilisateurs" at bounding box center [377, 452] width 85 height 14
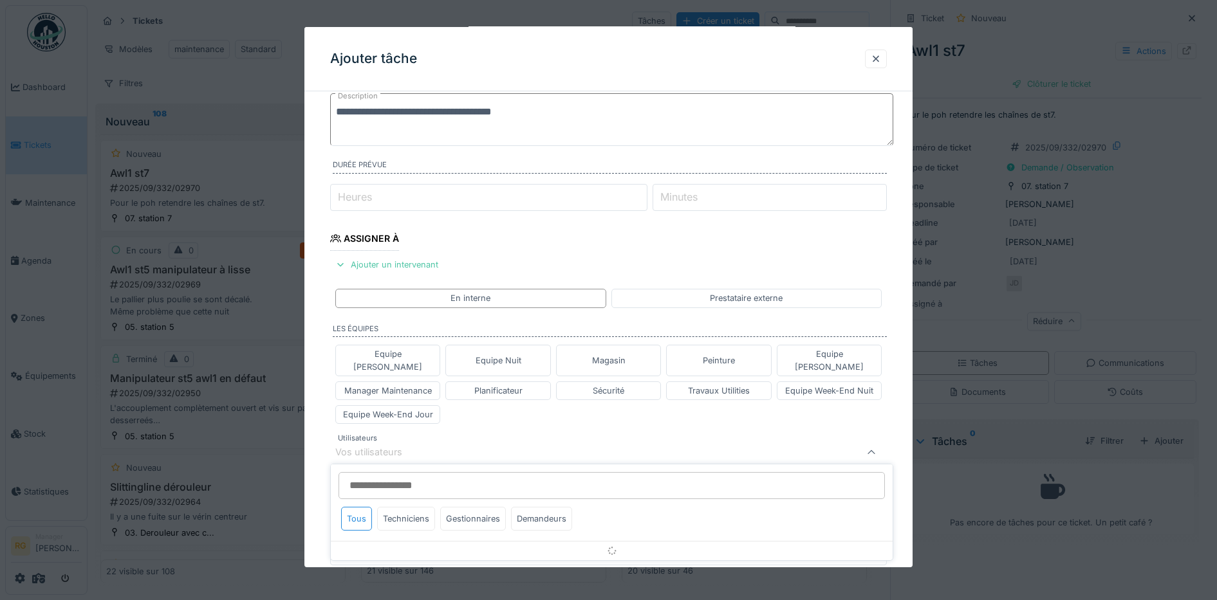
scroll to position [223, 0]
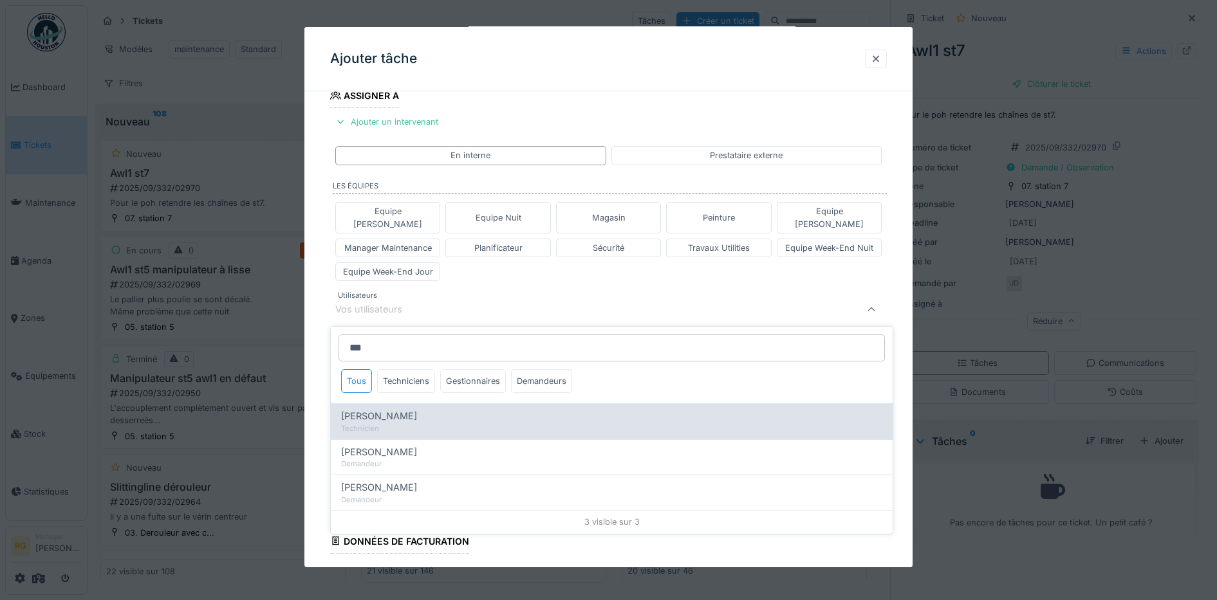
type input "***"
click at [400, 409] on span "[PERSON_NAME]" at bounding box center [379, 416] width 76 height 14
type input "****"
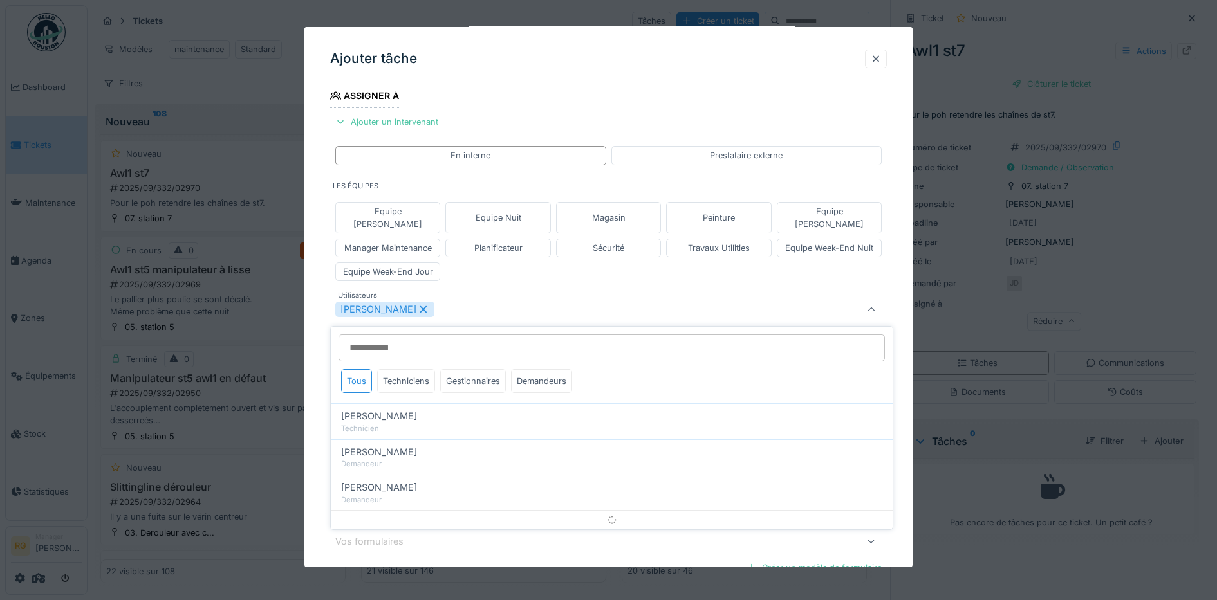
click at [317, 280] on div "**********" at bounding box center [608, 297] width 609 height 838
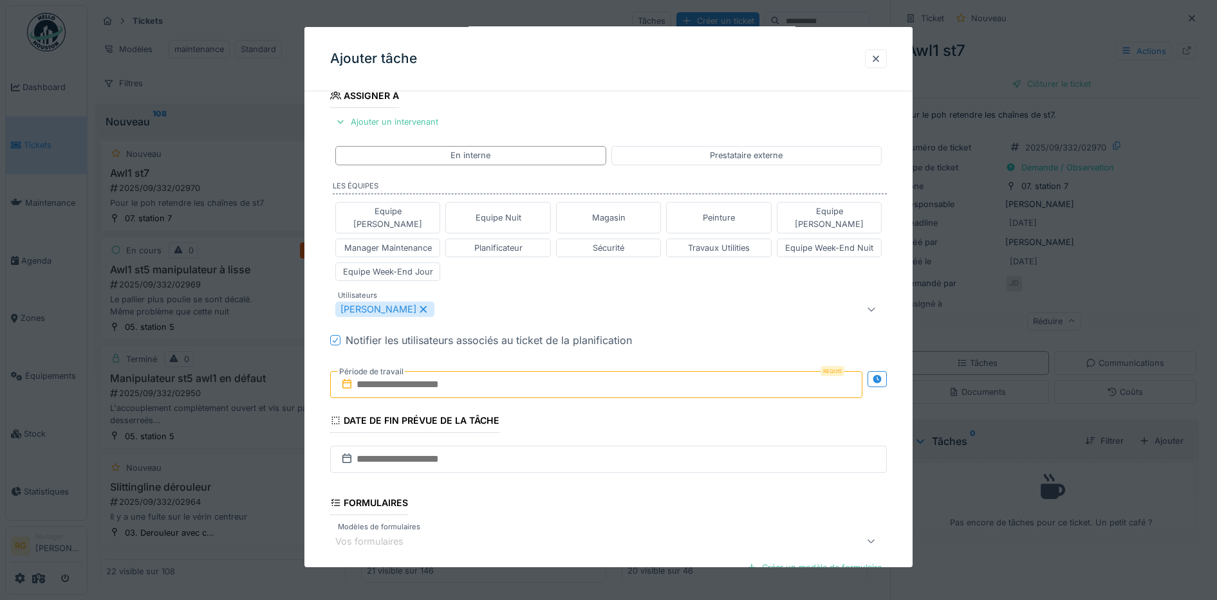
click at [404, 373] on input "text" at bounding box center [596, 384] width 533 height 27
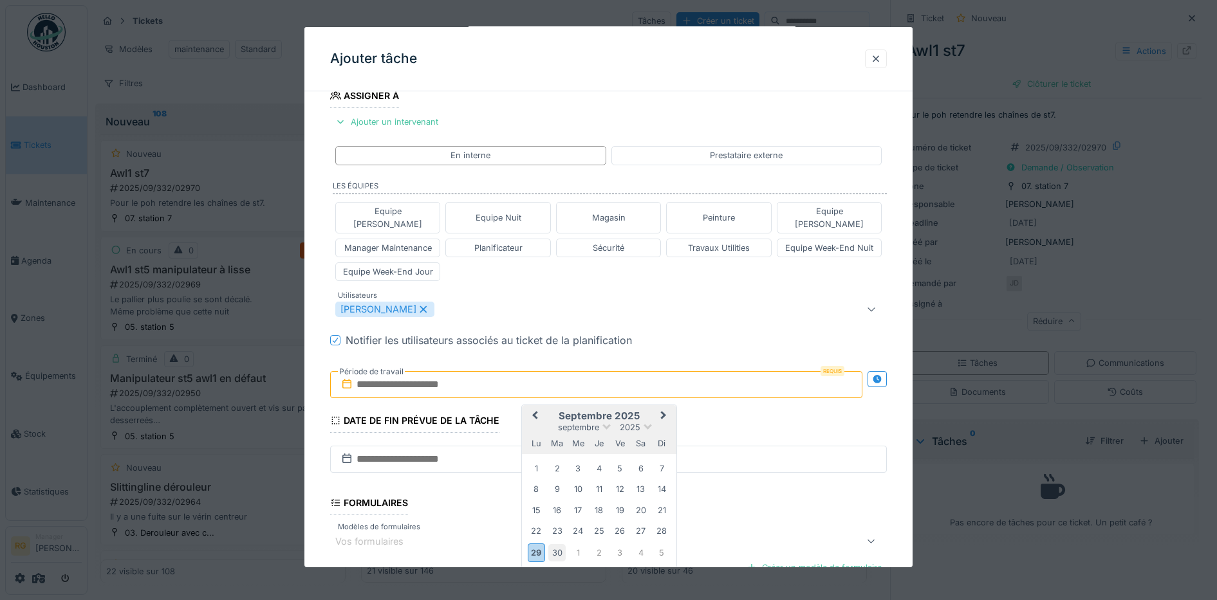
click at [557, 544] on div "30" at bounding box center [556, 552] width 17 height 17
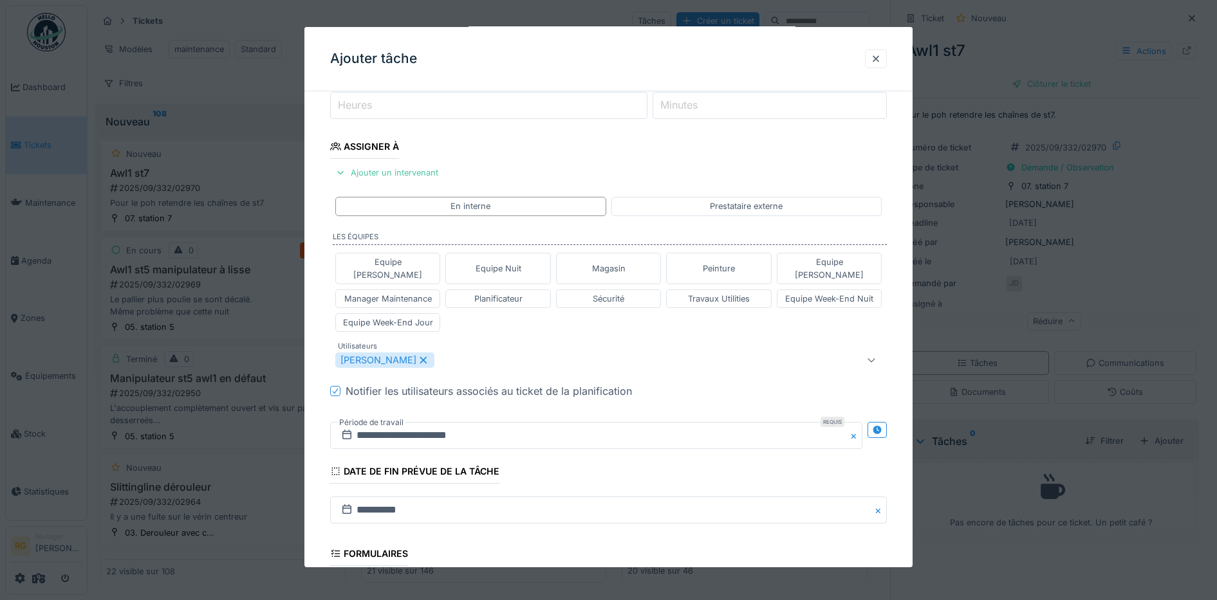
scroll to position [359, 0]
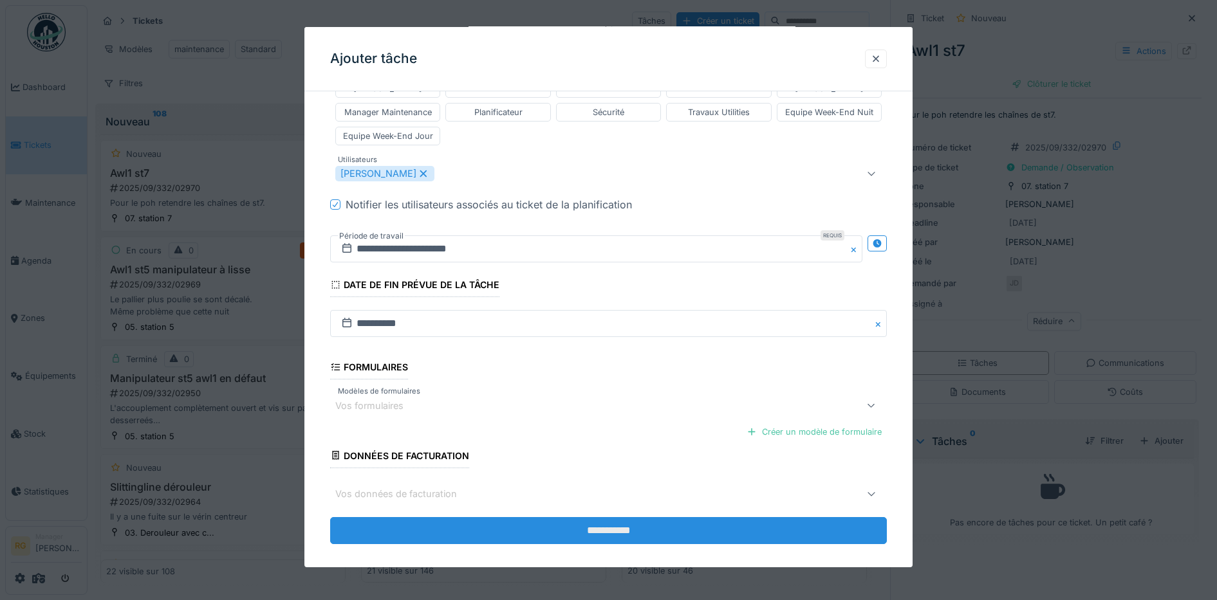
click at [607, 517] on input "**********" at bounding box center [608, 530] width 557 height 27
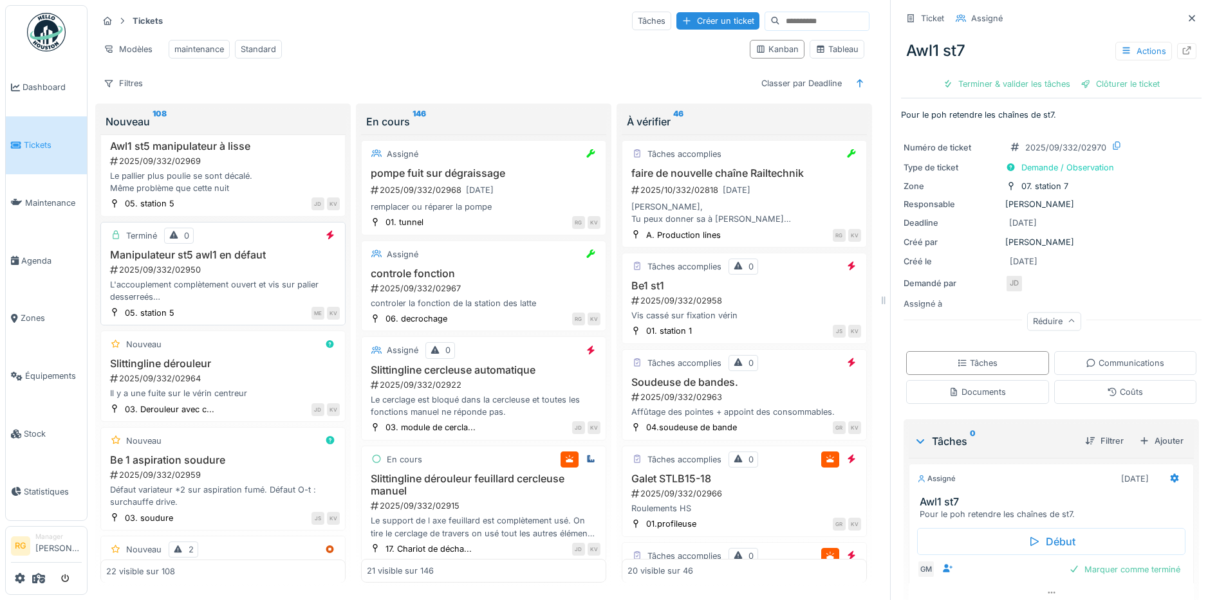
scroll to position [241, 0]
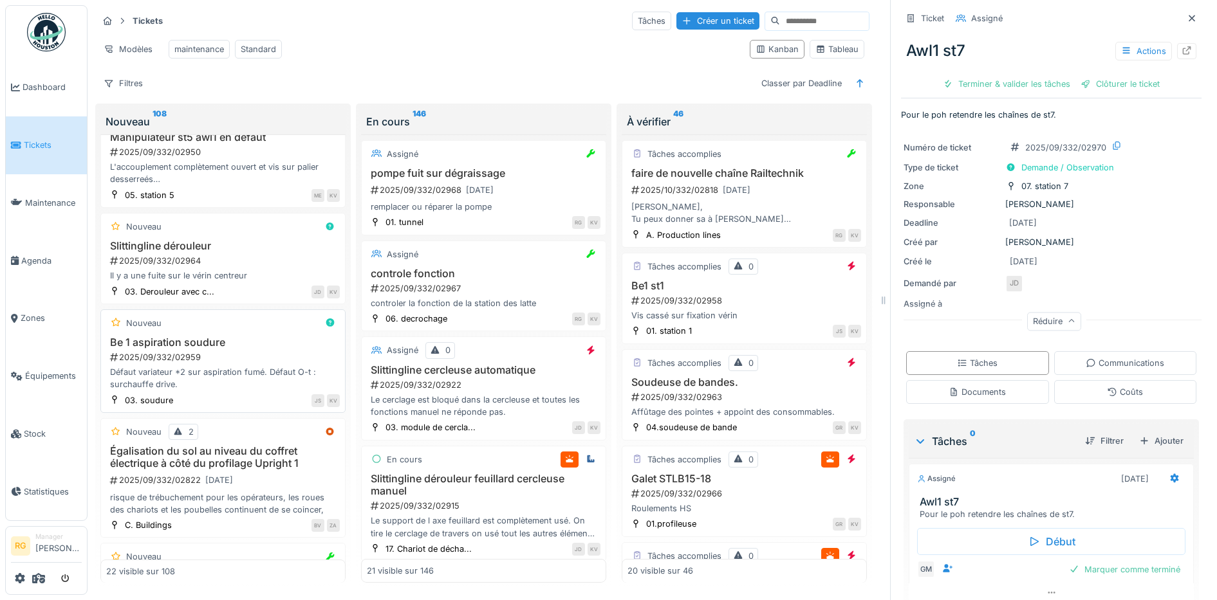
click at [218, 364] on div "Be 1 aspiration soudure 2025/09/332/02959 Défaut variateur *2 sur aspiration fu…" at bounding box center [223, 364] width 234 height 55
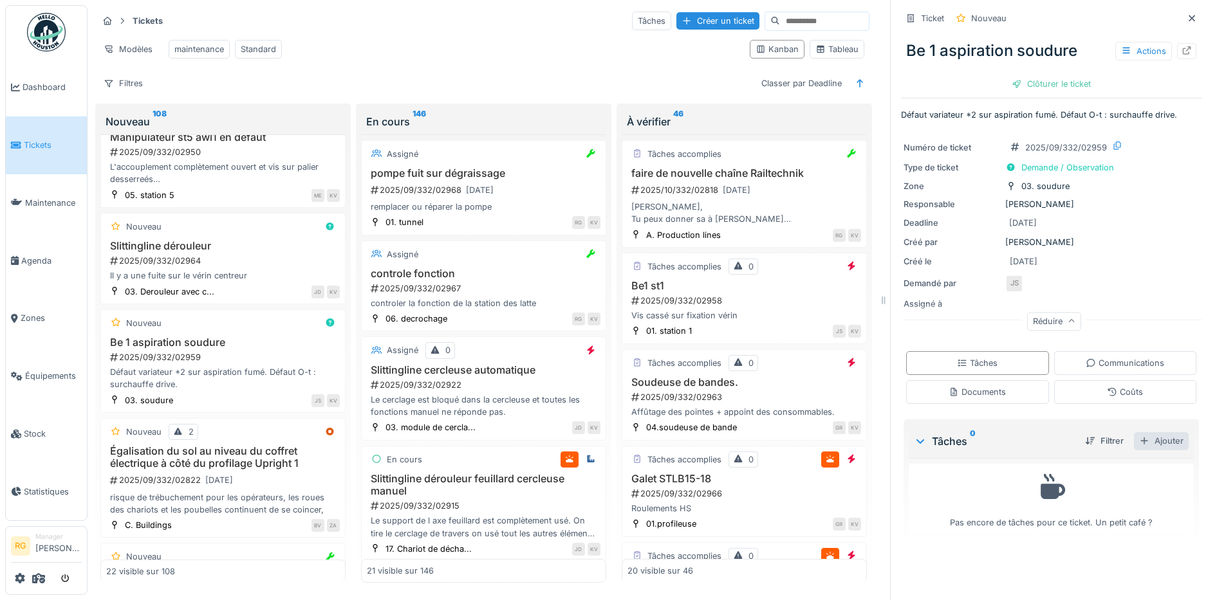
click at [1140, 432] on div "Ajouter" at bounding box center [1161, 440] width 55 height 17
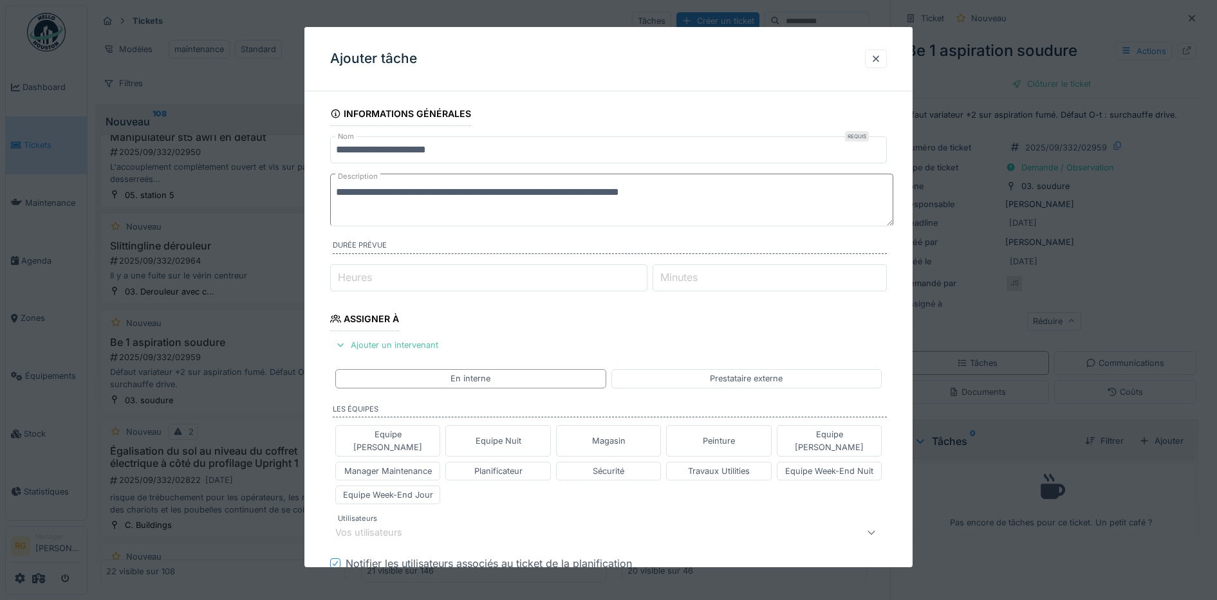
click at [693, 198] on textarea "**********" at bounding box center [611, 200] width 563 height 53
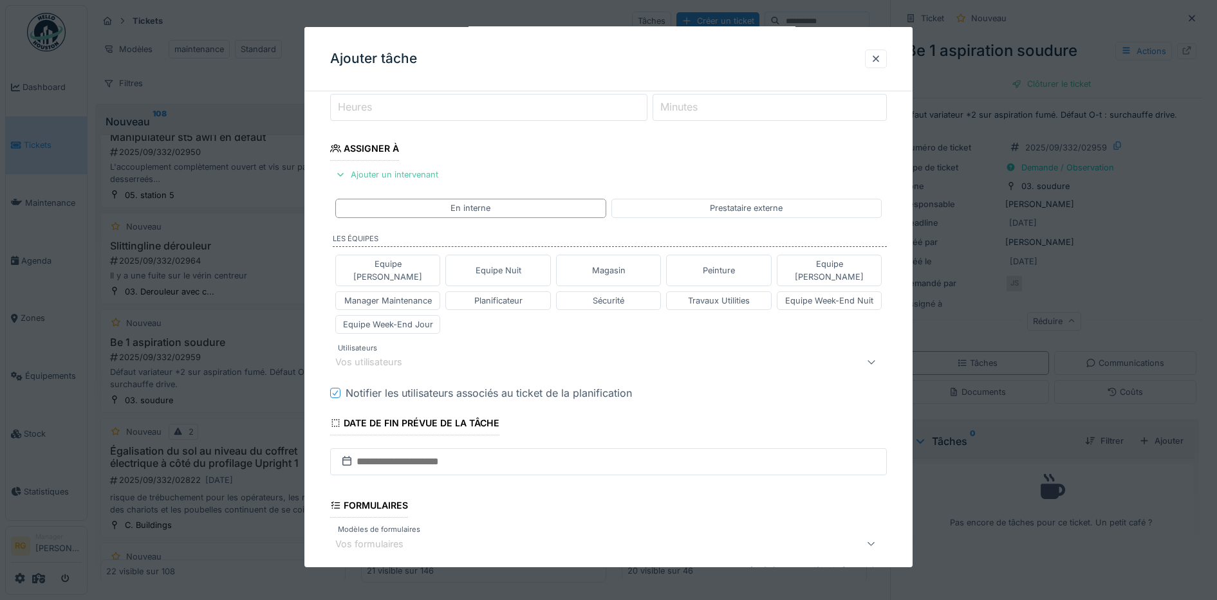
scroll to position [241, 0]
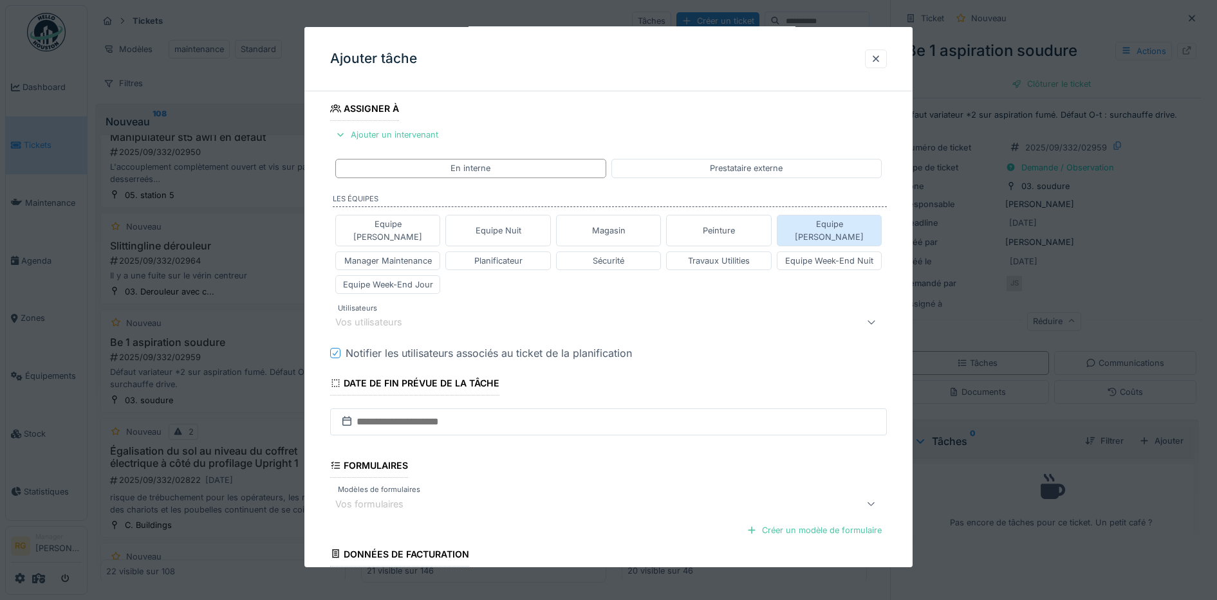
type textarea "**********"
click at [845, 223] on div "Equipe [PERSON_NAME]" at bounding box center [829, 230] width 94 height 24
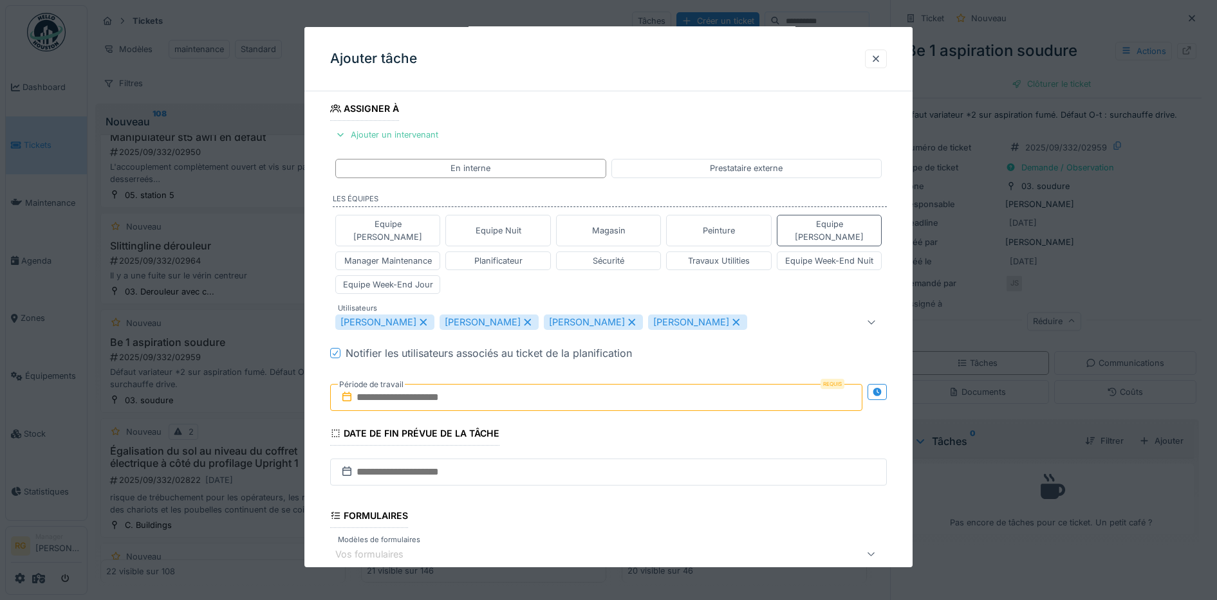
click at [531, 318] on icon at bounding box center [528, 322] width 12 height 9
click at [533, 318] on icon at bounding box center [528, 322] width 12 height 9
click at [524, 319] on icon at bounding box center [527, 322] width 7 height 7
type input "****"
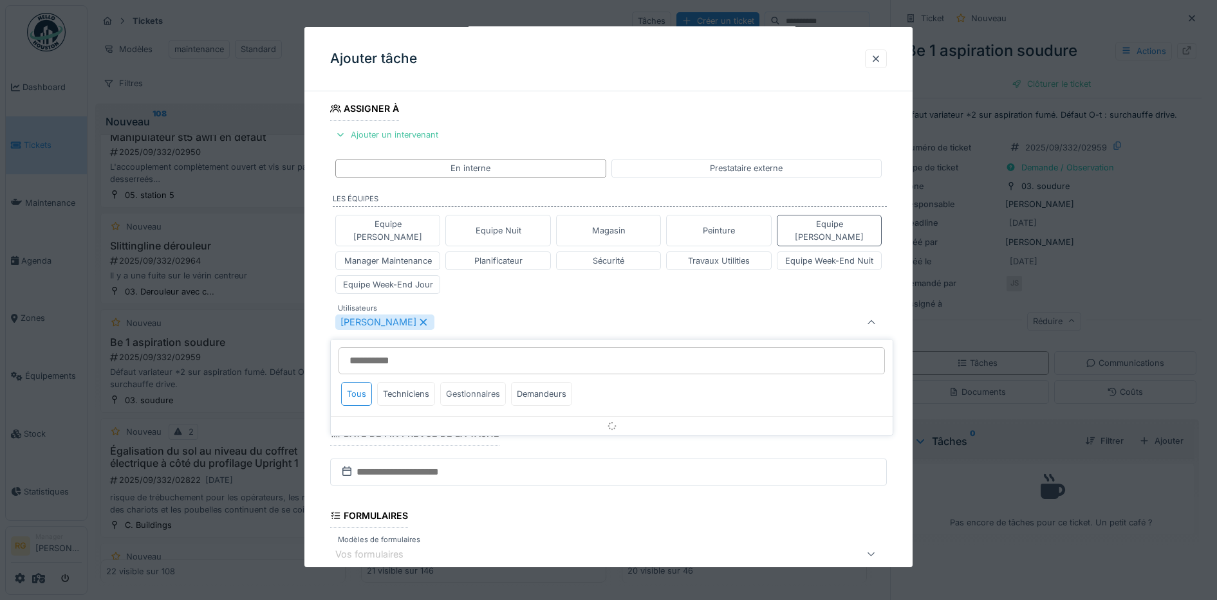
scroll to position [254, 0]
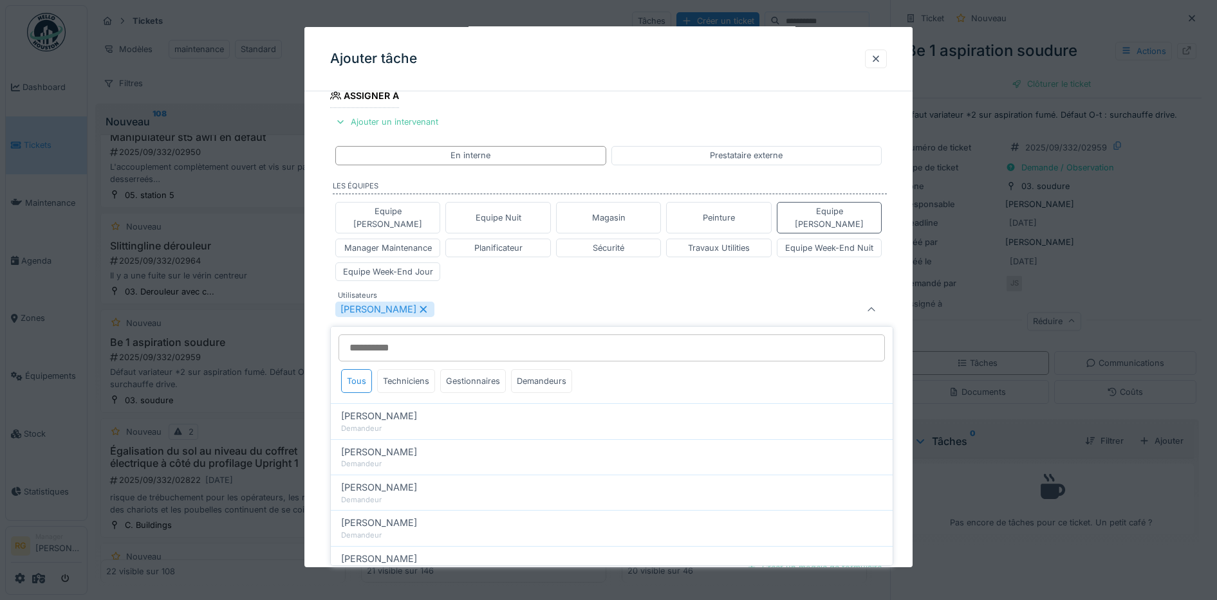
click at [568, 258] on div "Equipe Anthony Equipe Nuit Magasin Peinture Equipe Jean-Claude Manager Maintena…" at bounding box center [608, 241] width 557 height 89
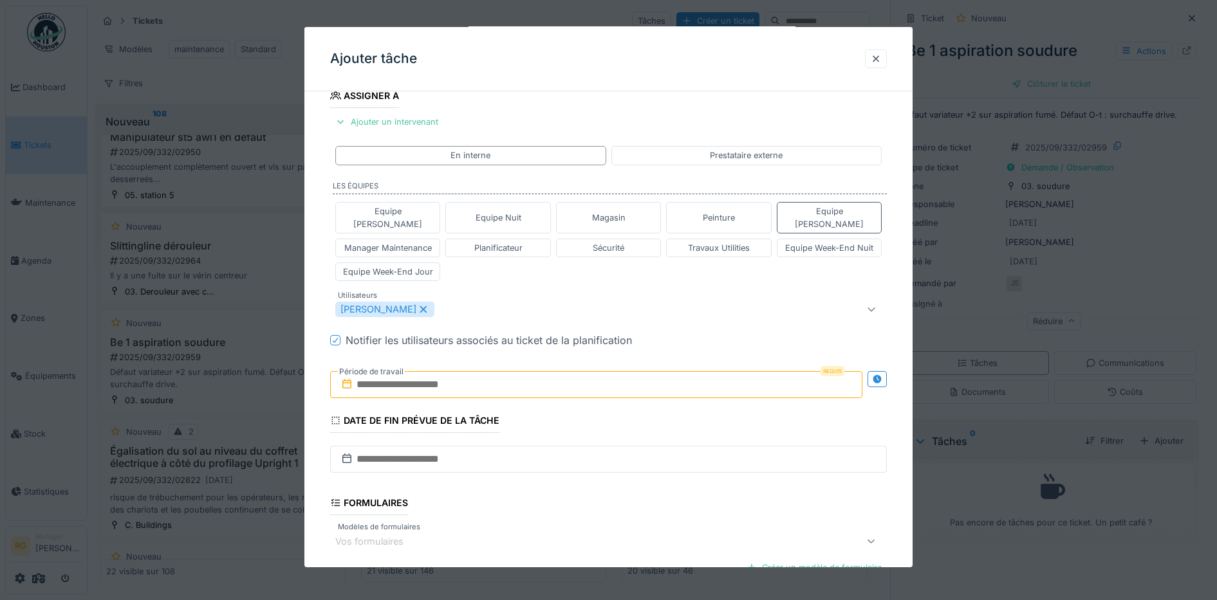
click at [378, 373] on input "text" at bounding box center [596, 384] width 533 height 27
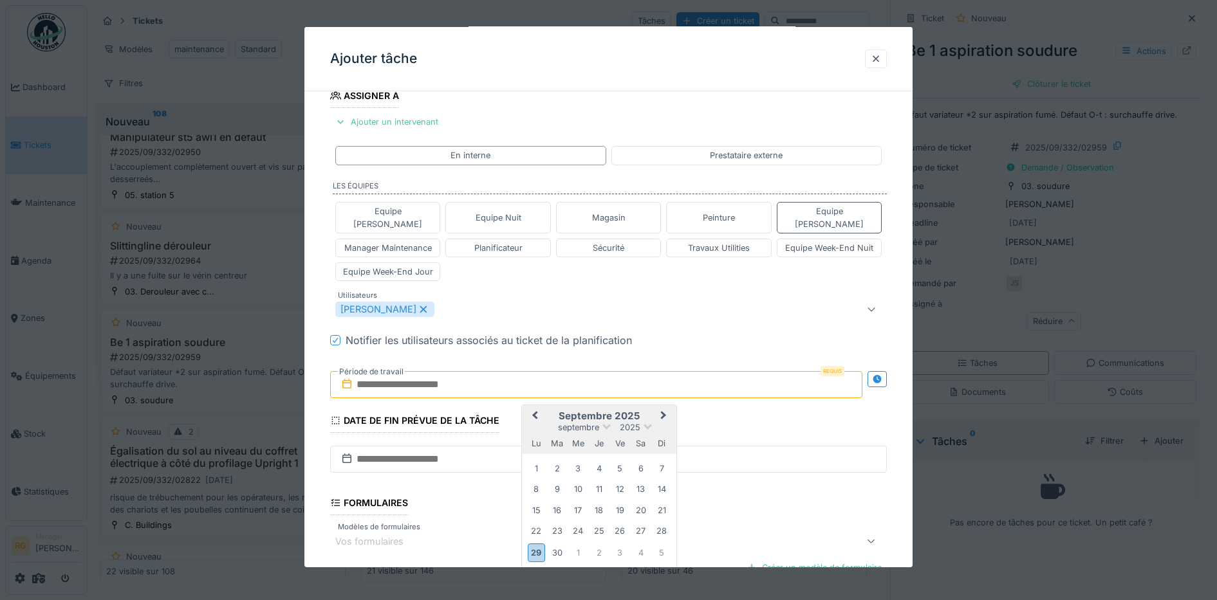
click at [650, 411] on h2 "septembre 2025" at bounding box center [599, 417] width 154 height 12
click at [560, 544] on div "30" at bounding box center [556, 552] width 17 height 17
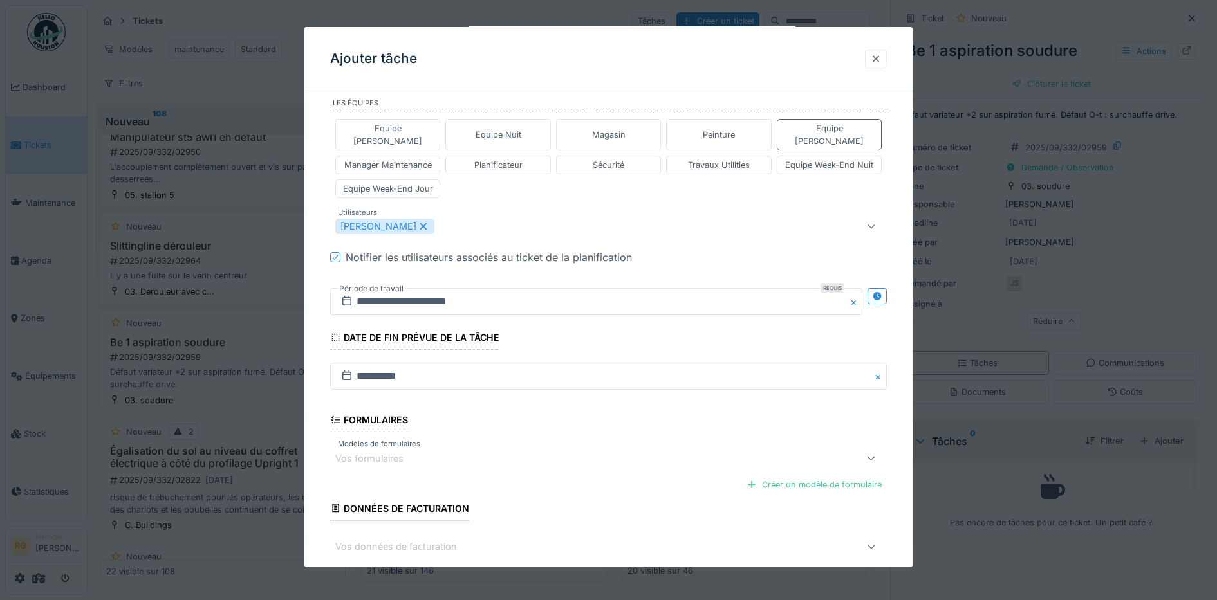
scroll to position [390, 0]
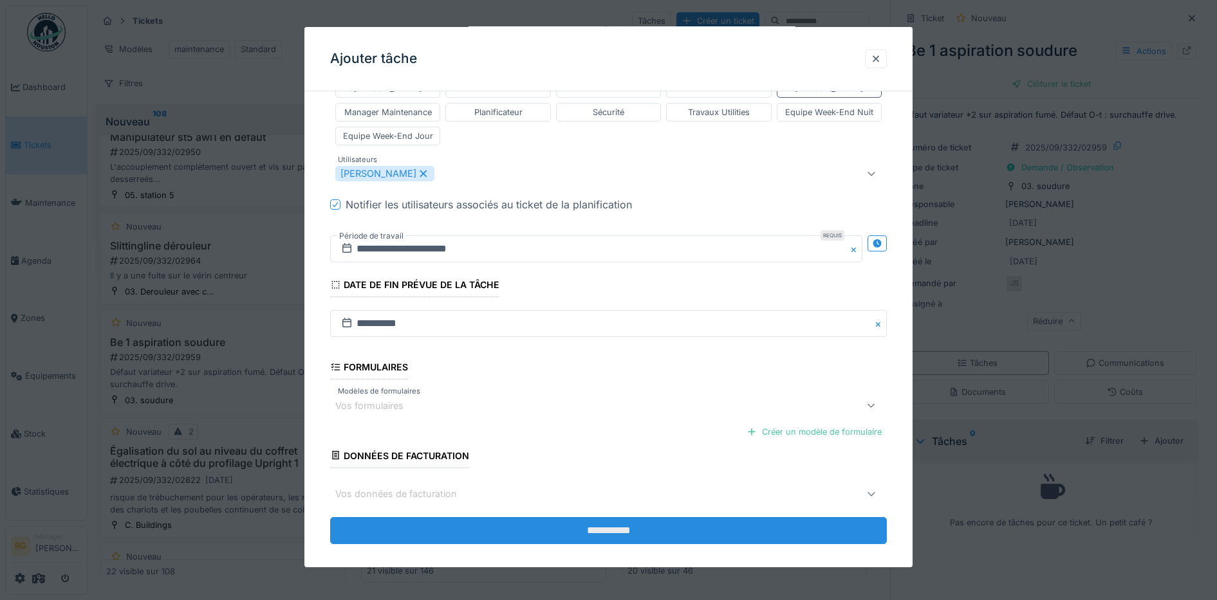
click at [620, 517] on input "**********" at bounding box center [608, 530] width 557 height 27
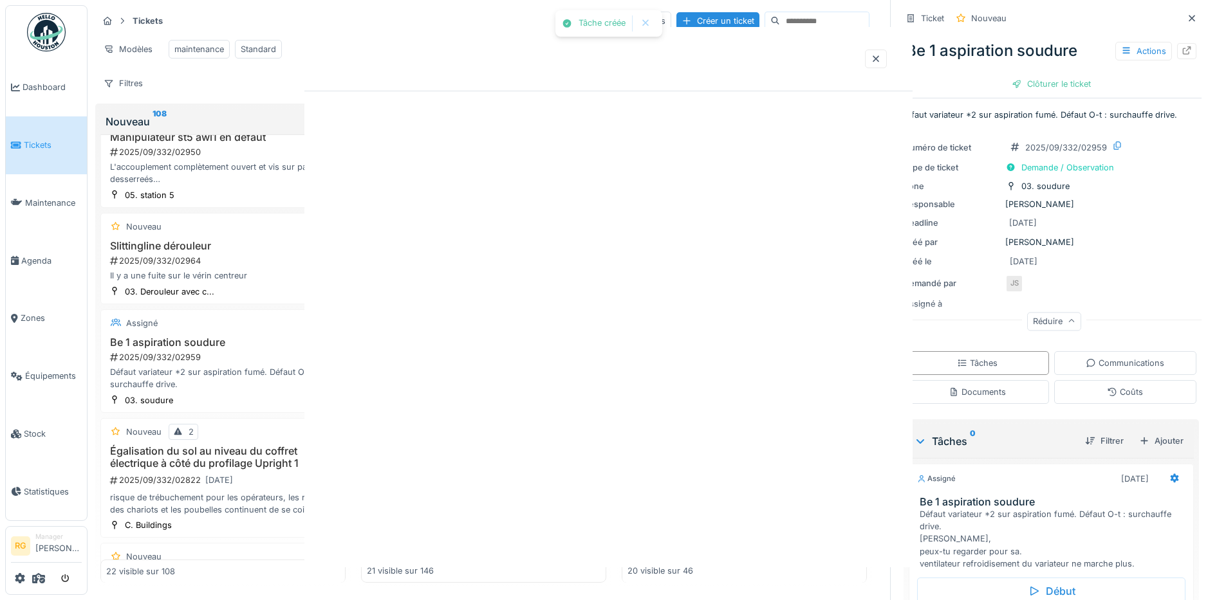
scroll to position [0, 0]
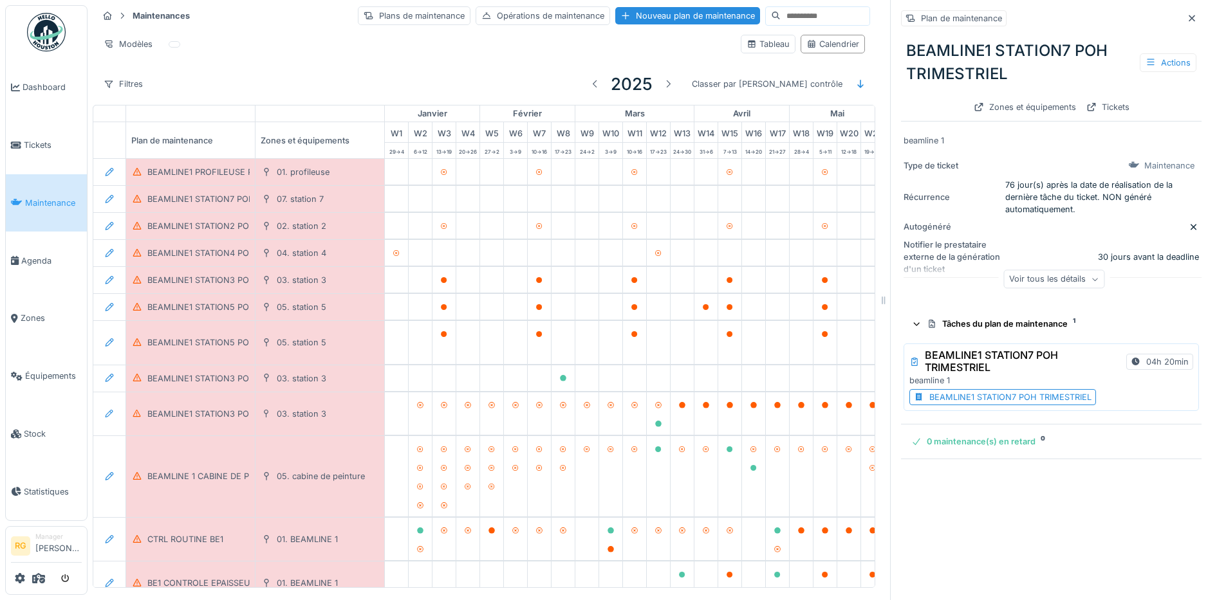
scroll to position [483, 436]
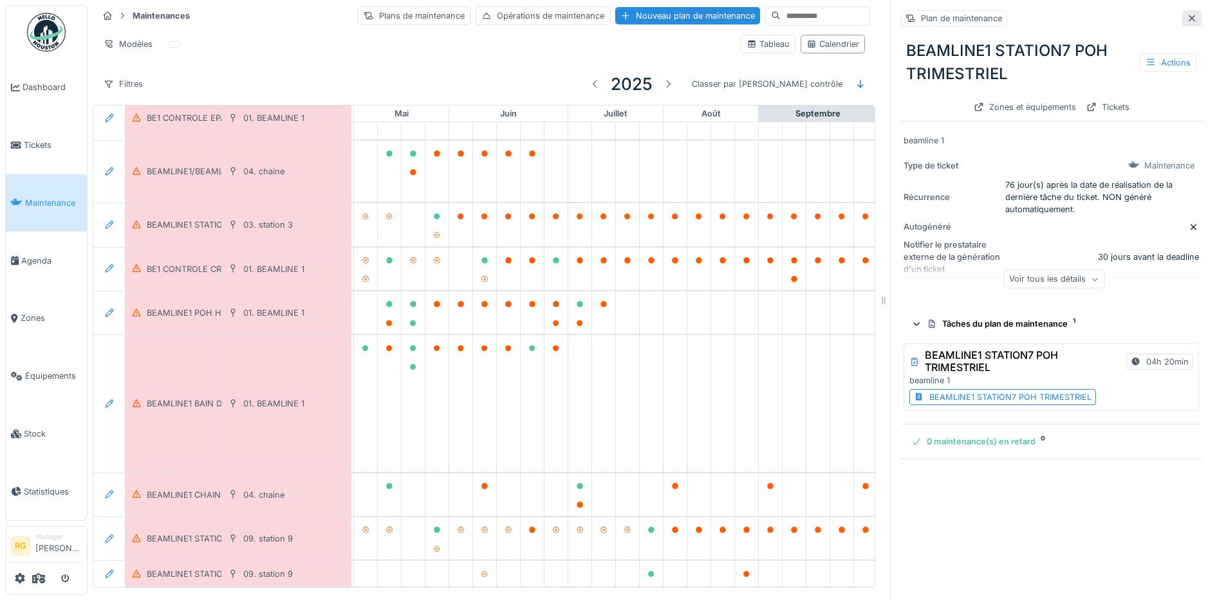
click at [1189, 20] on icon at bounding box center [1192, 18] width 6 height 6
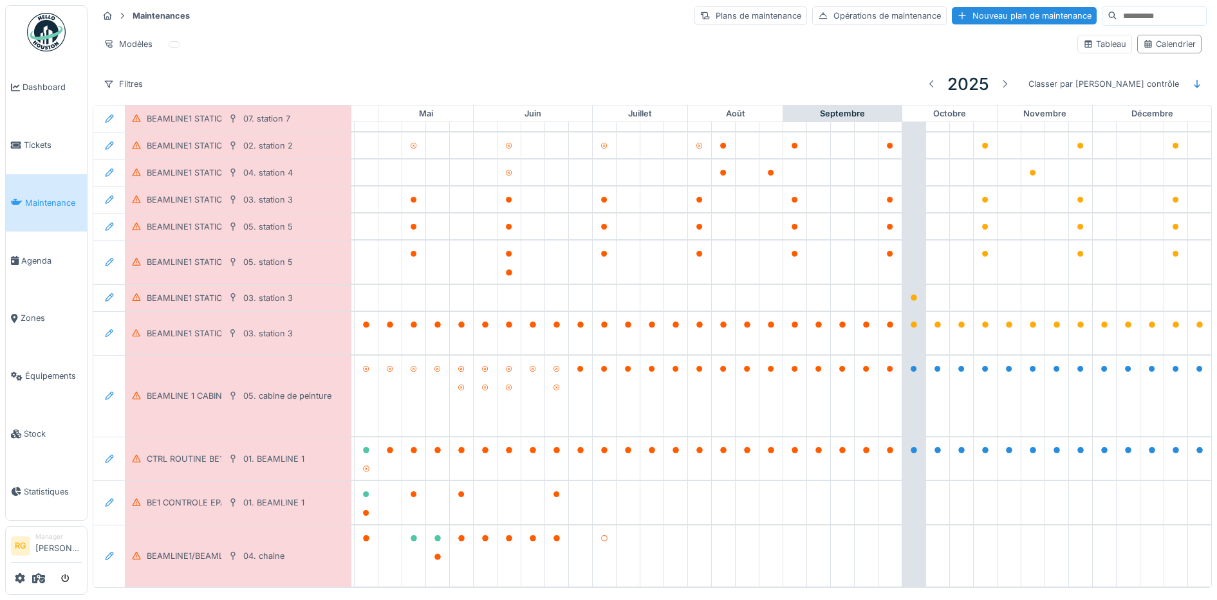
scroll to position [0, 436]
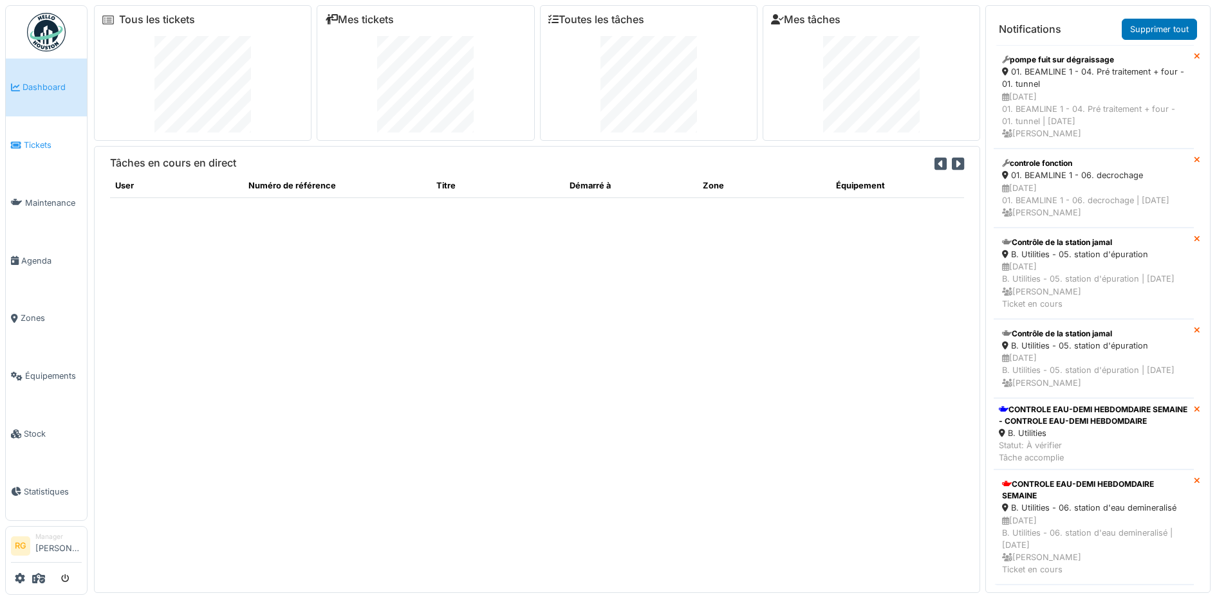
click at [42, 144] on span "Tickets" at bounding box center [53, 145] width 58 height 12
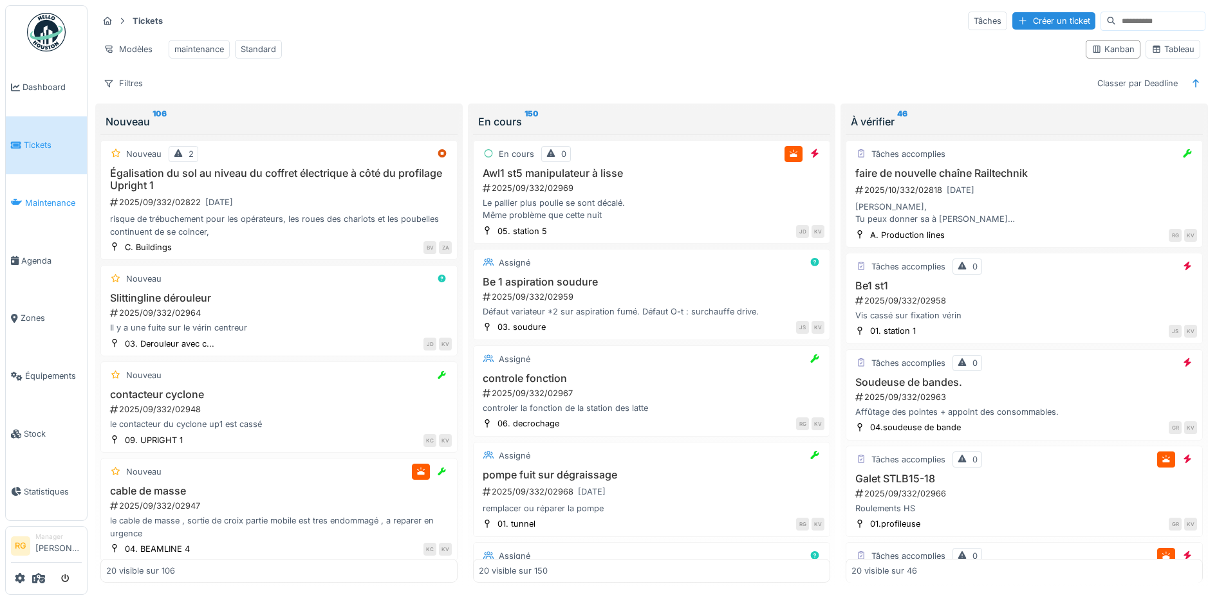
click at [46, 198] on span "Maintenance" at bounding box center [53, 203] width 57 height 12
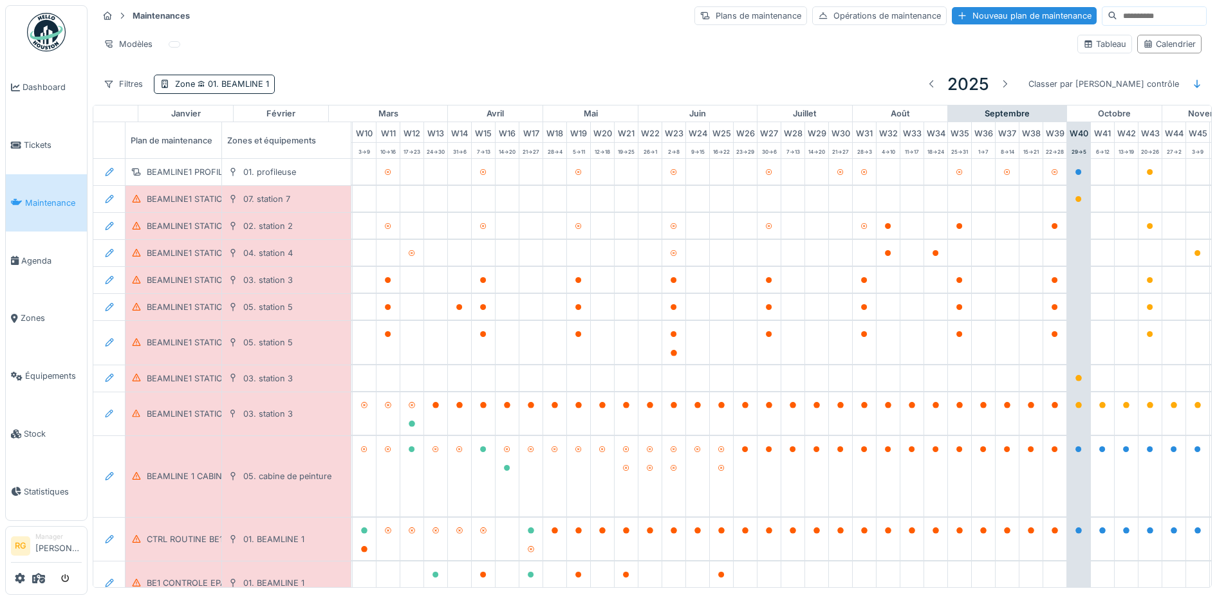
scroll to position [0, 436]
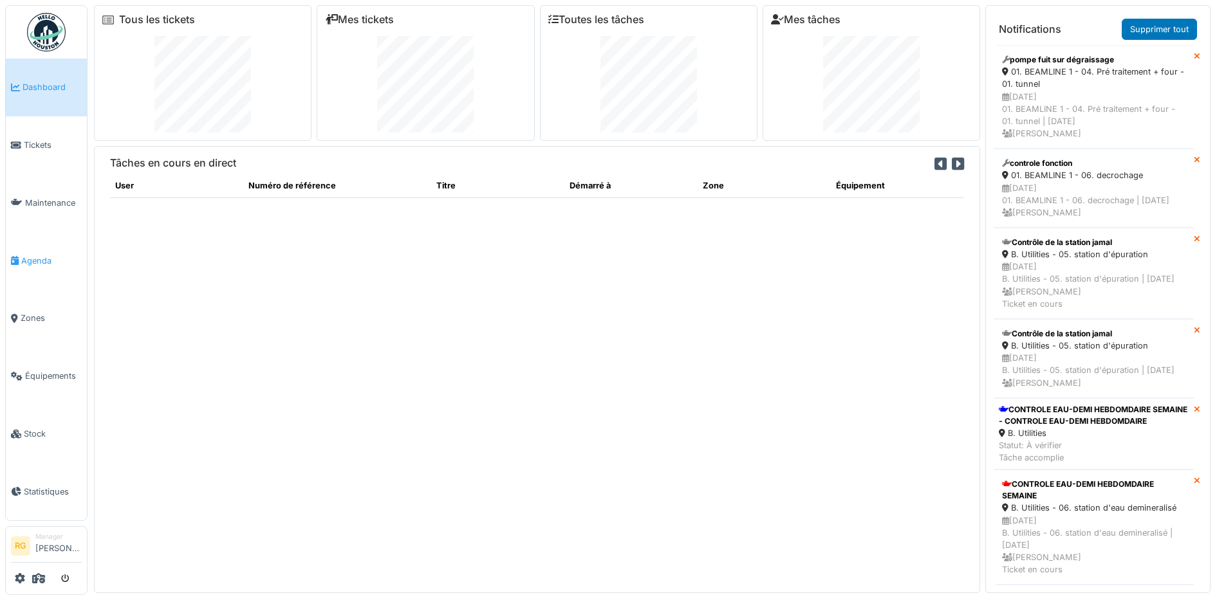
click at [35, 258] on span "Agenda" at bounding box center [51, 261] width 60 height 12
